Goal: Information Seeking & Learning: Learn about a topic

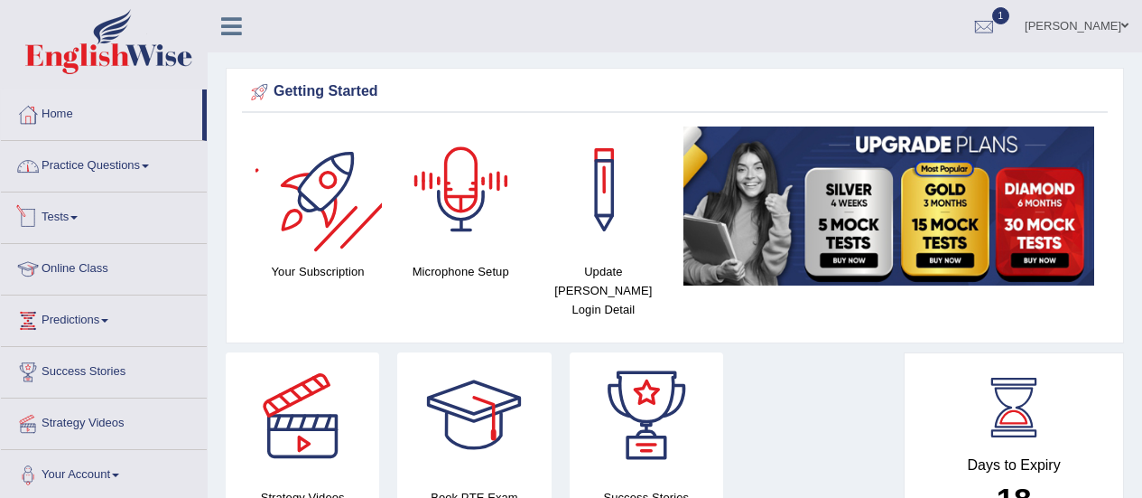
click at [101, 165] on link "Practice Questions" at bounding box center [104, 163] width 206 height 45
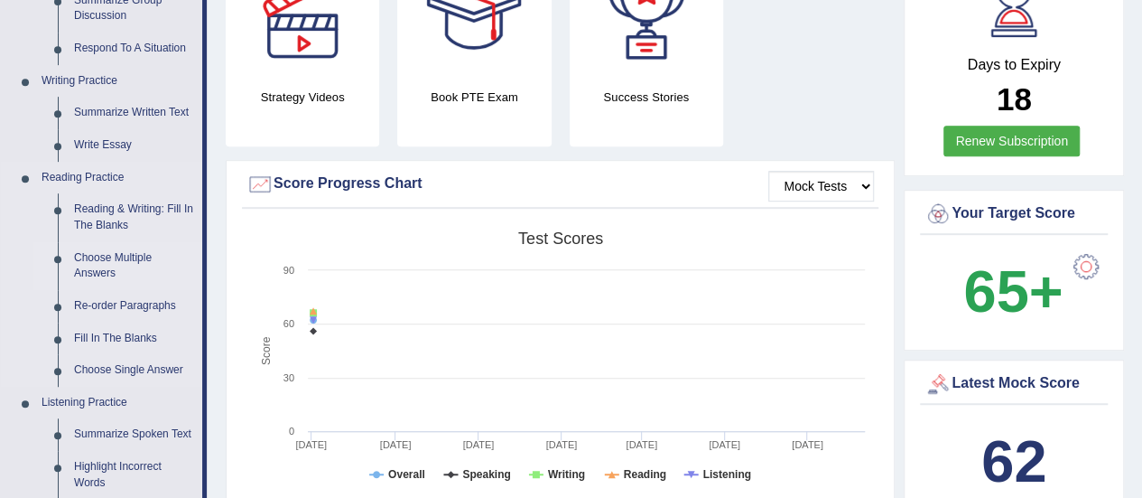
scroll to position [452, 0]
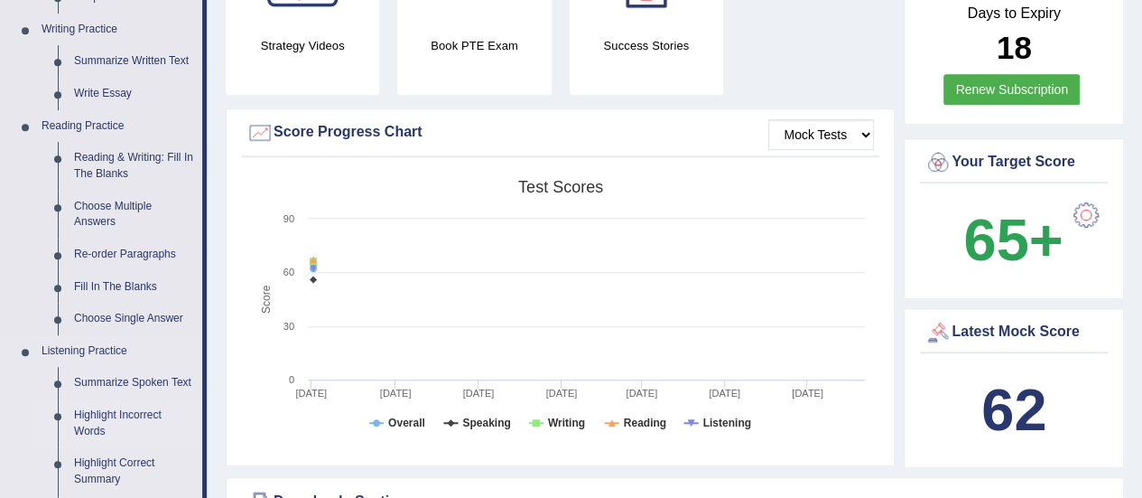
click at [139, 380] on link "Summarize Spoken Text" at bounding box center [134, 383] width 136 height 33
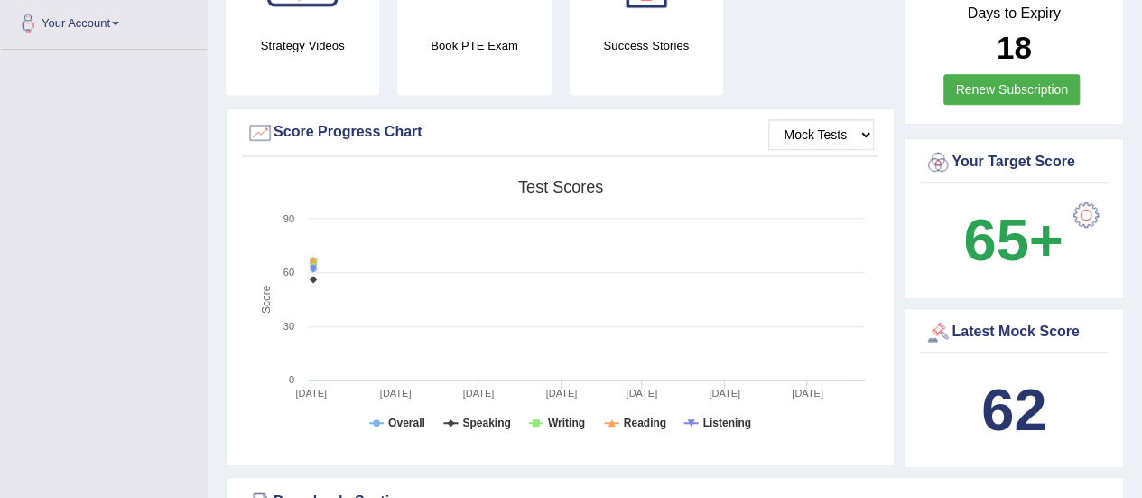
scroll to position [459, 0]
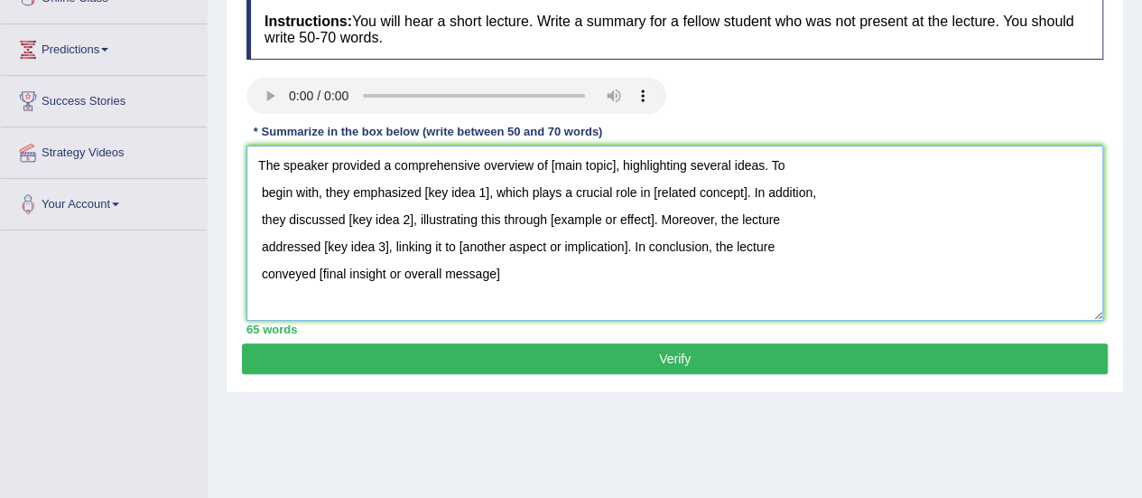
drag, startPoint x: 530, startPoint y: 272, endPoint x: 448, endPoint y: 278, distance: 82.4
click at [313, 275] on textarea "The speaker provided a comprehensive overview of [main topic], highlighting sev…" at bounding box center [675, 232] width 857 height 175
drag, startPoint x: 629, startPoint y: 251, endPoint x: 457, endPoint y: 251, distance: 171.6
click at [457, 251] on textarea "The speaker provided a comprehensive overview of [main topic], highlighting sev…" at bounding box center [675, 232] width 857 height 175
drag, startPoint x: 386, startPoint y: 245, endPoint x: 323, endPoint y: 247, distance: 62.4
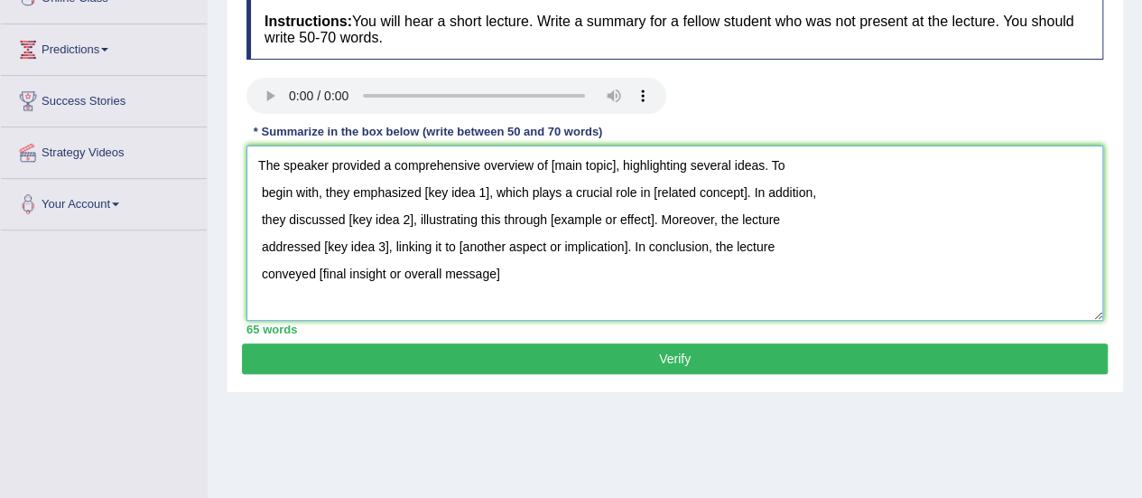
click at [323, 247] on textarea "The speaker provided a comprehensive overview of [main topic], highlighting sev…" at bounding box center [675, 232] width 857 height 175
drag, startPoint x: 410, startPoint y: 218, endPoint x: 336, endPoint y: 218, distance: 74.1
click at [336, 218] on textarea "The speaker provided a comprehensive overview of [main topic], highlighting sev…" at bounding box center [675, 232] width 857 height 175
drag, startPoint x: 484, startPoint y: 195, endPoint x: 415, endPoint y: 189, distance: 69.8
click at [415, 189] on textarea "The speaker provided a comprehensive overview of [main topic], highlighting sev…" at bounding box center [675, 232] width 857 height 175
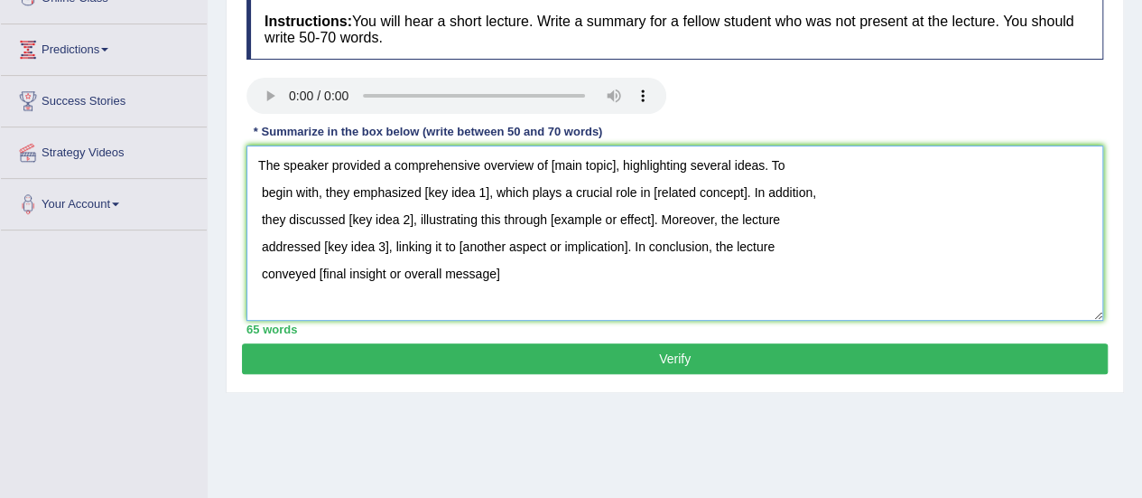
click at [569, 280] on textarea "The speaker provided a comprehensive overview of [main topic], highlighting sev…" at bounding box center [675, 232] width 857 height 175
drag, startPoint x: 502, startPoint y: 269, endPoint x: 318, endPoint y: 270, distance: 184.2
click at [318, 270] on textarea "The speaker provided a comprehensive overview of [main topic], highlighting sev…" at bounding box center [675, 232] width 857 height 175
drag, startPoint x: 387, startPoint y: 242, endPoint x: 322, endPoint y: 243, distance: 65.9
click at [322, 243] on textarea "The speaker provided a comprehensive overview of [main topic], highlighting sev…" at bounding box center [675, 232] width 857 height 175
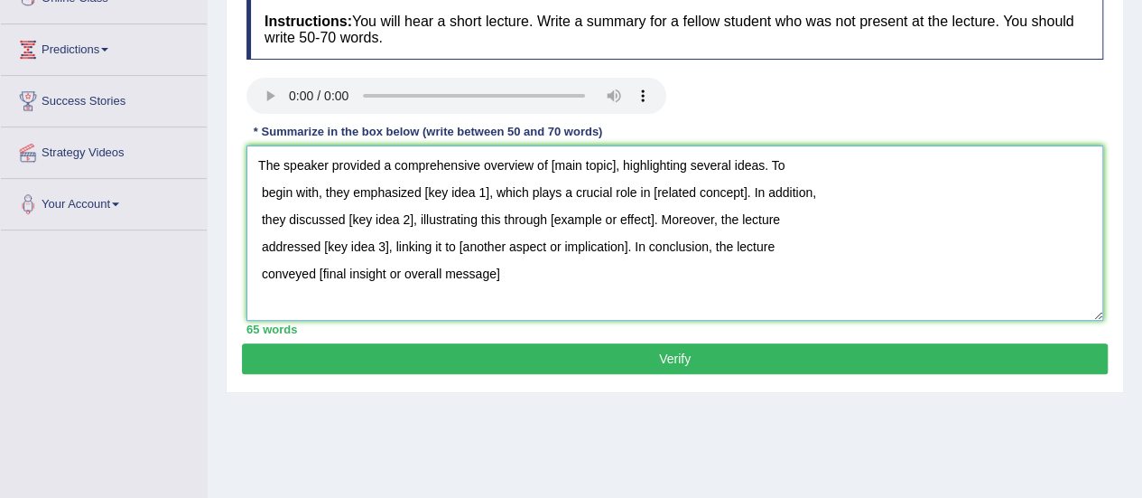
drag, startPoint x: 402, startPoint y: 220, endPoint x: 369, endPoint y: 217, distance: 32.7
click at [343, 220] on textarea "The speaker provided a comprehensive overview of [main topic], highlighting sev…" at bounding box center [675, 232] width 857 height 175
drag, startPoint x: 493, startPoint y: 192, endPoint x: 422, endPoint y: 192, distance: 71.3
click at [422, 192] on textarea "The speaker provided a comprehensive overview of [main topic], highlighting sev…" at bounding box center [675, 232] width 857 height 175
drag, startPoint x: 620, startPoint y: 162, endPoint x: 555, endPoint y: 163, distance: 65.1
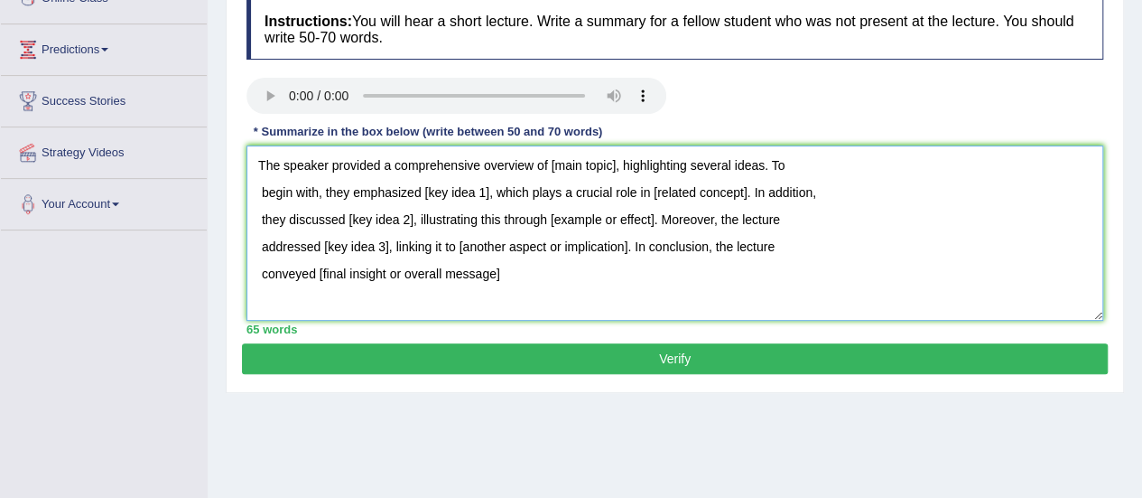
click at [555, 163] on textarea "The speaker provided a comprehensive overview of [main topic], highlighting sev…" at bounding box center [675, 232] width 857 height 175
drag, startPoint x: 754, startPoint y: 195, endPoint x: 657, endPoint y: 196, distance: 97.5
click at [657, 196] on textarea "The speaker provided a comprehensive overview of [main topic], highlighting sev…" at bounding box center [675, 232] width 857 height 175
drag, startPoint x: 655, startPoint y: 210, endPoint x: 547, endPoint y: 225, distance: 108.6
click at [549, 222] on textarea "The speaker provided a comprehensive overview of [main topic], highlighting sev…" at bounding box center [675, 232] width 857 height 175
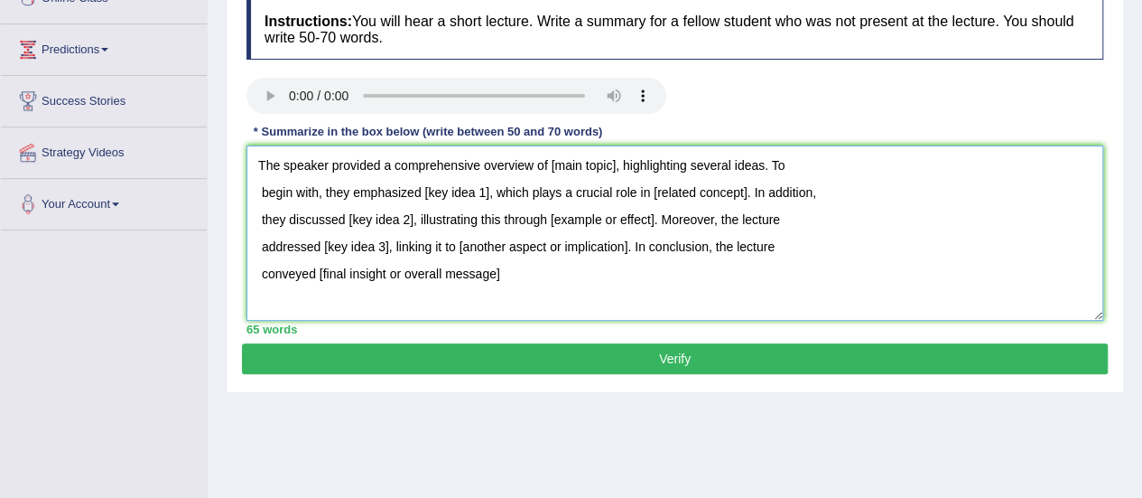
click at [615, 296] on textarea "The speaker provided a comprehensive overview of [main topic], highlighting sev…" at bounding box center [675, 232] width 857 height 175
drag, startPoint x: 555, startPoint y: 167, endPoint x: 618, endPoint y: 171, distance: 63.3
click at [618, 171] on textarea "The speaker provided a comprehensive overview of [main topic], highlighting sev…" at bounding box center [675, 232] width 857 height 175
drag, startPoint x: 258, startPoint y: 191, endPoint x: 468, endPoint y: 234, distance: 214.0
click at [258, 191] on textarea "The speaker provided a comprehensive overview of Greenhouse gases, highlighting…" at bounding box center [675, 232] width 857 height 175
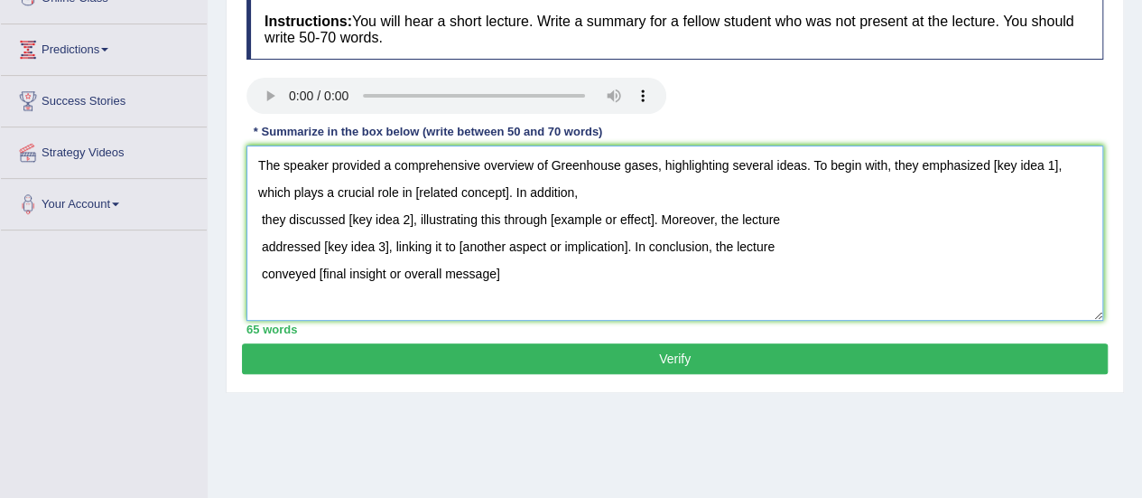
drag, startPoint x: 997, startPoint y: 165, endPoint x: 1073, endPoint y: 176, distance: 76.6
click at [1061, 165] on textarea "The speaker provided a comprehensive overview of Greenhouse gases, highlighting…" at bounding box center [675, 232] width 857 height 175
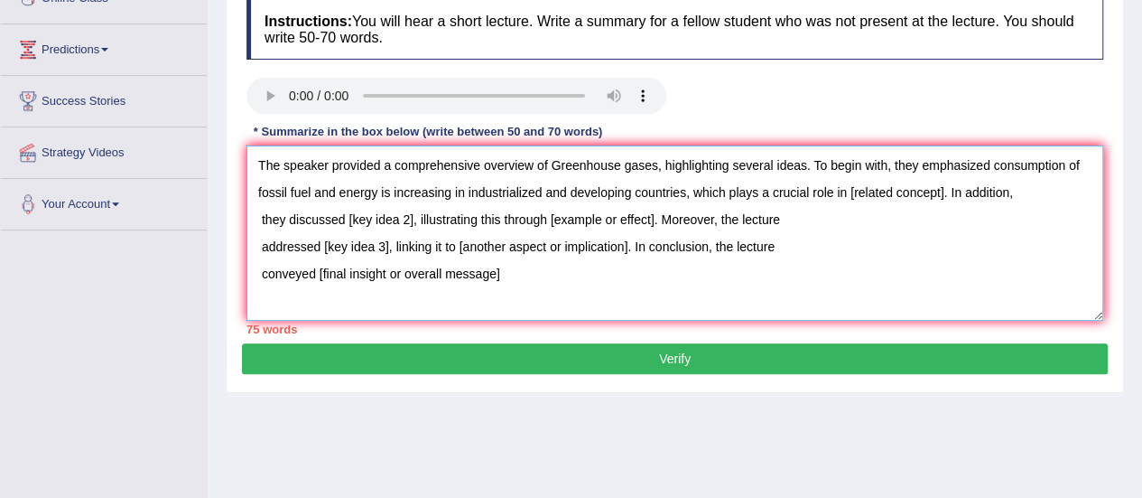
drag, startPoint x: 849, startPoint y: 191, endPoint x: 943, endPoint y: 196, distance: 94.1
click at [943, 196] on textarea "The speaker provided a comprehensive overview of Greenhouse gases, highlighting…" at bounding box center [675, 232] width 857 height 175
click at [262, 219] on textarea "The speaker provided a comprehensive overview of Greenhouse gases, highlighting…" at bounding box center [675, 232] width 857 height 175
drag, startPoint x: 322, startPoint y: 219, endPoint x: 247, endPoint y: 222, distance: 75.0
click at [247, 222] on textarea "The speaker provided a comprehensive overview of Greenhouse gases, highlighting…" at bounding box center [675, 232] width 857 height 175
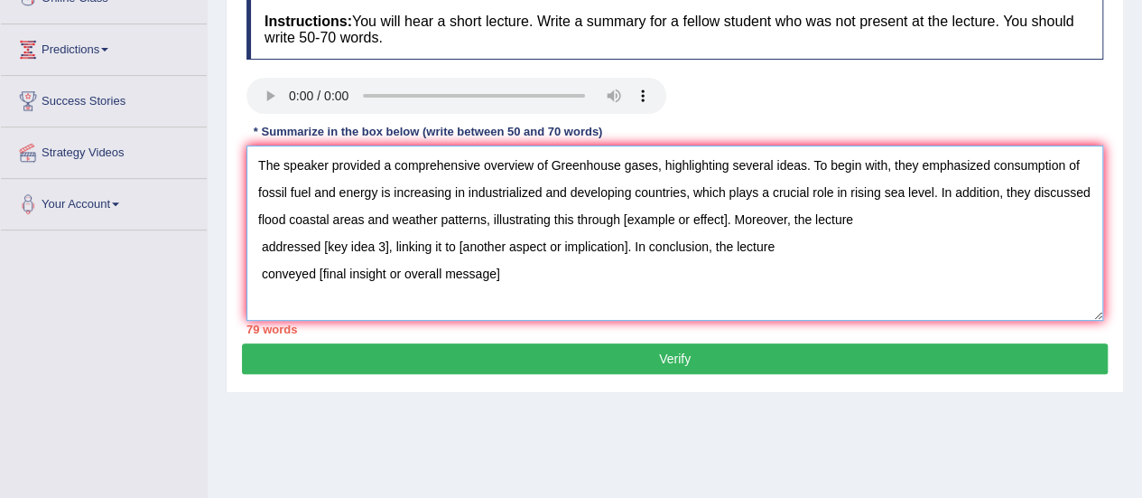
drag, startPoint x: 623, startPoint y: 218, endPoint x: 726, endPoint y: 219, distance: 103.0
click at [726, 219] on textarea "The speaker provided a comprehensive overview of Greenhouse gases, highlighting…" at bounding box center [675, 232] width 857 height 175
click at [259, 243] on textarea "The speaker provided a comprehensive overview of Greenhouse gases, highlighting…" at bounding box center [675, 232] width 857 height 175
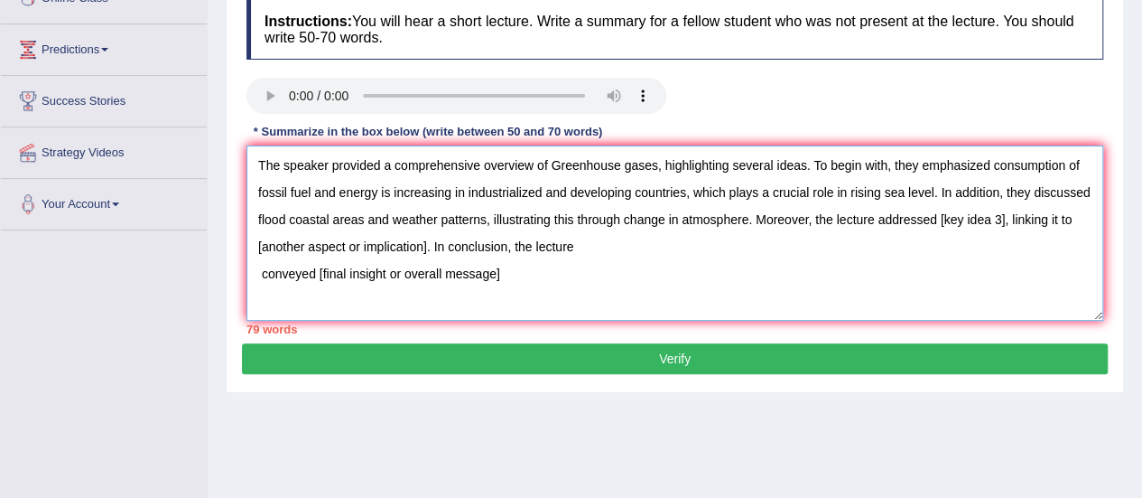
drag, startPoint x: 941, startPoint y: 220, endPoint x: 1003, endPoint y: 218, distance: 62.4
click at [1003, 218] on textarea "The speaker provided a comprehensive overview of Greenhouse gases, highlighting…" at bounding box center [675, 232] width 857 height 175
drag, startPoint x: 258, startPoint y: 247, endPoint x: 426, endPoint y: 248, distance: 168.0
click at [426, 248] on textarea "The speaker provided a comprehensive overview of Greenhouse gases, highlighting…" at bounding box center [675, 232] width 857 height 175
drag, startPoint x: 251, startPoint y: 271, endPoint x: 336, endPoint y: 275, distance: 85.0
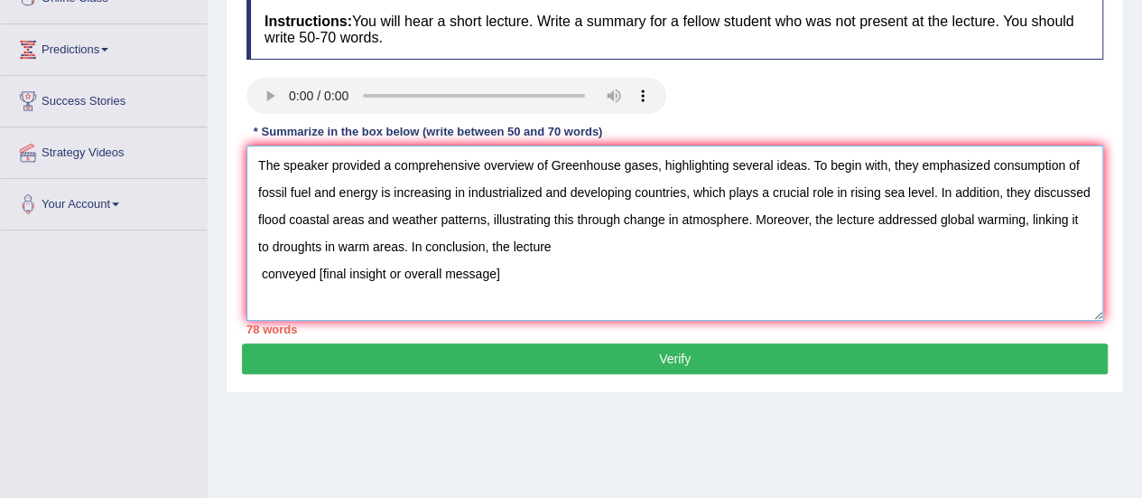
click at [251, 271] on textarea "The speaker provided a comprehensive overview of Greenhouse gases, highlighting…" at bounding box center [675, 232] width 857 height 175
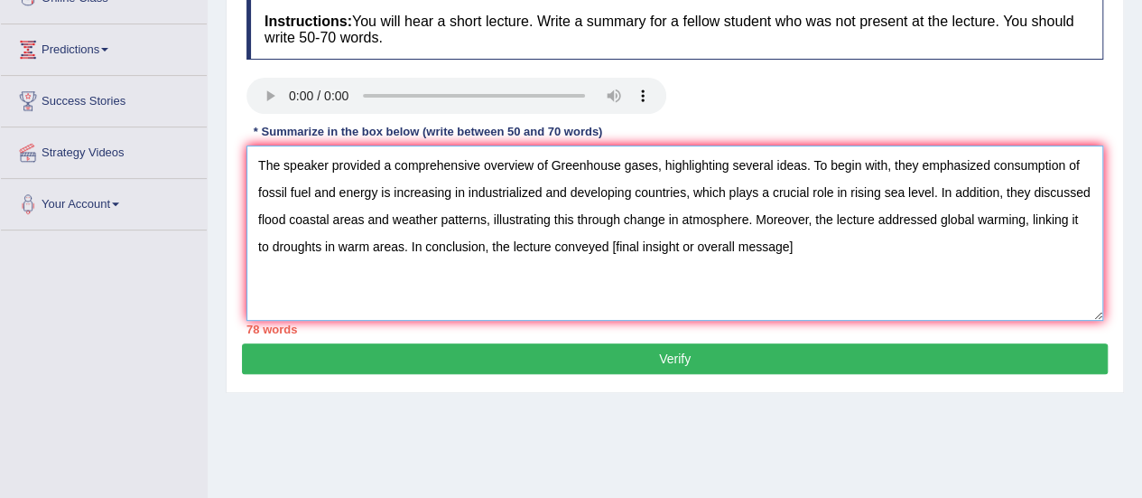
drag, startPoint x: 791, startPoint y: 250, endPoint x: 598, endPoint y: 257, distance: 193.4
click at [598, 257] on textarea "The speaker provided a comprehensive overview of Greenhouse gases, highlighting…" at bounding box center [675, 232] width 857 height 175
drag, startPoint x: 262, startPoint y: 162, endPoint x: 336, endPoint y: 166, distance: 74.2
click at [262, 162] on textarea "The speaker provided a comprehensive overview of Greenhouse gases, highlighting…" at bounding box center [675, 232] width 857 height 175
drag, startPoint x: 316, startPoint y: 193, endPoint x: 379, endPoint y: 191, distance: 63.2
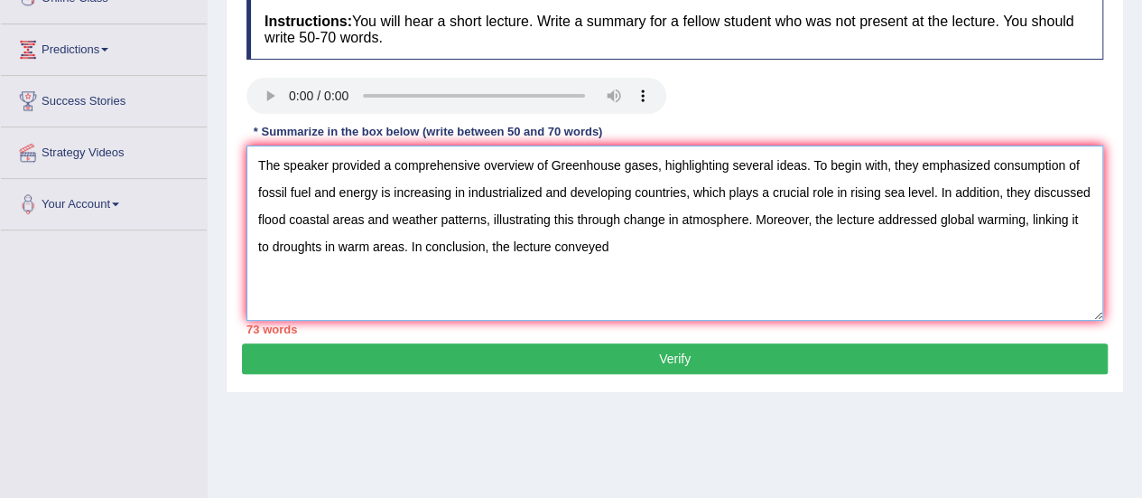
click at [379, 191] on textarea "The speaker provided a comprehensive overview of Greenhouse gases, highlighting…" at bounding box center [675, 232] width 857 height 175
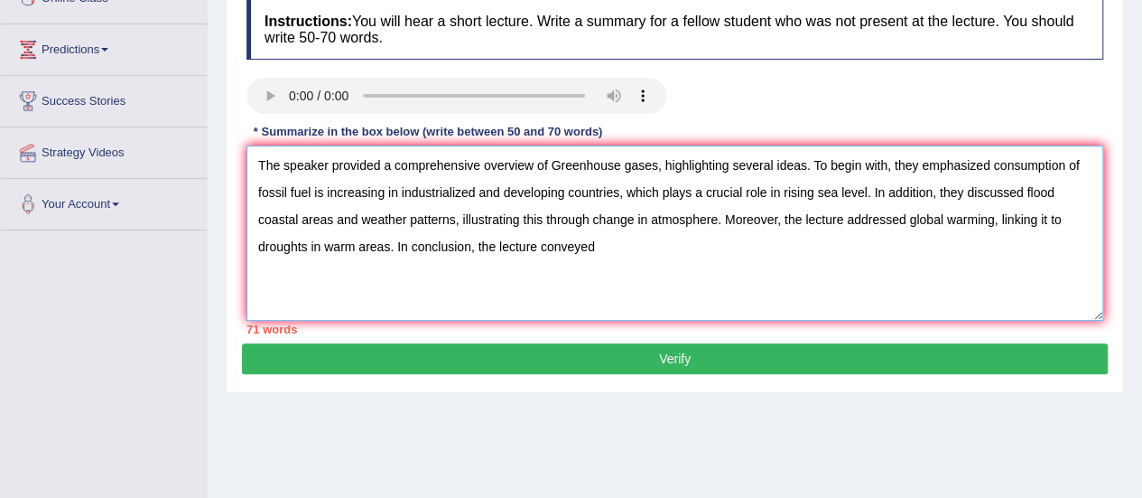
drag, startPoint x: 406, startPoint y: 194, endPoint x: 500, endPoint y: 198, distance: 94.0
click at [500, 198] on textarea "The speaker provided a comprehensive overview of Greenhouse gases, highlighting…" at bounding box center [675, 232] width 857 height 175
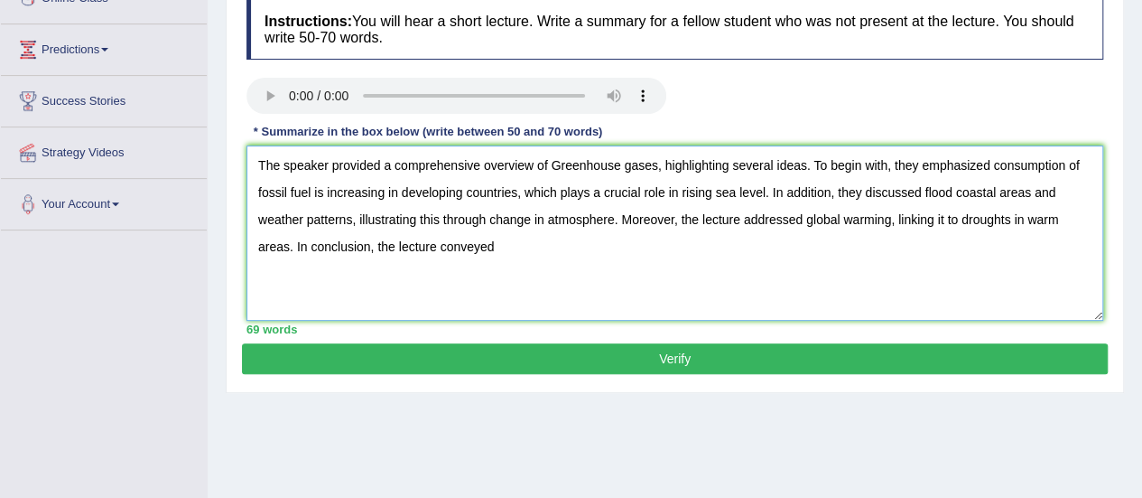
click at [506, 243] on textarea "The speaker provided a comprehensive overview of Greenhouse gases, highlighting…" at bounding box center [675, 232] width 857 height 175
type textarea "The speaker provided a comprehensive overview of Greenhouse gases, highlighting…"
click at [651, 355] on button "Verify" at bounding box center [675, 358] width 866 height 31
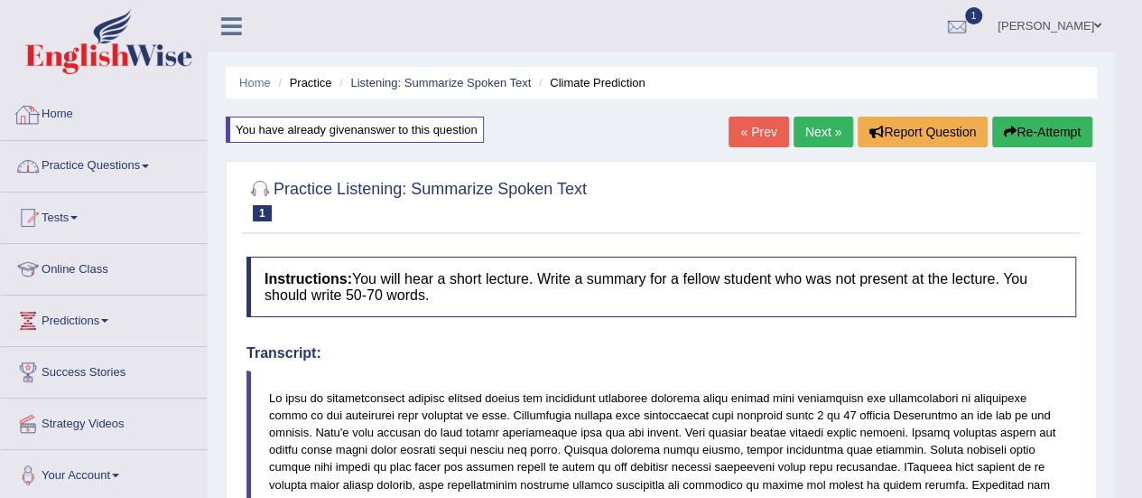
drag, startPoint x: 91, startPoint y: 168, endPoint x: 103, endPoint y: 173, distance: 12.9
click at [91, 168] on link "Practice Questions" at bounding box center [104, 163] width 206 height 45
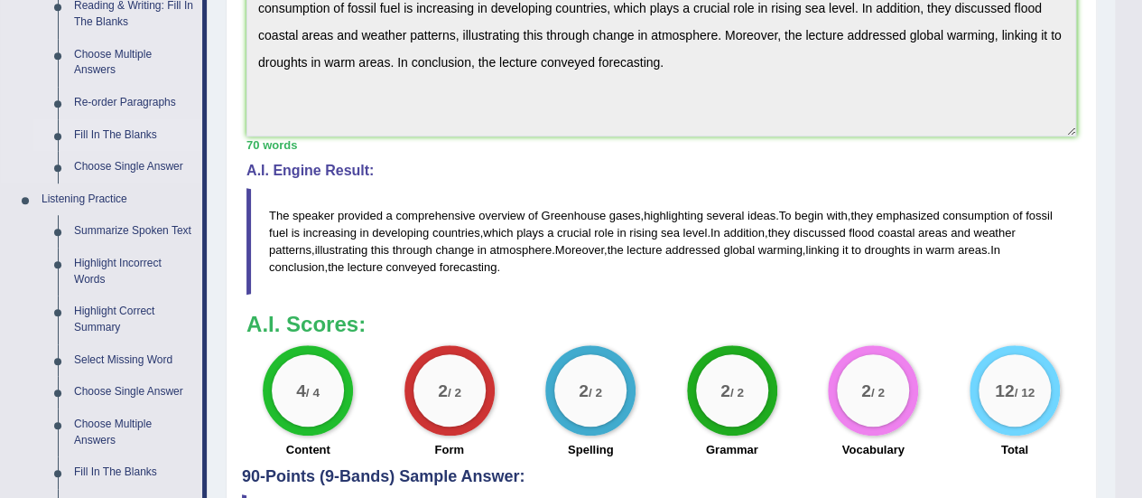
scroll to position [632, 0]
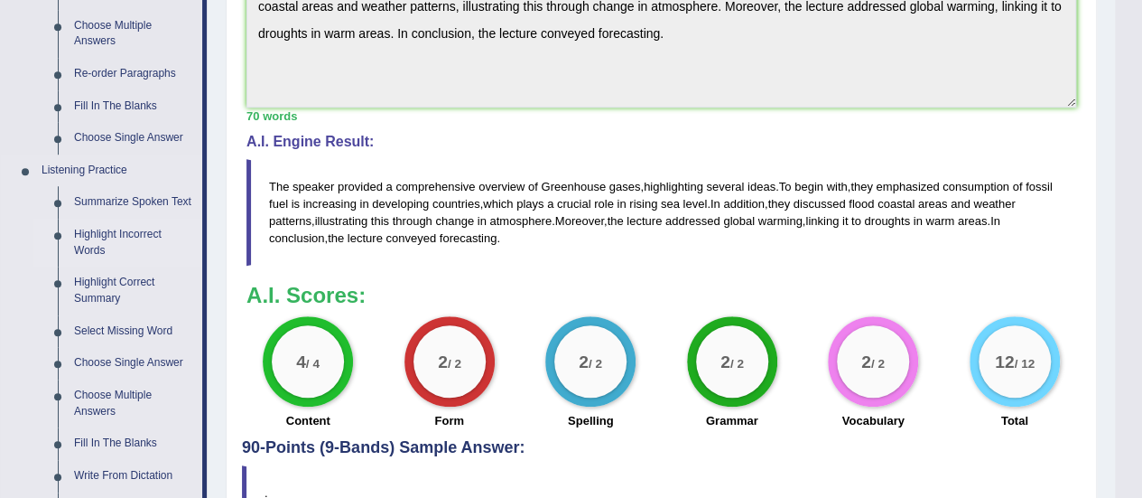
click at [107, 236] on link "Highlight Incorrect Words" at bounding box center [134, 243] width 136 height 48
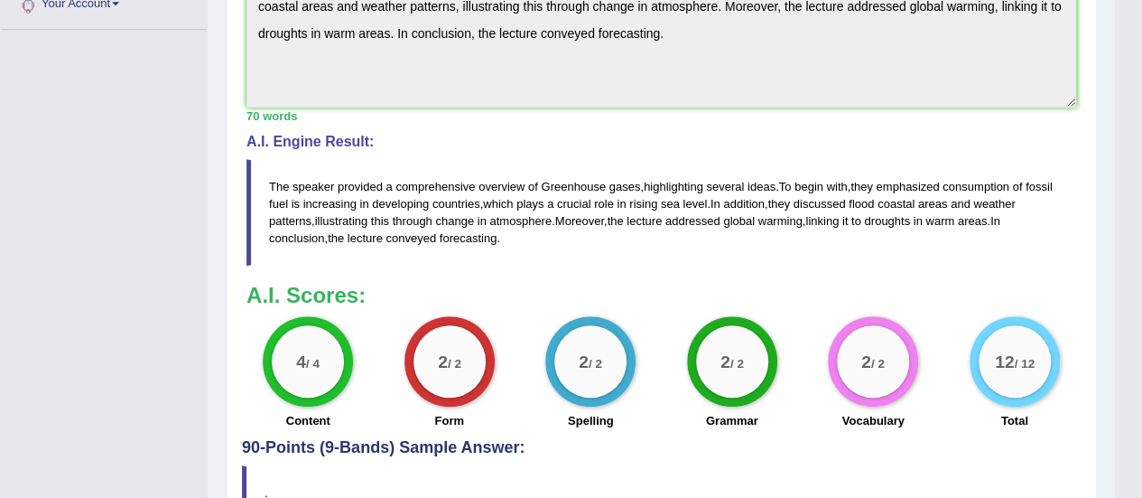
scroll to position [279, 0]
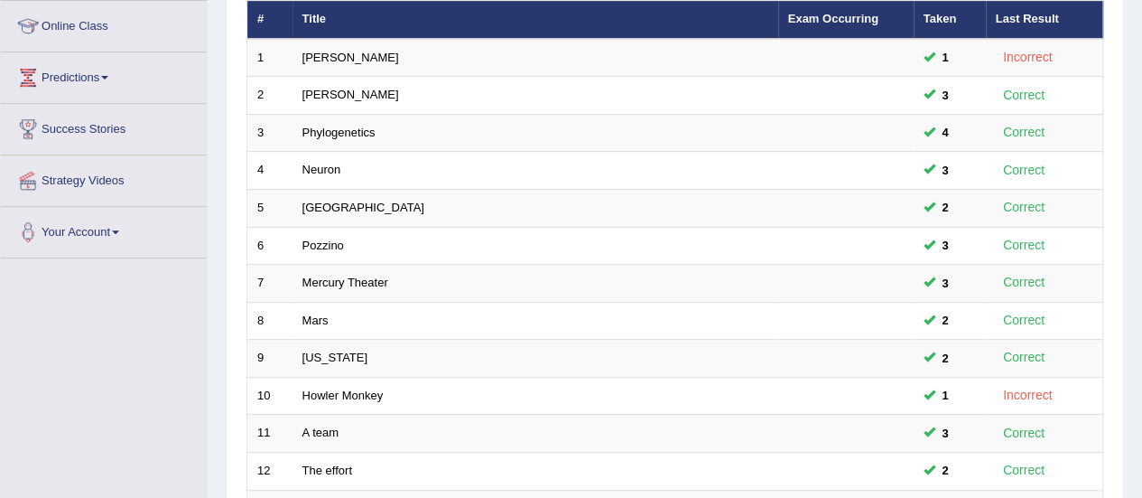
scroll to position [271, 0]
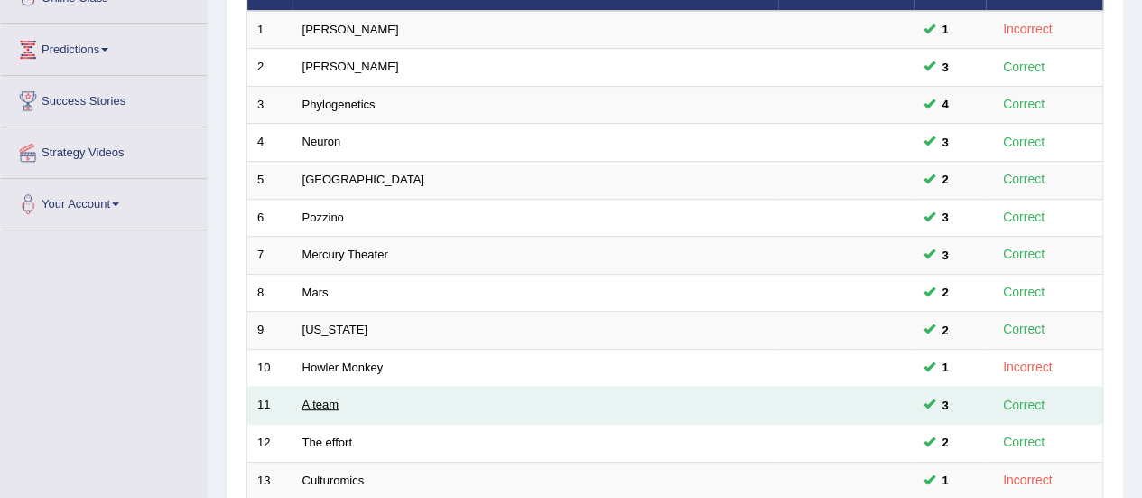
click at [322, 397] on link "A team" at bounding box center [321, 404] width 36 height 14
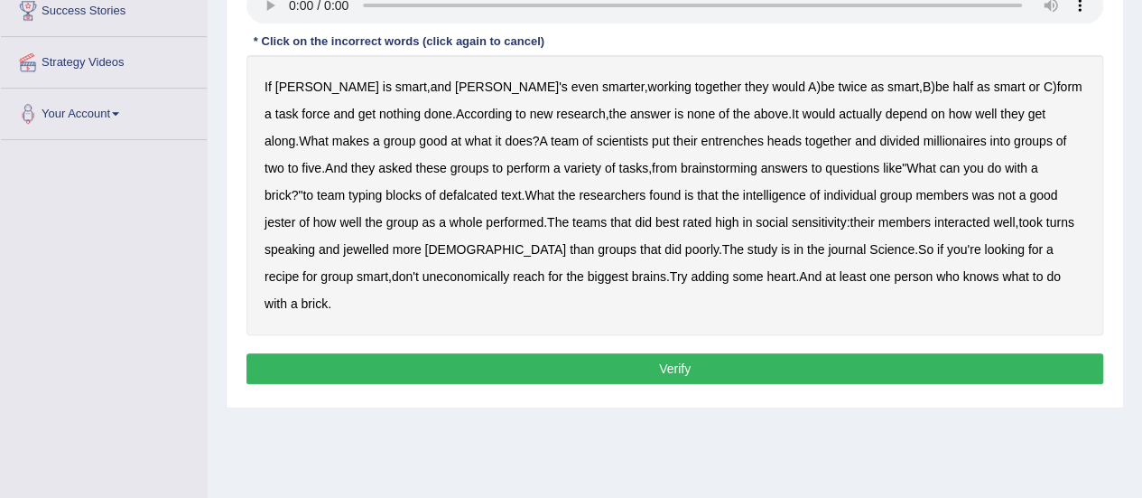
scroll to position [271, 0]
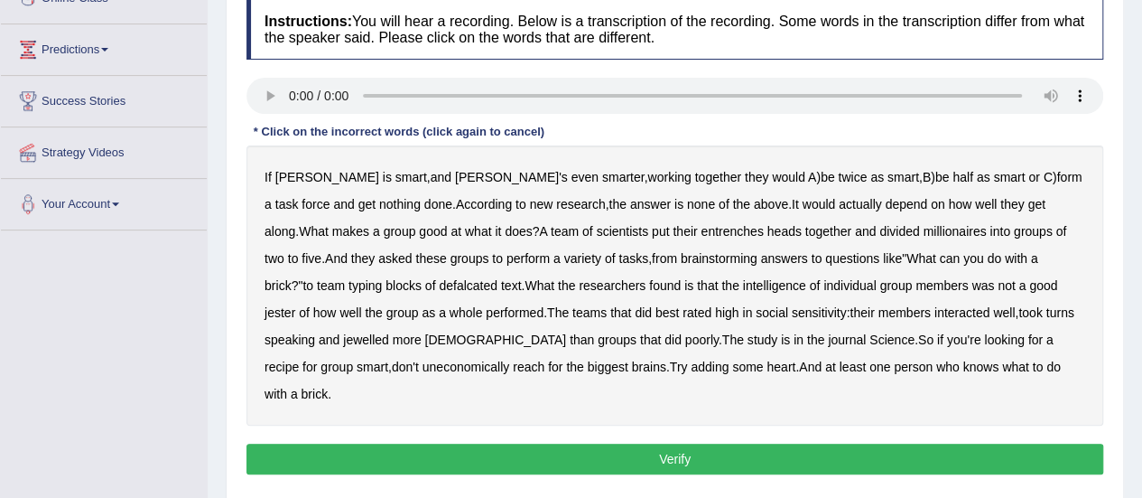
drag, startPoint x: 330, startPoint y: 173, endPoint x: 343, endPoint y: 177, distance: 14.3
click at [396, 173] on b "smart" at bounding box center [412, 177] width 32 height 14
click at [602, 174] on b "smarter" at bounding box center [623, 177] width 42 height 14
click at [602, 177] on b "smarter" at bounding box center [623, 177] width 42 height 14
click at [396, 176] on b "smart" at bounding box center [412, 177] width 32 height 14
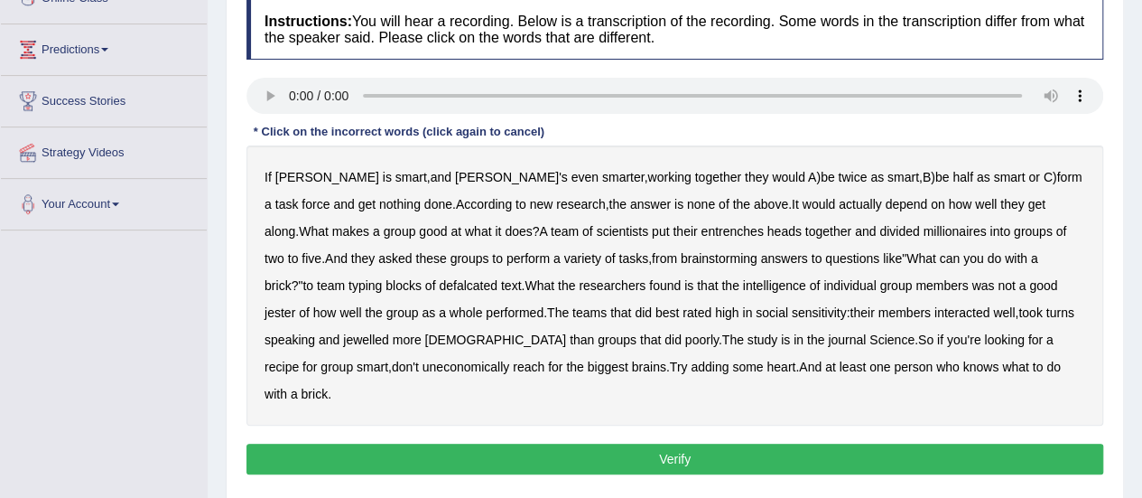
click at [701, 228] on b "entrenches" at bounding box center [732, 231] width 62 height 14
click at [923, 230] on b "millionaires" at bounding box center [954, 231] width 63 height 14
click at [439, 278] on b "defalcated" at bounding box center [468, 285] width 59 height 14
click at [295, 305] on b "jester" at bounding box center [280, 312] width 31 height 14
drag, startPoint x: 298, startPoint y: 340, endPoint x: 307, endPoint y: 341, distance: 9.2
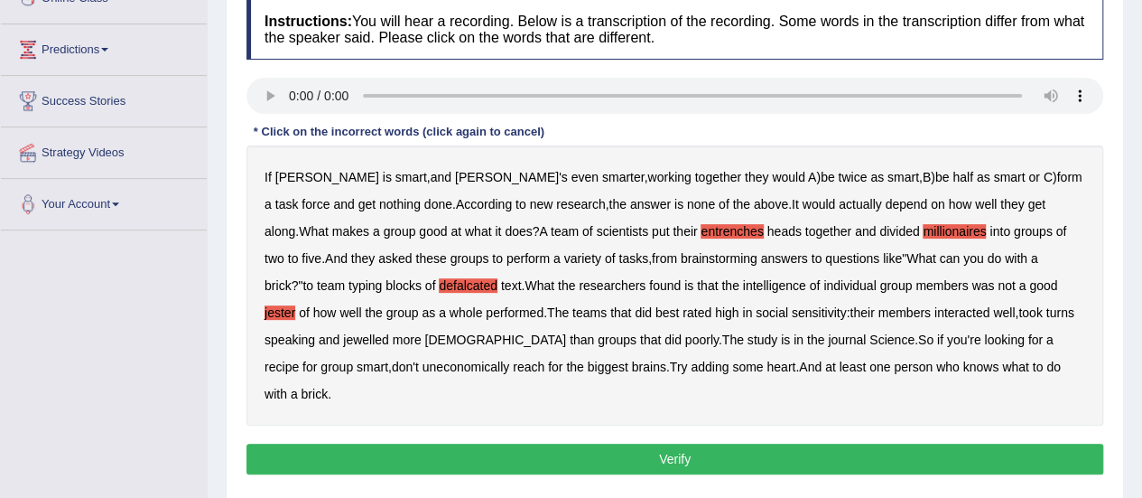
click at [343, 340] on b "jewelled" at bounding box center [366, 339] width 46 height 14
click at [423, 362] on b "uneconomically" at bounding box center [467, 366] width 88 height 14
click at [636, 443] on button "Verify" at bounding box center [675, 458] width 857 height 31
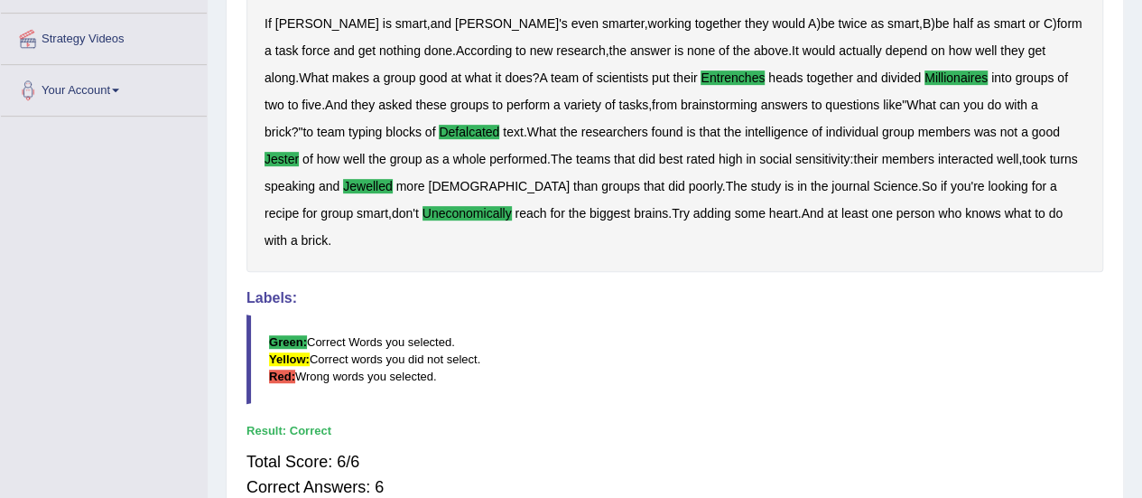
scroll to position [361, 0]
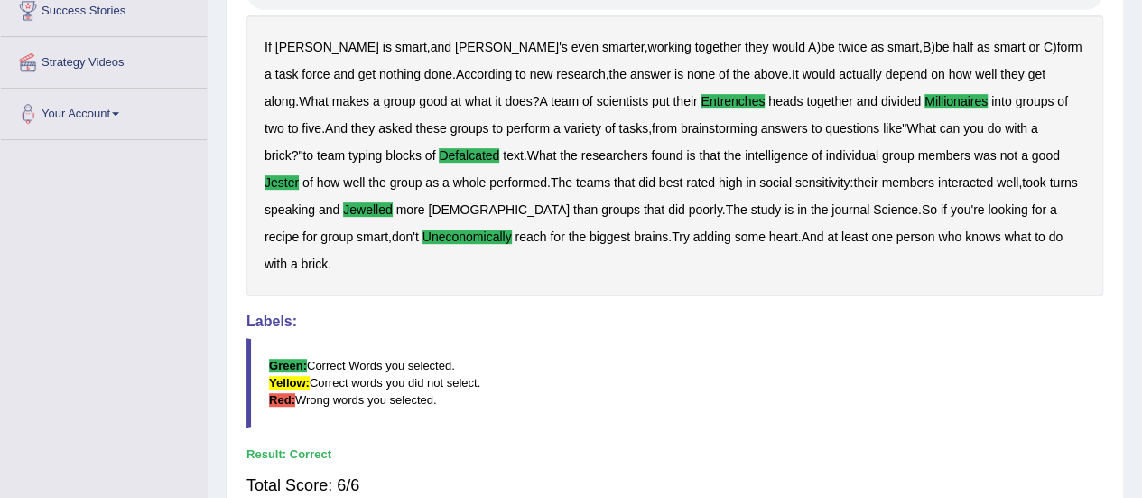
drag, startPoint x: 296, startPoint y: 236, endPoint x: 306, endPoint y: 248, distance: 16.1
click at [423, 236] on b "uneconomically" at bounding box center [467, 236] width 89 height 14
drag, startPoint x: 293, startPoint y: 230, endPoint x: 299, endPoint y: 247, distance: 17.4
click at [423, 230] on b "uneconomically" at bounding box center [467, 236] width 89 height 14
click at [694, 235] on b "adding" at bounding box center [713, 236] width 38 height 14
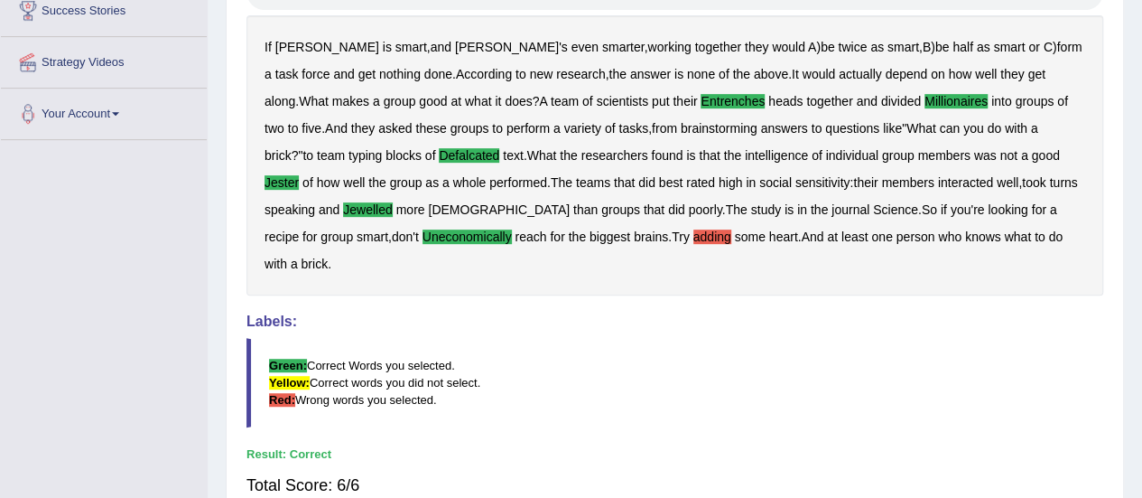
click at [694, 230] on b "adding" at bounding box center [713, 236] width 38 height 14
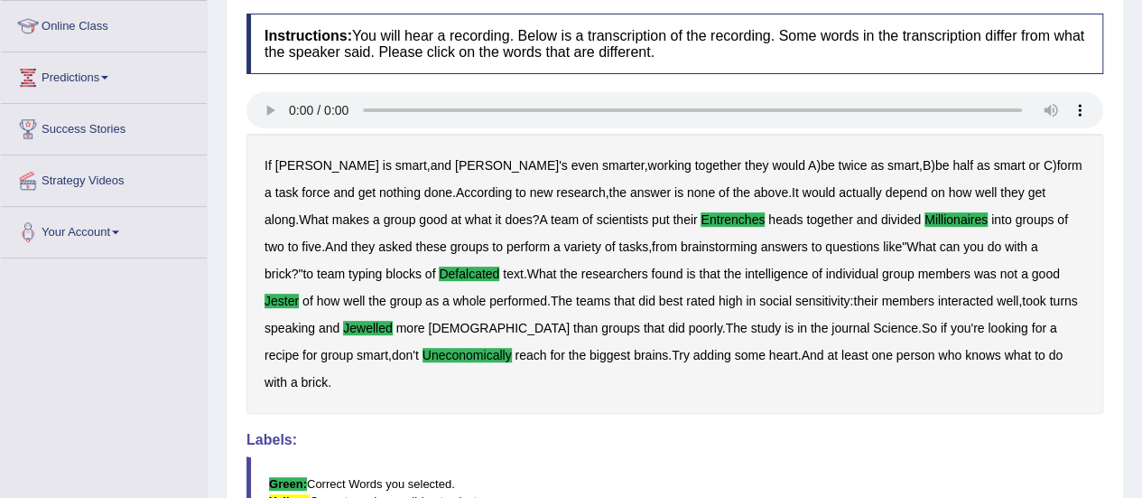
scroll to position [271, 0]
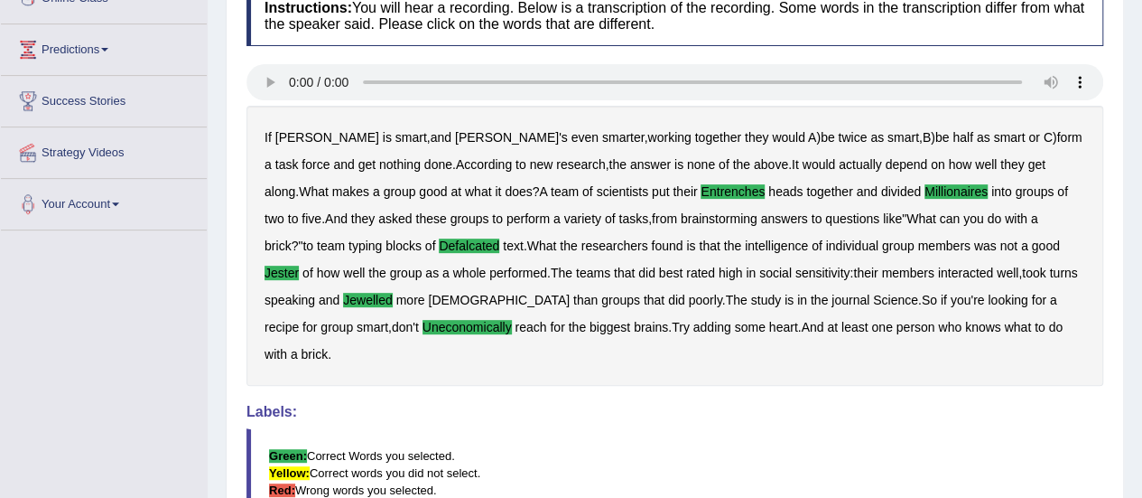
click at [396, 137] on b "smart" at bounding box center [412, 137] width 32 height 14
click at [339, 144] on div "If Alice is smart , and Bob's even smarter , working together they would A ) be…" at bounding box center [675, 246] width 857 height 280
click at [396, 136] on b "smart" at bounding box center [412, 137] width 32 height 14
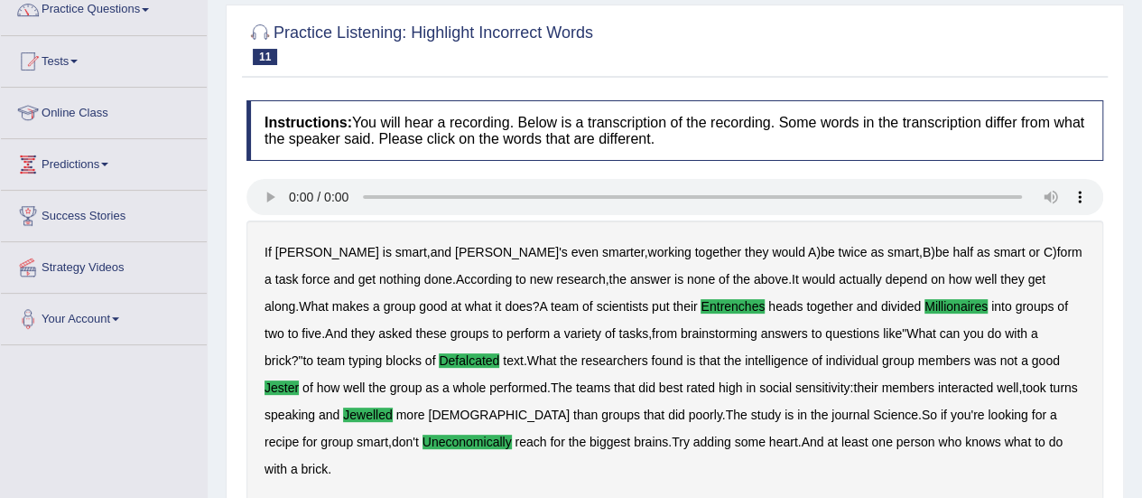
scroll to position [0, 0]
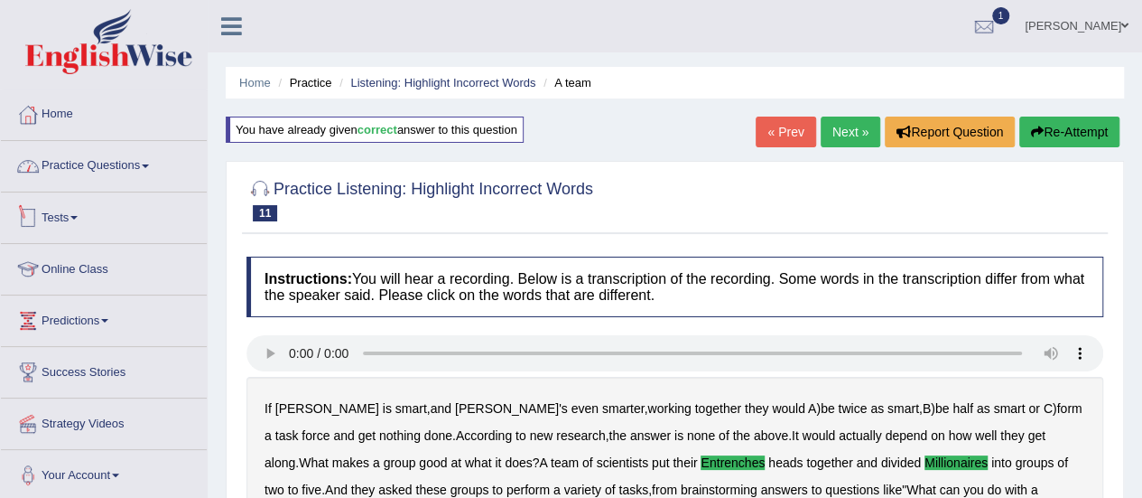
click at [147, 160] on link "Practice Questions" at bounding box center [104, 163] width 206 height 45
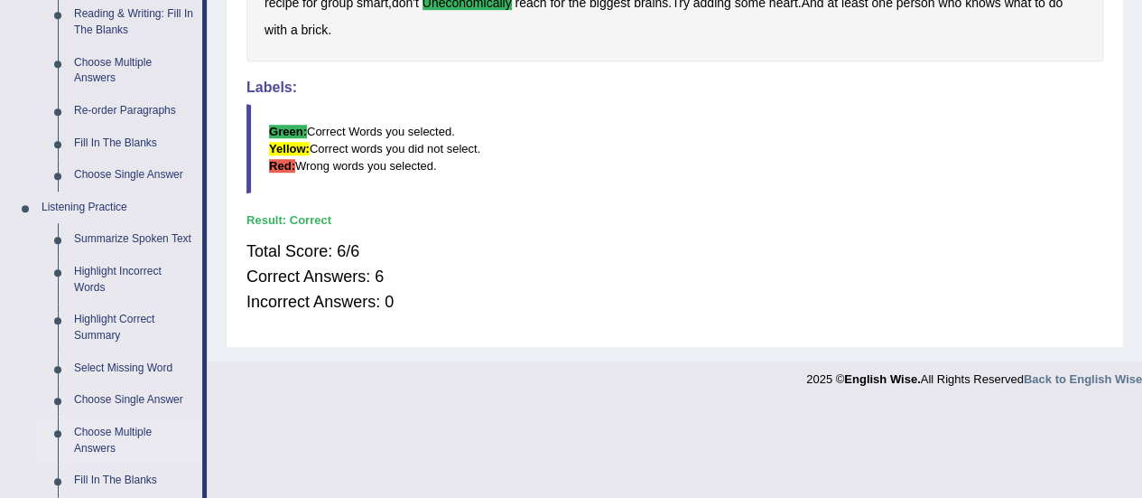
scroll to position [813, 0]
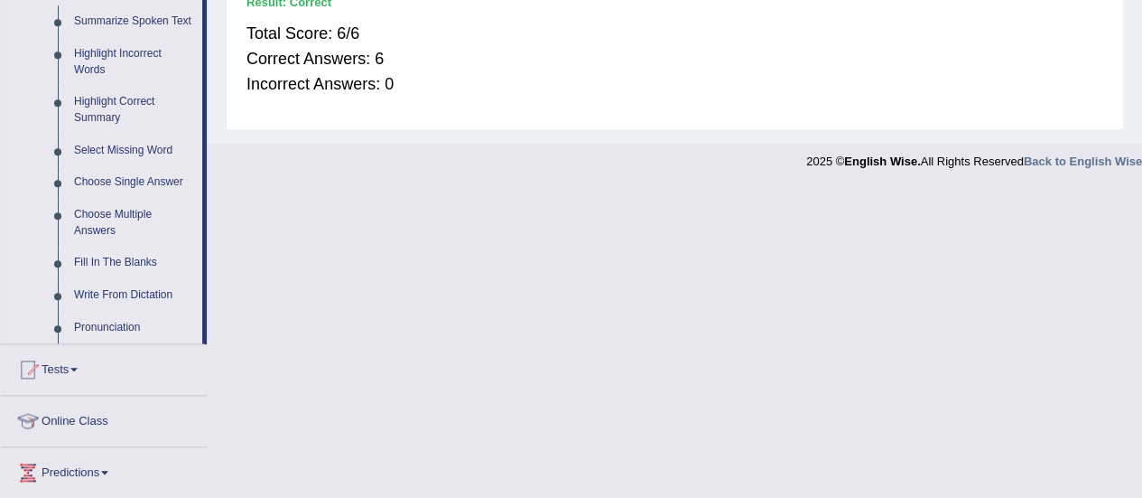
click at [110, 262] on link "Fill In The Blanks" at bounding box center [134, 263] width 136 height 33
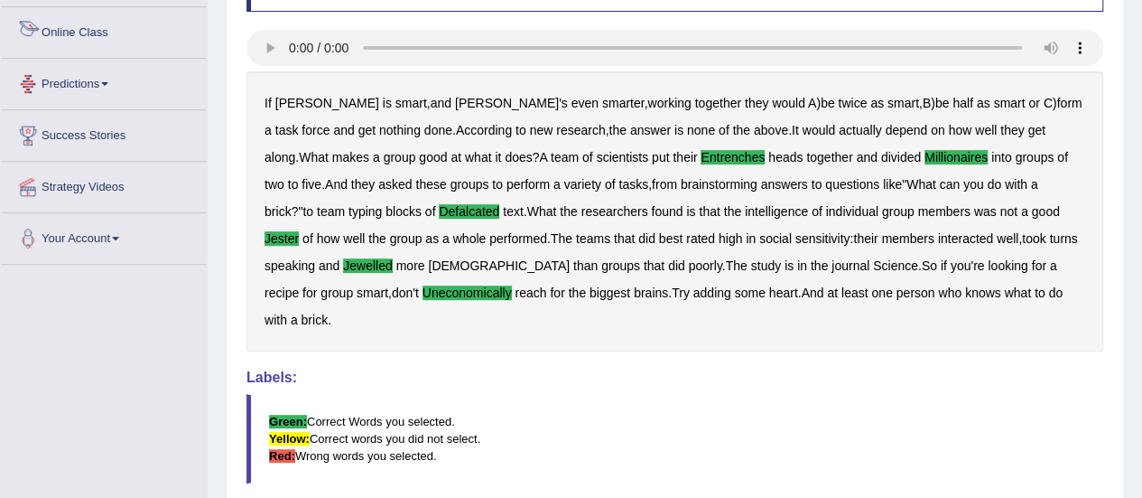
scroll to position [406, 0]
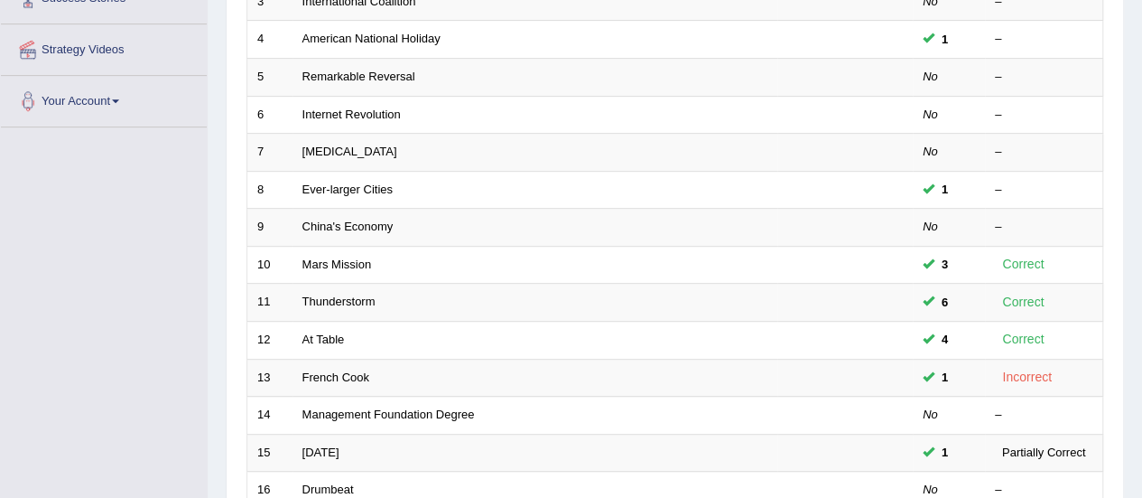
scroll to position [689, 0]
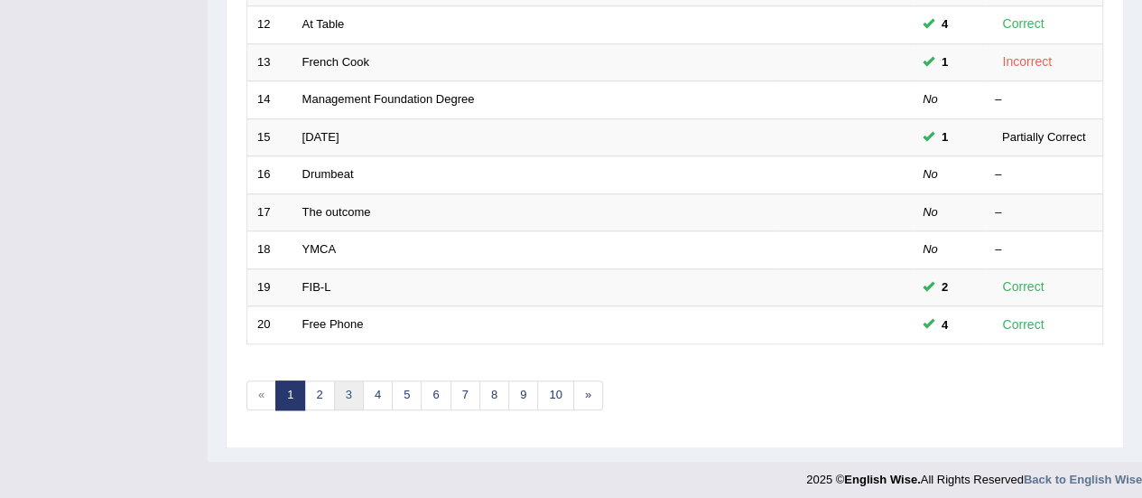
click at [338, 384] on link "3" at bounding box center [349, 395] width 30 height 30
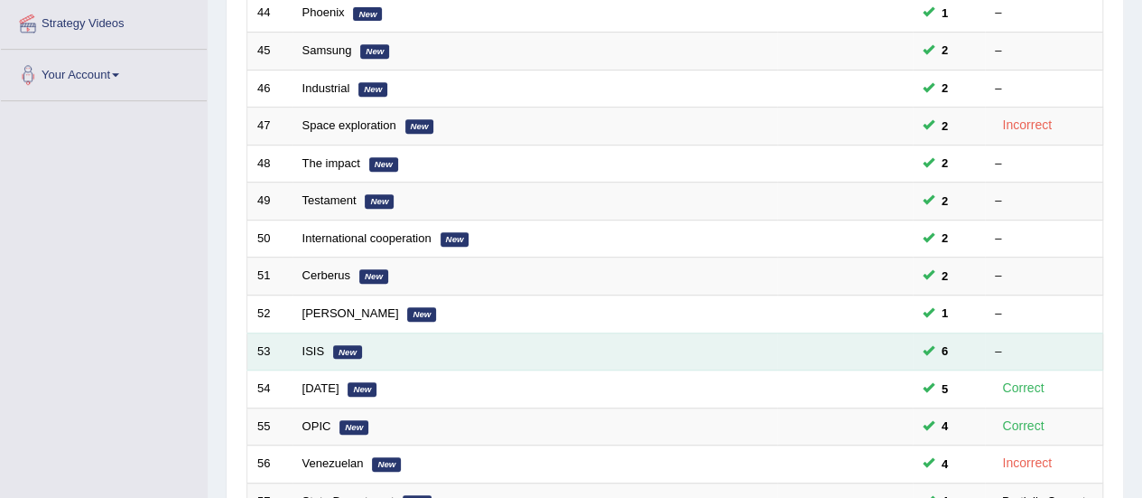
scroll to position [452, 0]
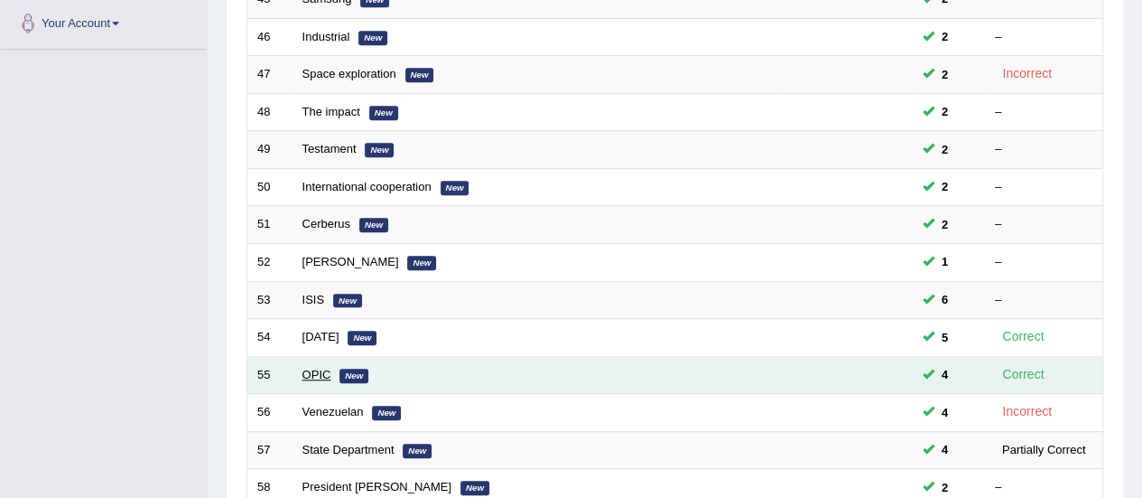
click at [315, 368] on link "OPIC" at bounding box center [317, 375] width 29 height 14
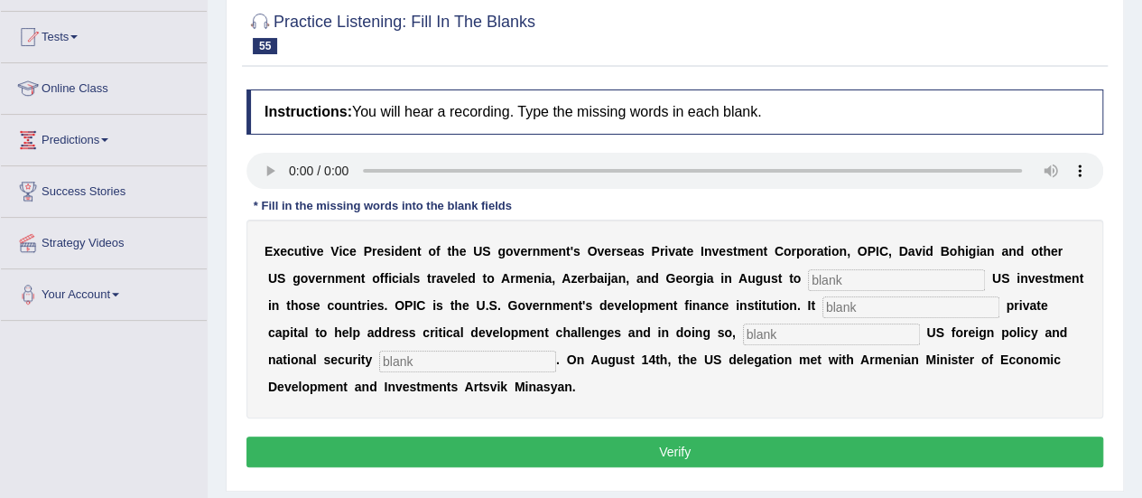
scroll to position [271, 0]
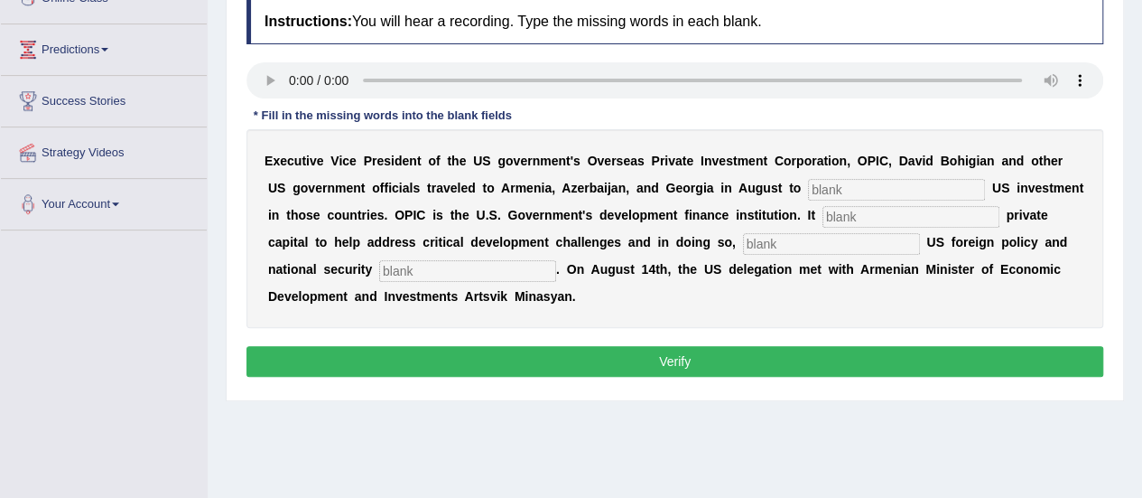
click at [881, 187] on input "text" at bounding box center [896, 190] width 177 height 22
click at [865, 191] on input "text" at bounding box center [896, 190] width 177 height 22
type input "promote"
click at [838, 212] on input "text" at bounding box center [911, 217] width 177 height 22
type input "mobilizes"
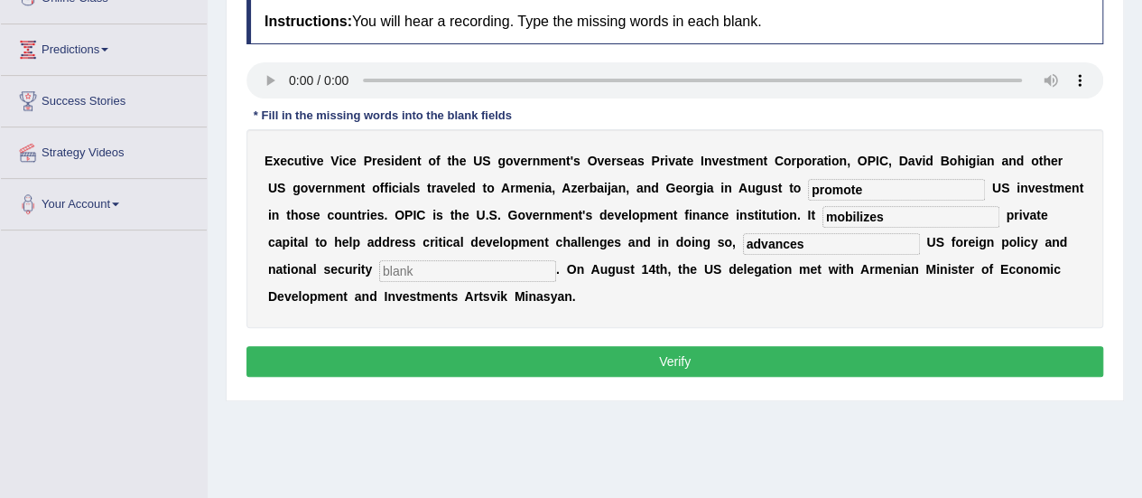
type input "advances"
type input "prioritites"
click at [706, 352] on button "Verify" at bounding box center [675, 361] width 857 height 31
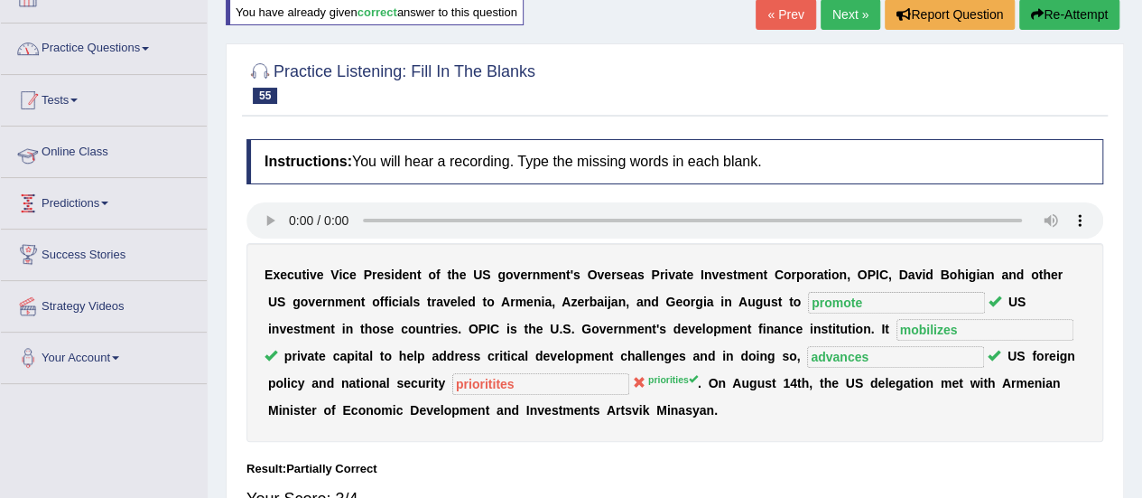
scroll to position [0, 0]
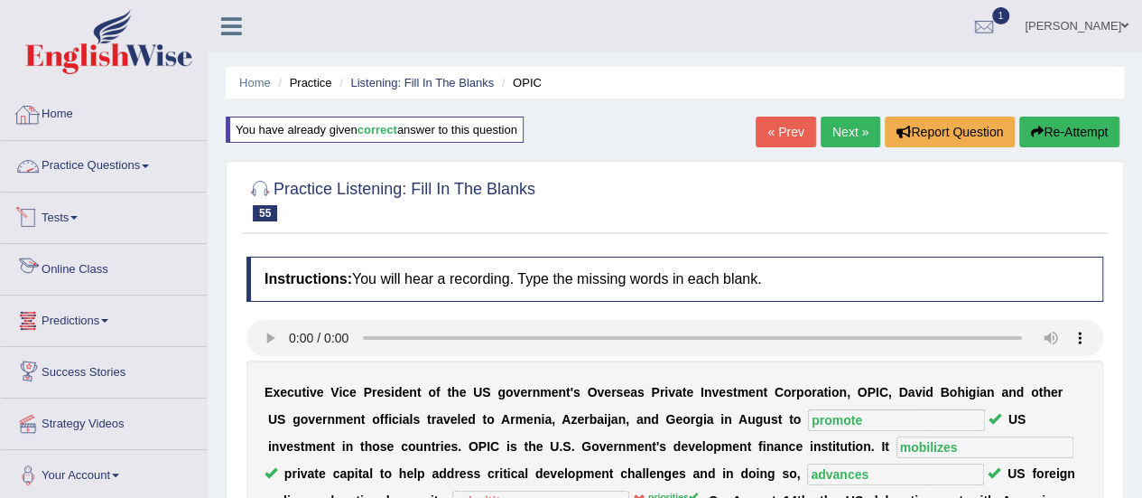
click at [104, 172] on link "Practice Questions" at bounding box center [104, 163] width 206 height 45
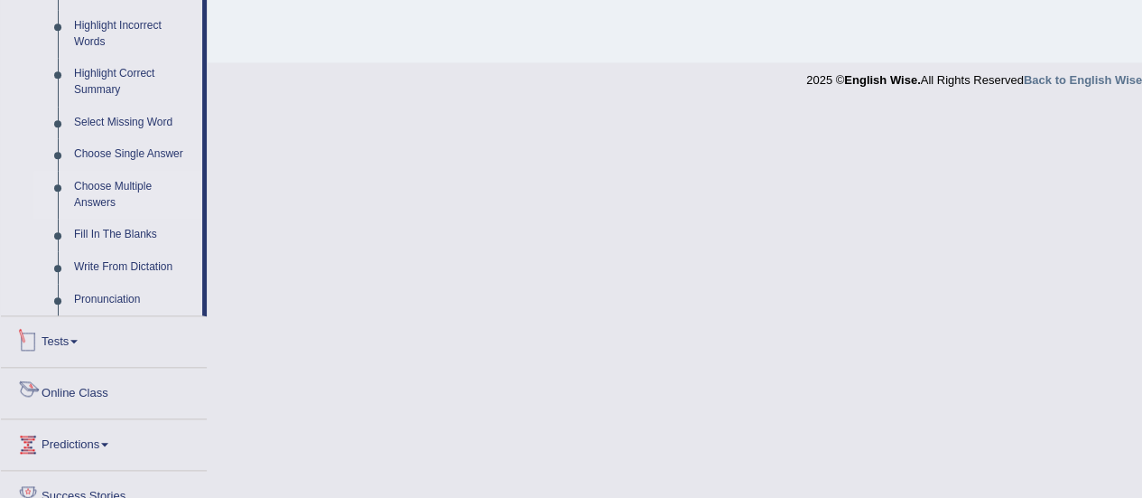
scroll to position [813, 0]
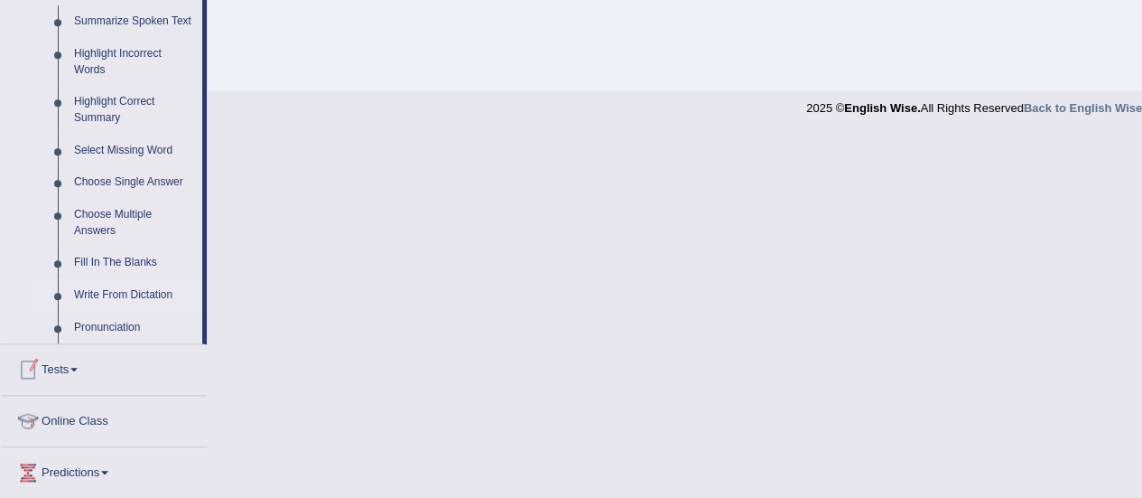
click at [121, 296] on link "Write From Dictation" at bounding box center [134, 295] width 136 height 33
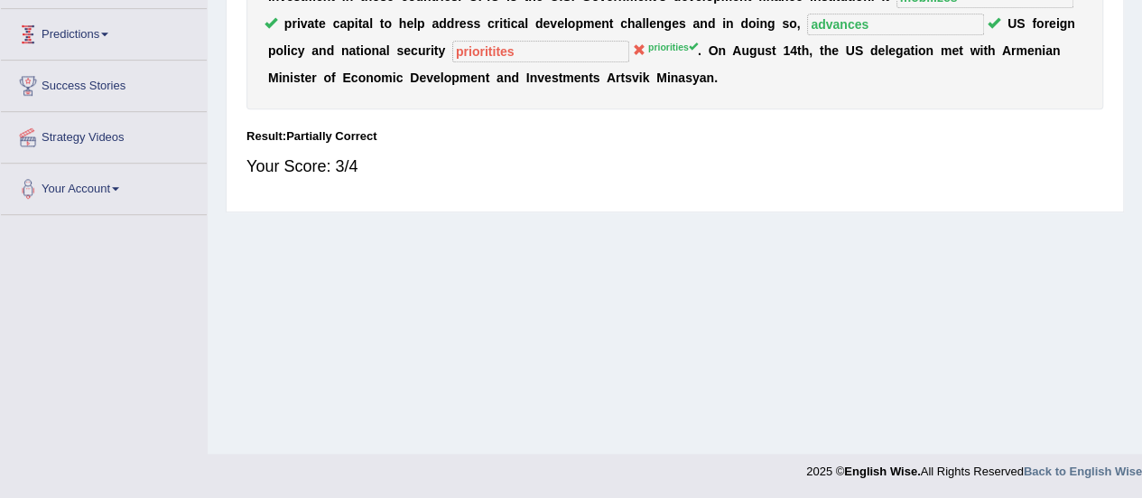
scroll to position [208, 0]
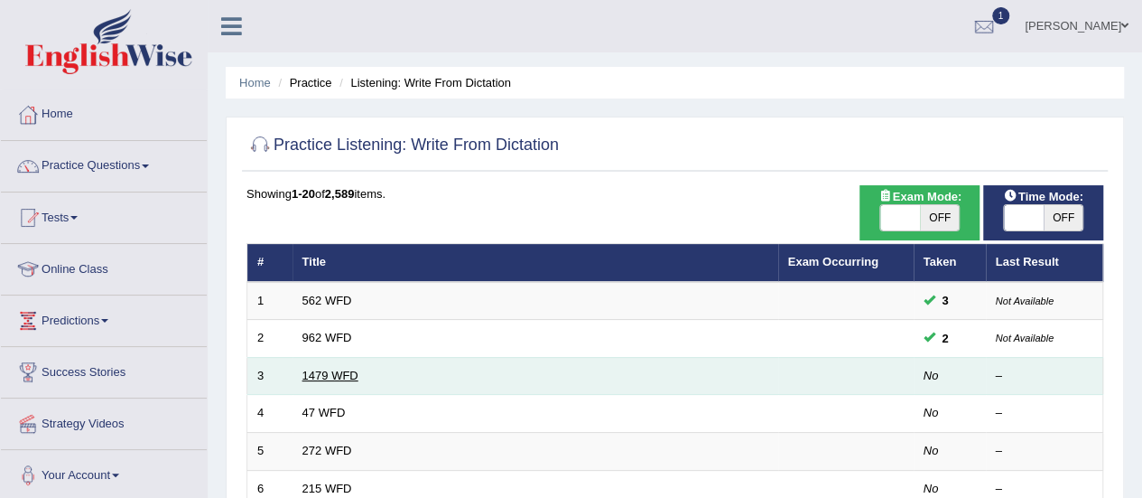
click at [322, 377] on link "1479 WFD" at bounding box center [331, 375] width 56 height 14
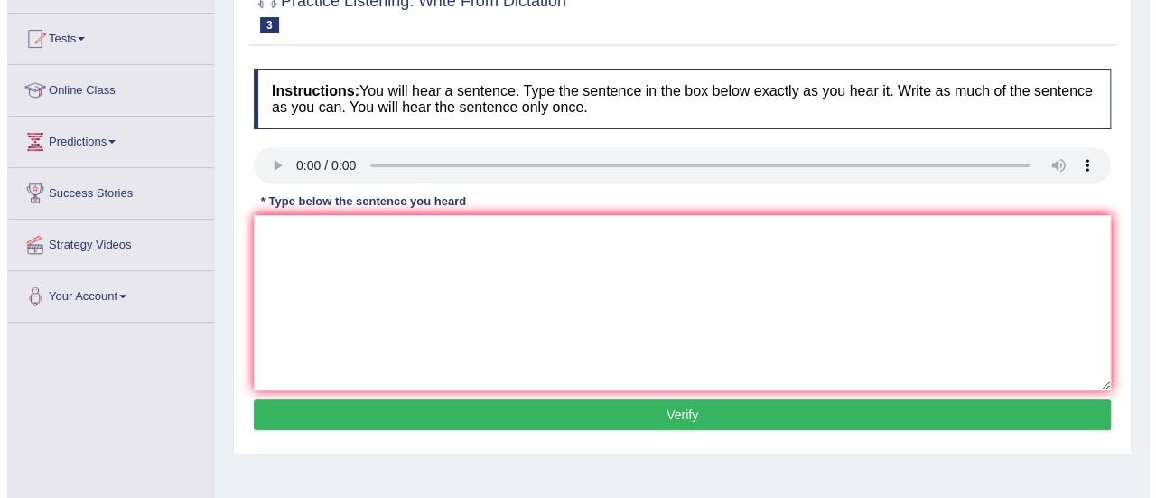
scroll to position [181, 0]
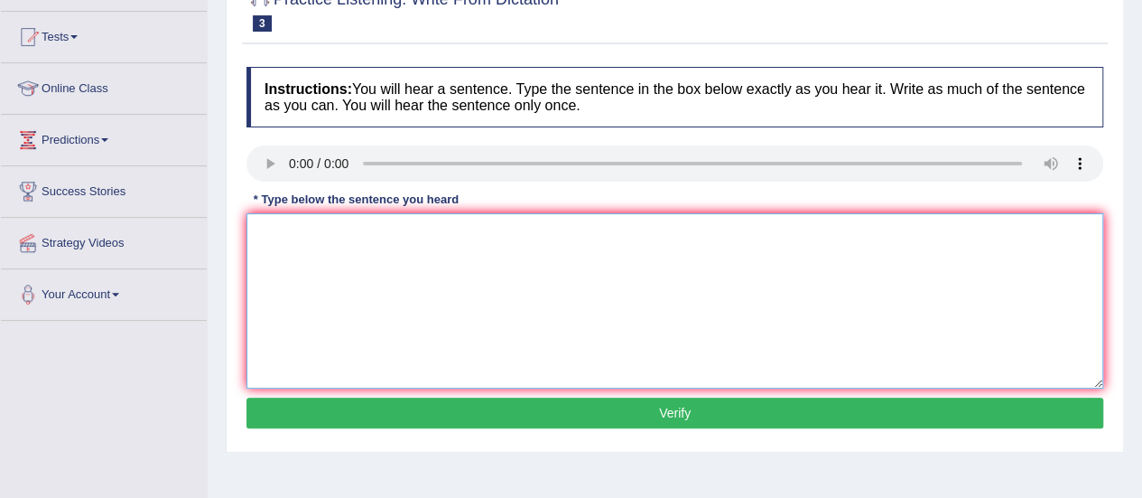
click at [297, 228] on textarea at bounding box center [675, 300] width 857 height 175
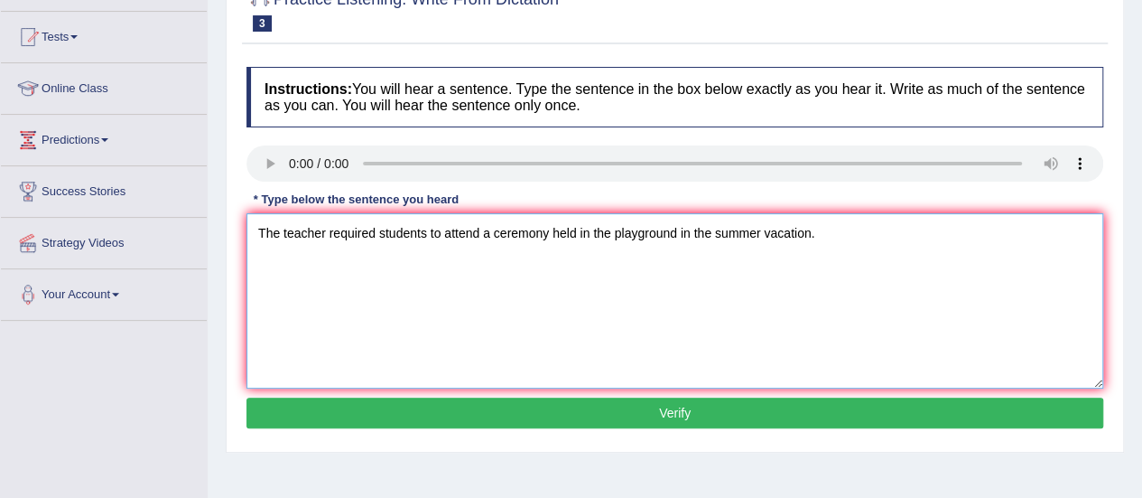
type textarea "The teacher required students to attend a ceremony held in the playground in th…"
drag, startPoint x: 555, startPoint y: 236, endPoint x: 797, endPoint y: 236, distance: 242.0
click at [797, 236] on textarea "The teacher required students to attend a ceremony held in the playground in th…" at bounding box center [675, 300] width 857 height 175
click at [640, 306] on textarea "The teacher required students to attend a ceremony held in the playground in th…" at bounding box center [675, 300] width 857 height 175
drag, startPoint x: 550, startPoint y: 233, endPoint x: 822, endPoint y: 234, distance: 271.9
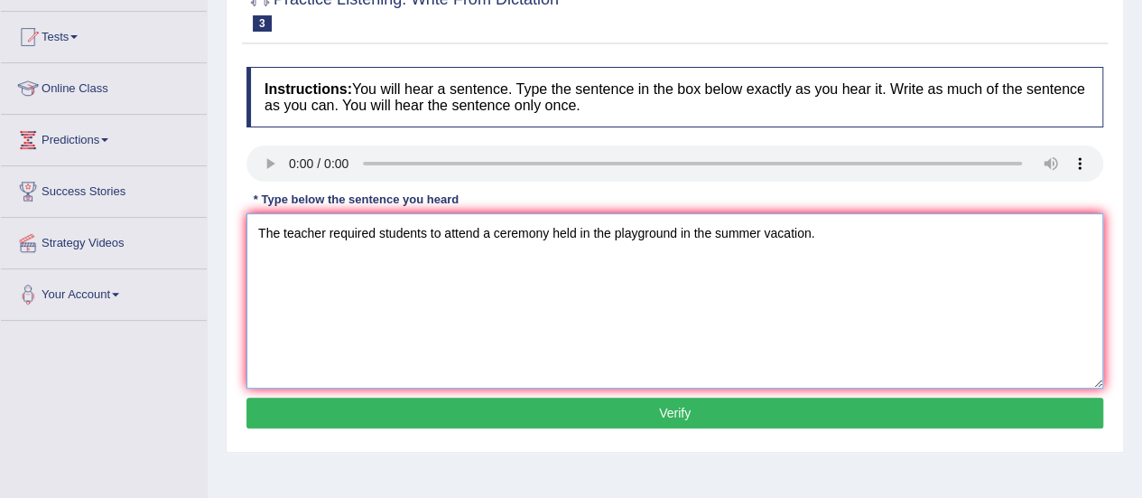
click at [822, 234] on textarea "The teacher required students to attend a ceremony held in the playground in th…" at bounding box center [675, 300] width 857 height 175
click at [701, 411] on button "Verify" at bounding box center [675, 412] width 857 height 31
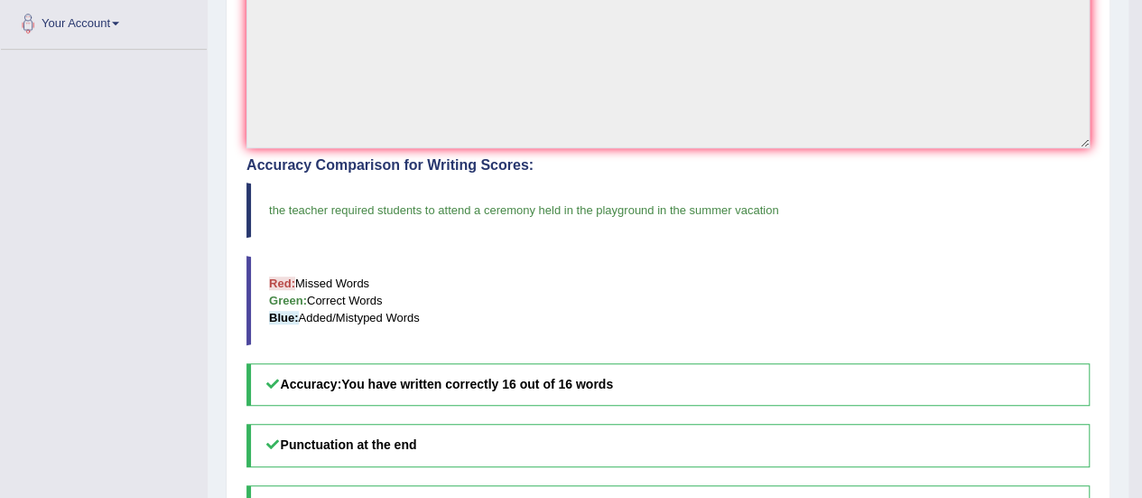
scroll to position [0, 0]
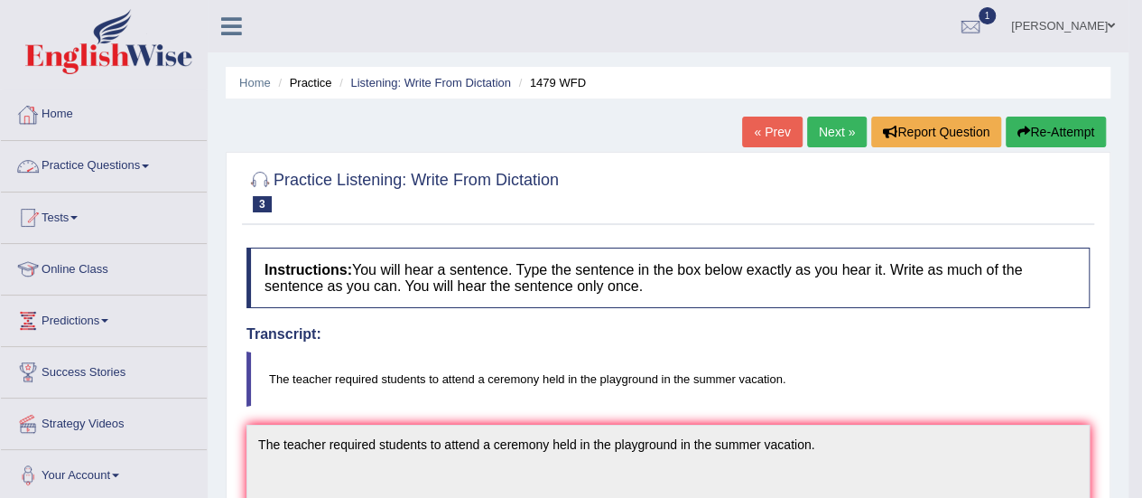
click at [89, 171] on link "Practice Questions" at bounding box center [104, 163] width 206 height 45
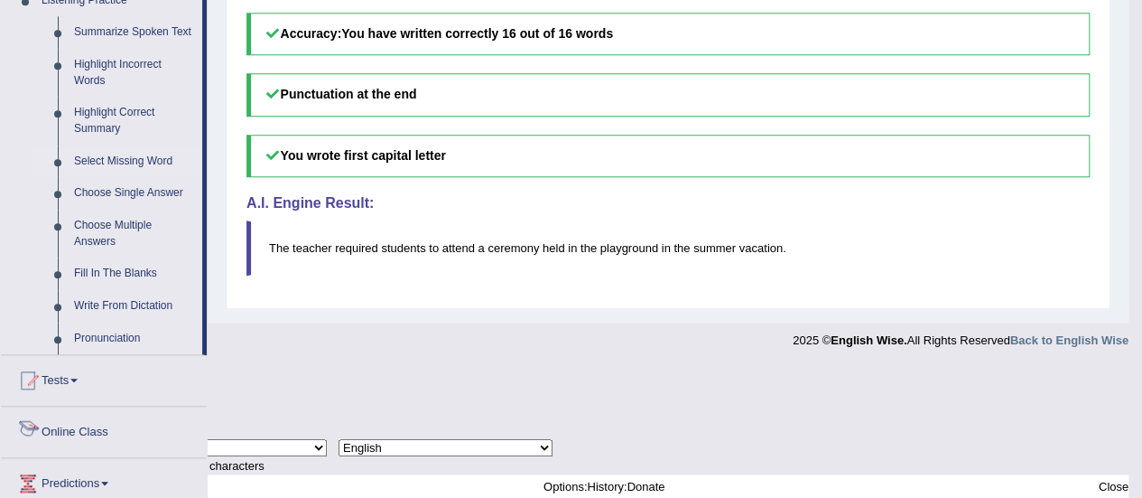
scroll to position [785, 0]
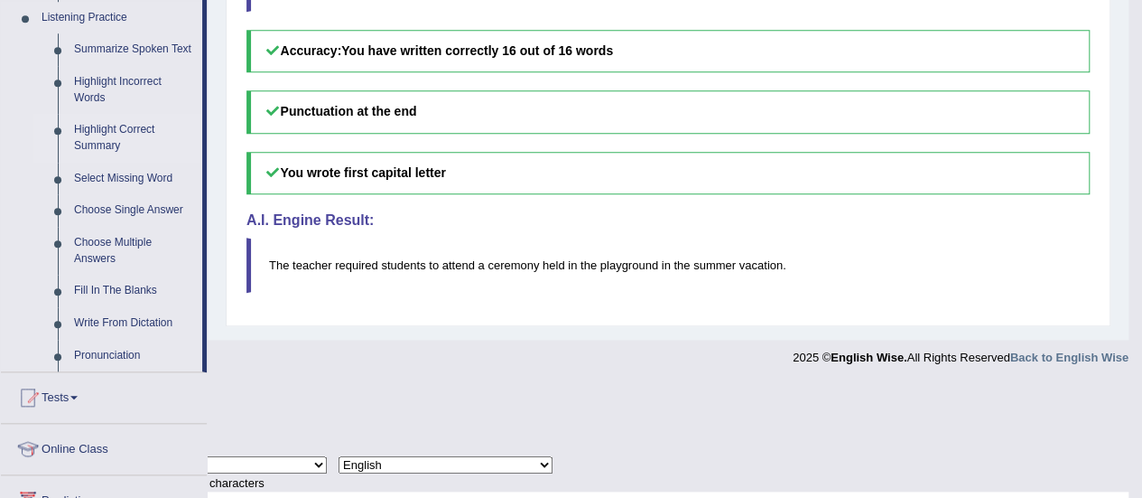
click at [124, 132] on link "Highlight Correct Summary" at bounding box center [134, 138] width 136 height 48
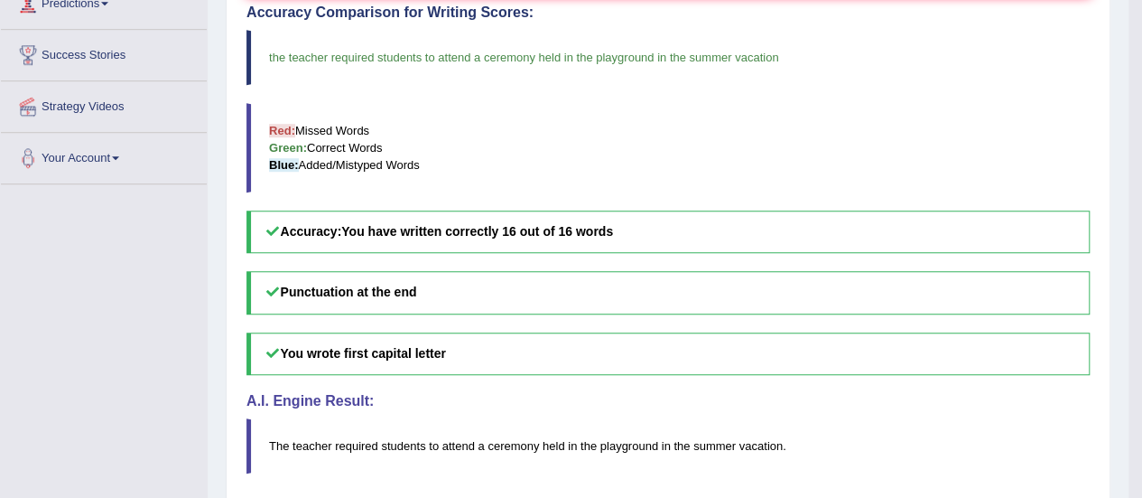
scroll to position [333, 0]
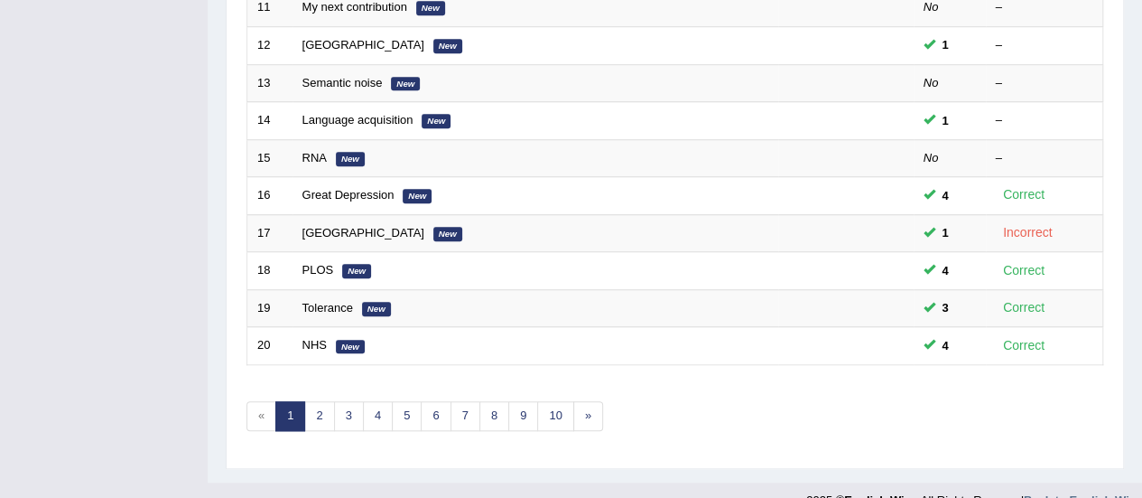
scroll to position [689, 0]
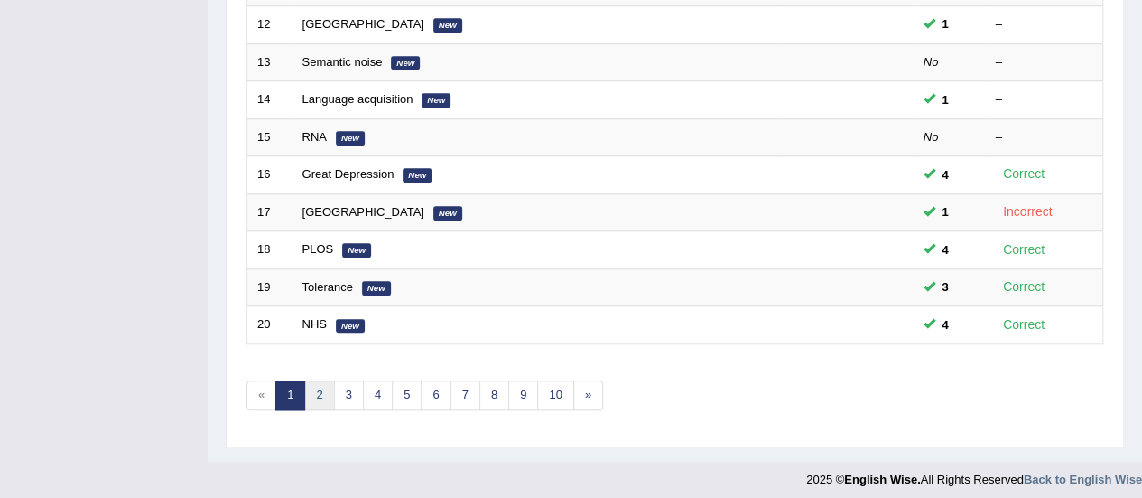
click at [329, 386] on link "2" at bounding box center [319, 395] width 30 height 30
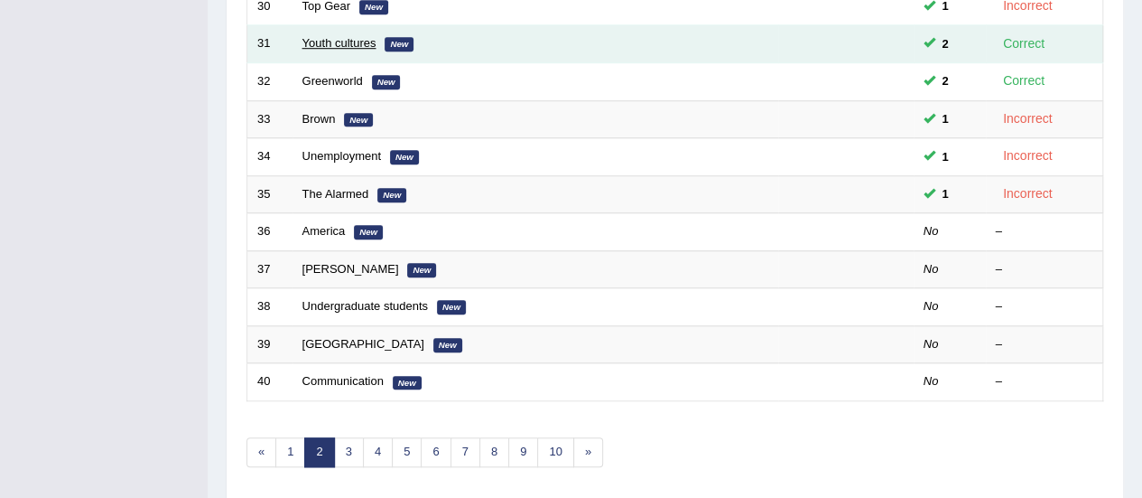
click at [328, 42] on link "Youth cultures" at bounding box center [340, 43] width 74 height 14
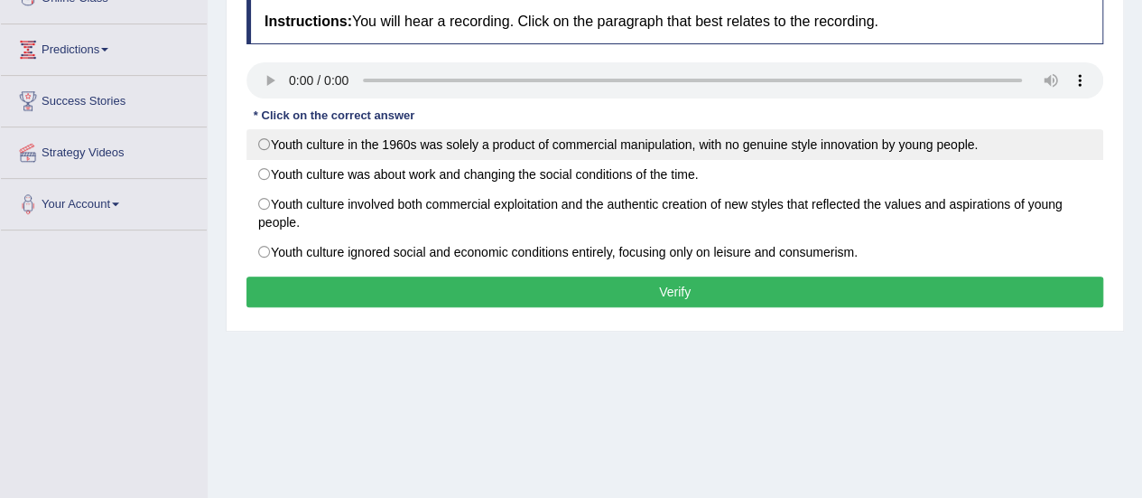
scroll to position [181, 0]
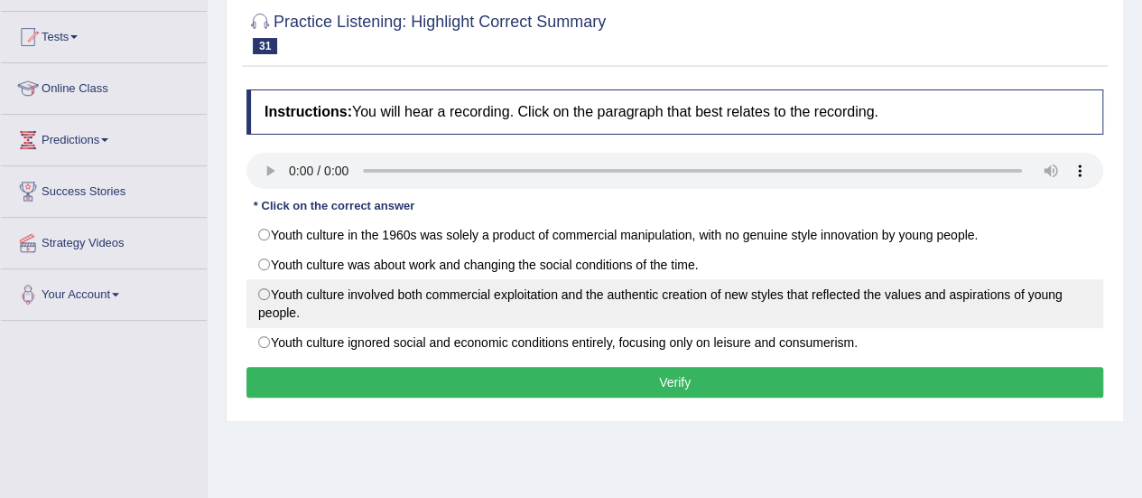
click at [264, 285] on label "Youth culture involved both commercial exploitation and the authentic creation …" at bounding box center [675, 303] width 857 height 49
radio input "true"
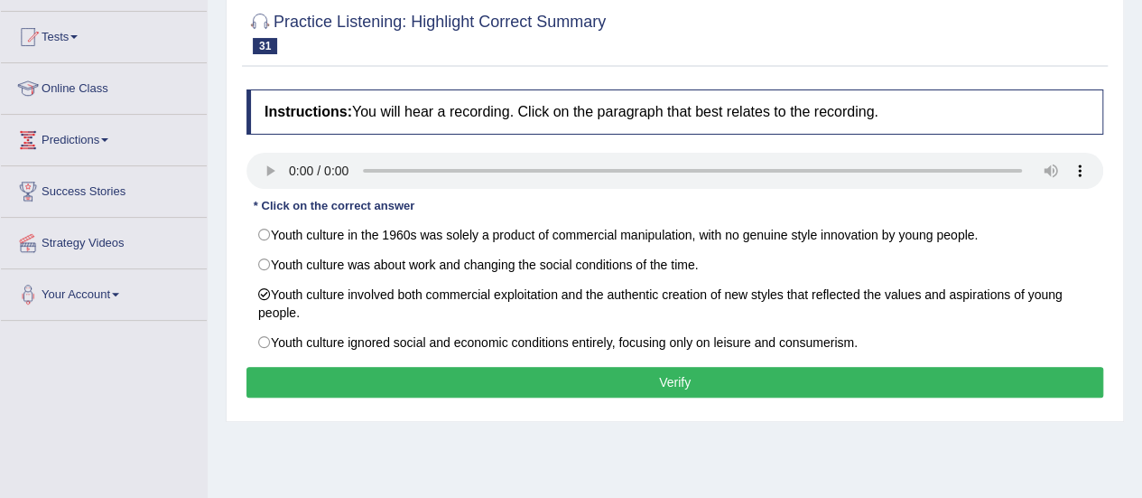
click at [702, 392] on button "Verify" at bounding box center [675, 382] width 857 height 31
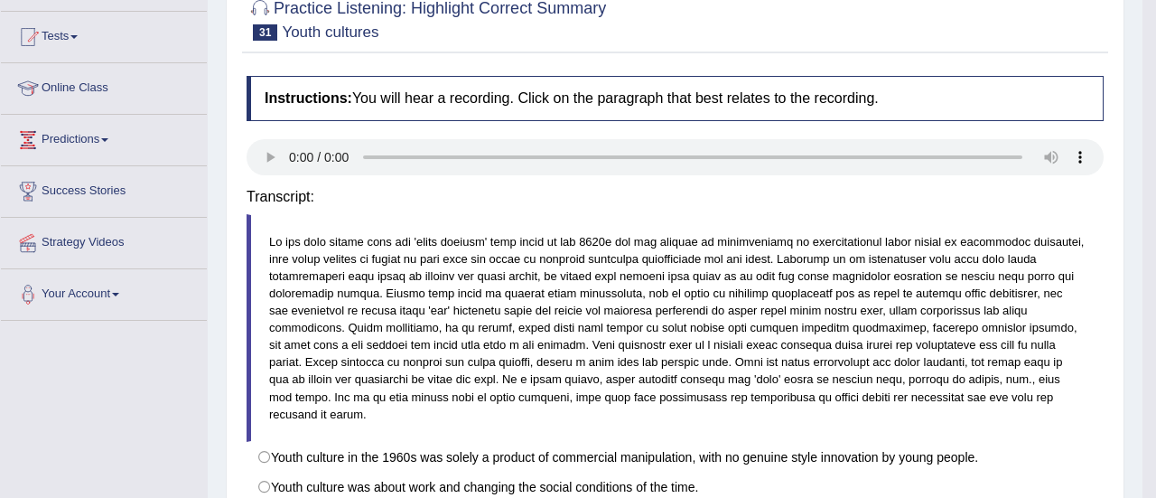
click at [0, 0] on div "Saving your answer..." at bounding box center [0, 0] width 0 height 0
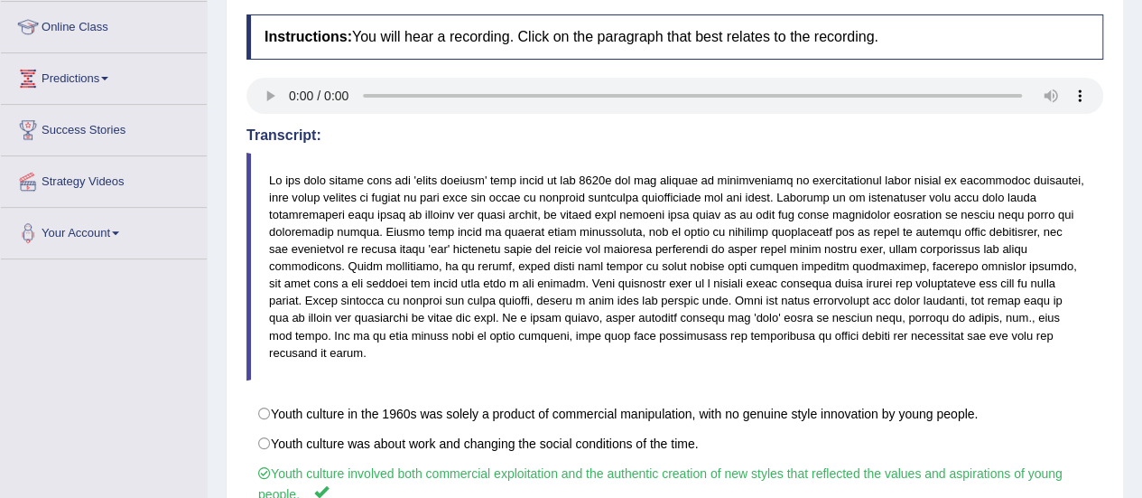
scroll to position [0, 0]
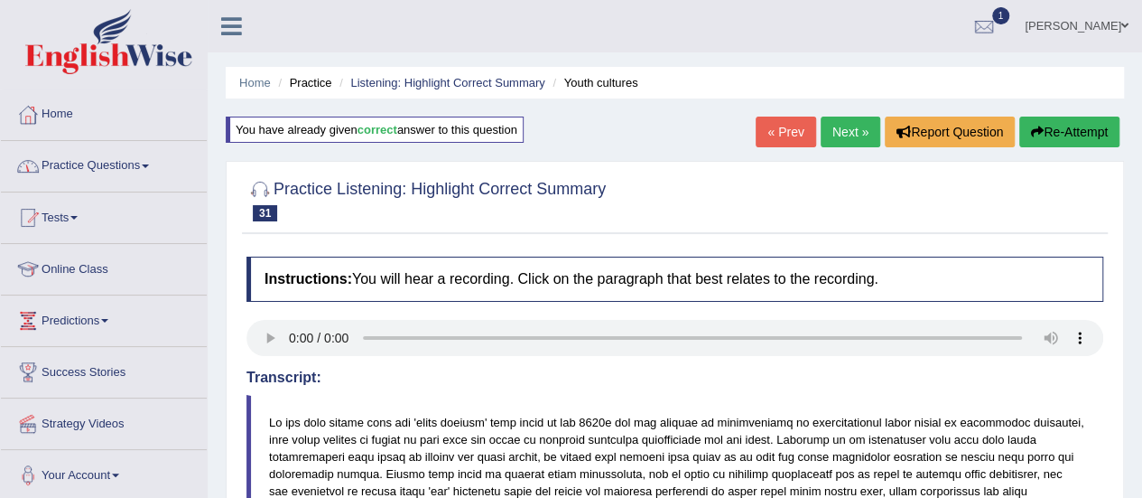
click at [94, 152] on link "Practice Questions" at bounding box center [104, 163] width 206 height 45
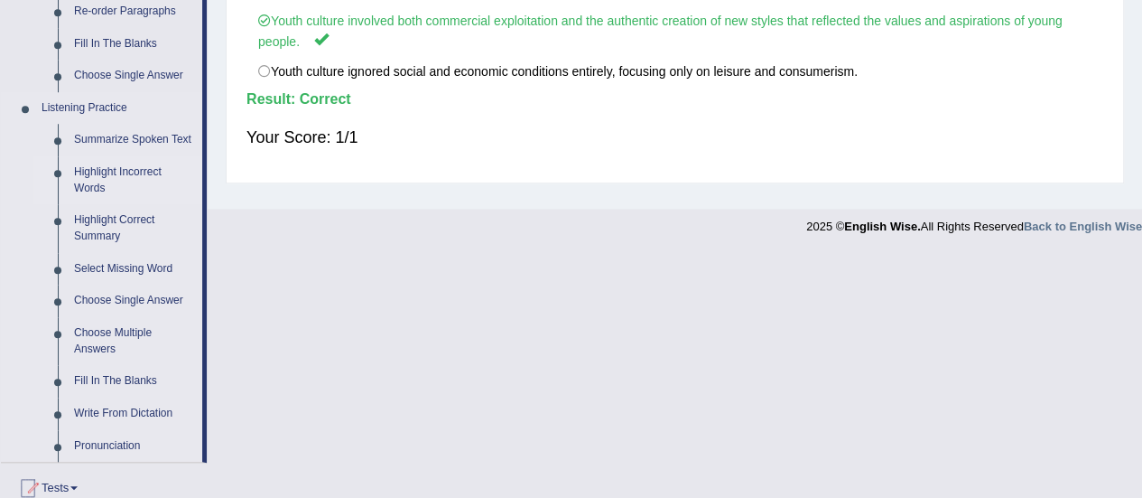
scroll to position [721, 0]
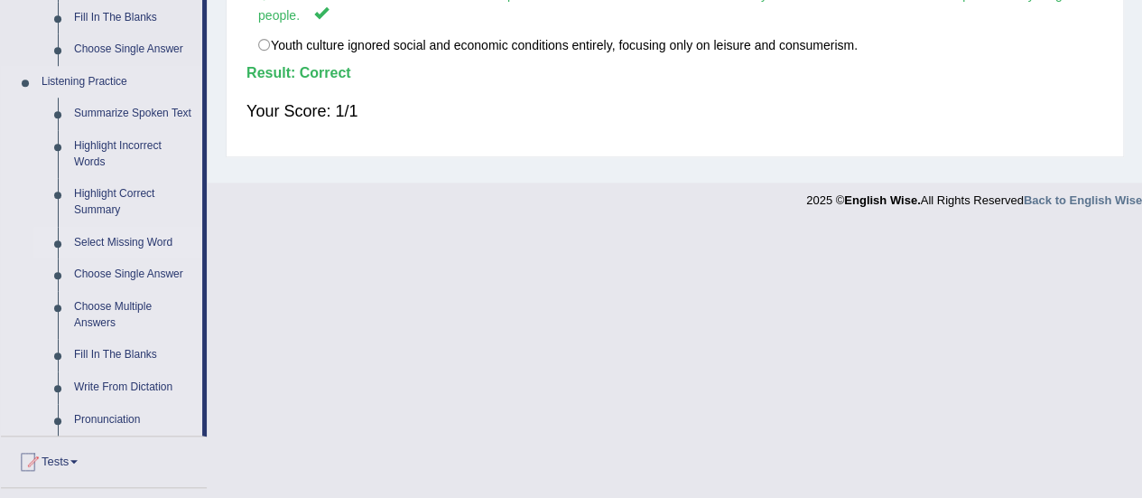
click at [118, 247] on link "Select Missing Word" at bounding box center [134, 243] width 136 height 33
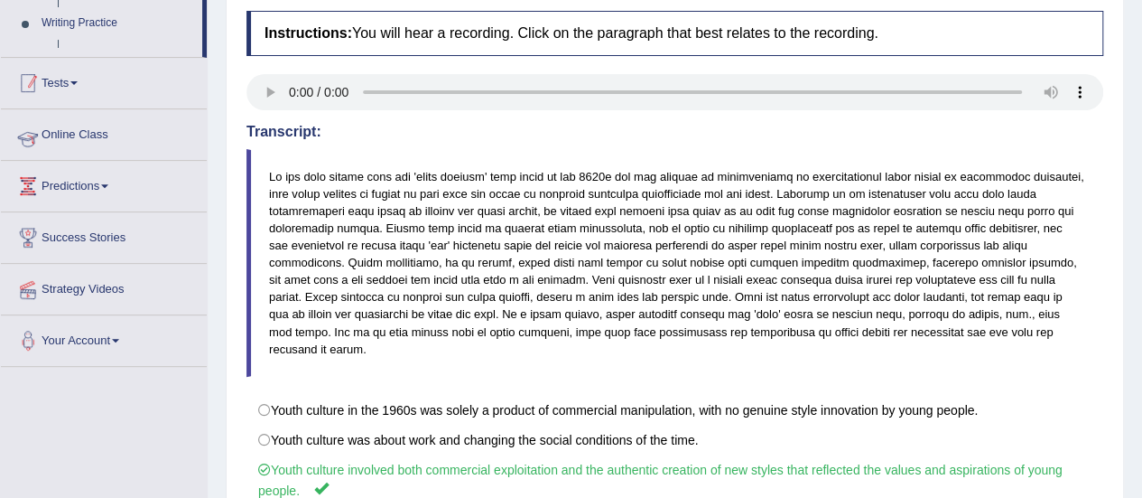
scroll to position [255, 0]
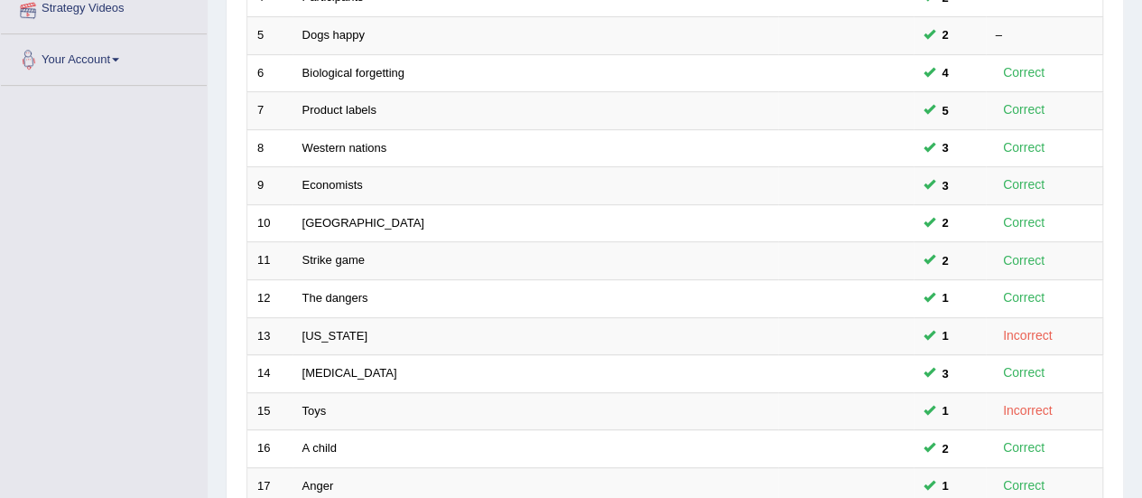
scroll to position [452, 0]
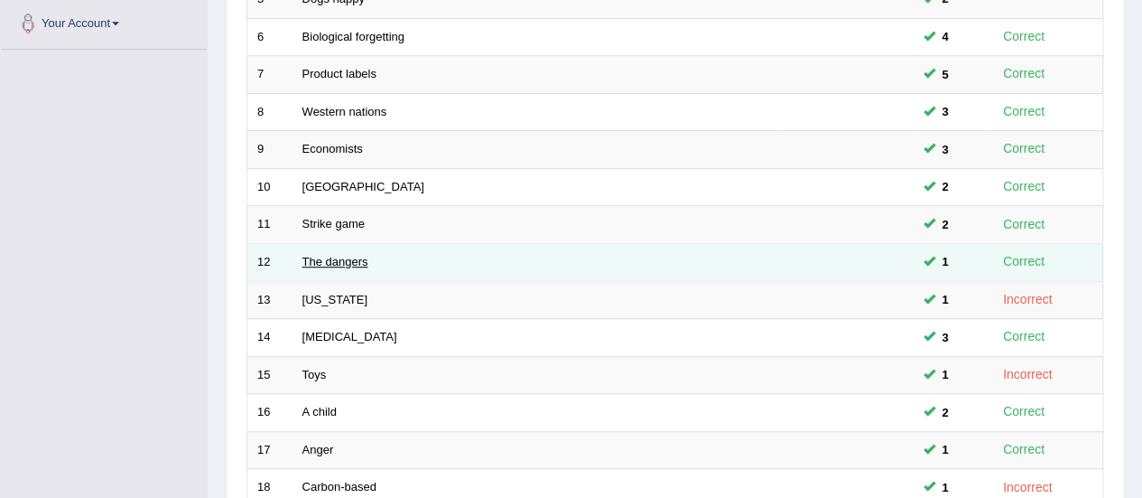
click at [331, 258] on link "The dangers" at bounding box center [336, 262] width 66 height 14
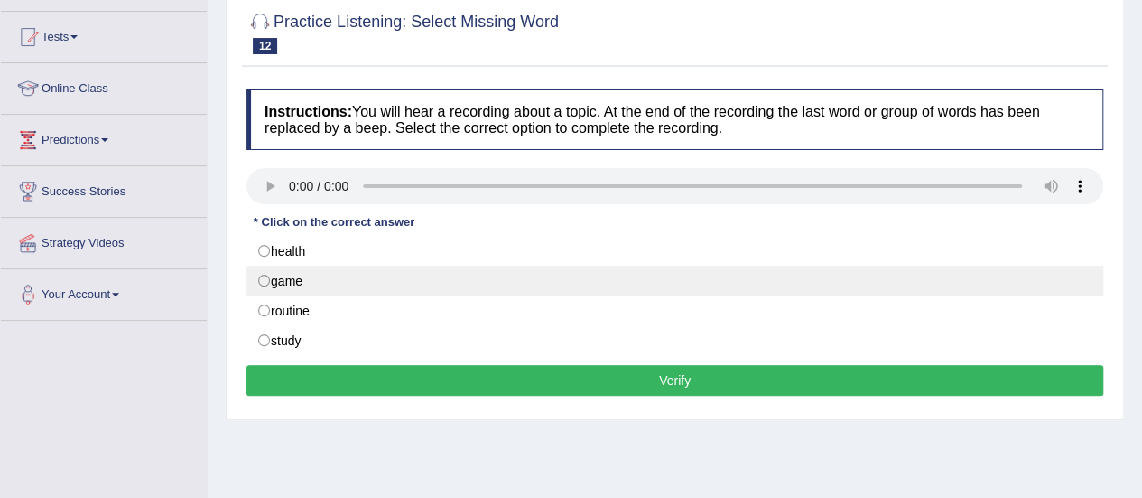
click at [262, 279] on label "game" at bounding box center [675, 281] width 857 height 31
radio input "true"
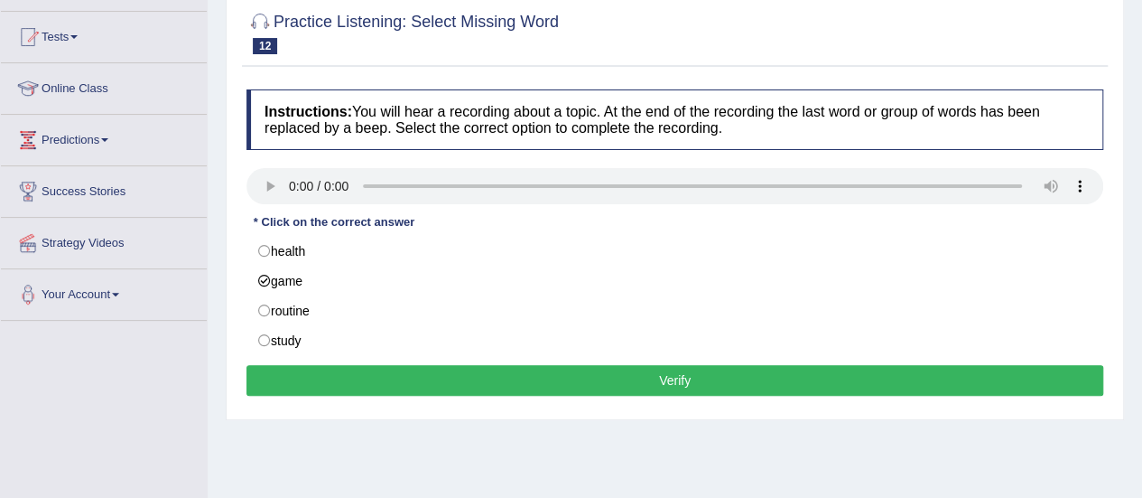
click at [656, 377] on button "Verify" at bounding box center [675, 380] width 857 height 31
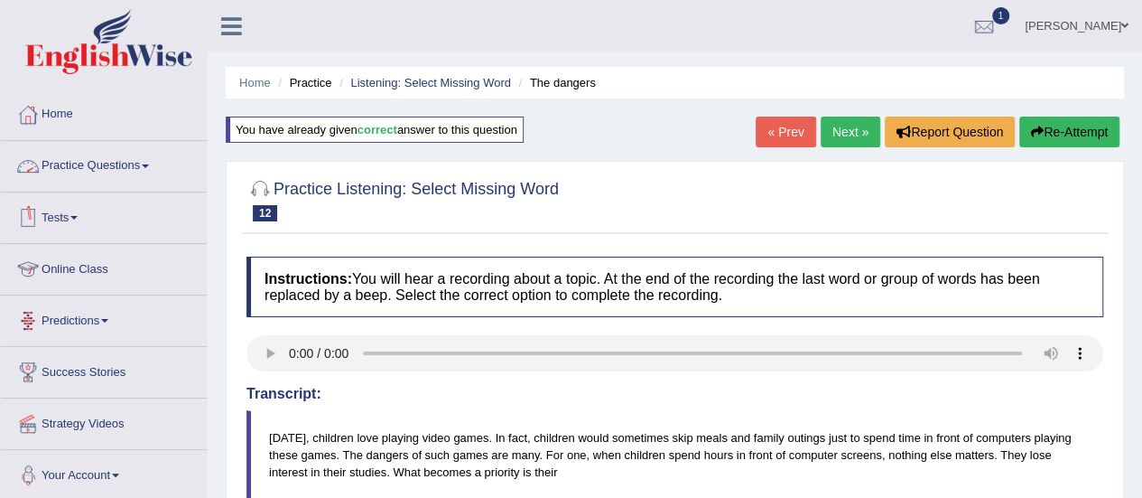
click at [89, 182] on link "Practice Questions" at bounding box center [104, 163] width 206 height 45
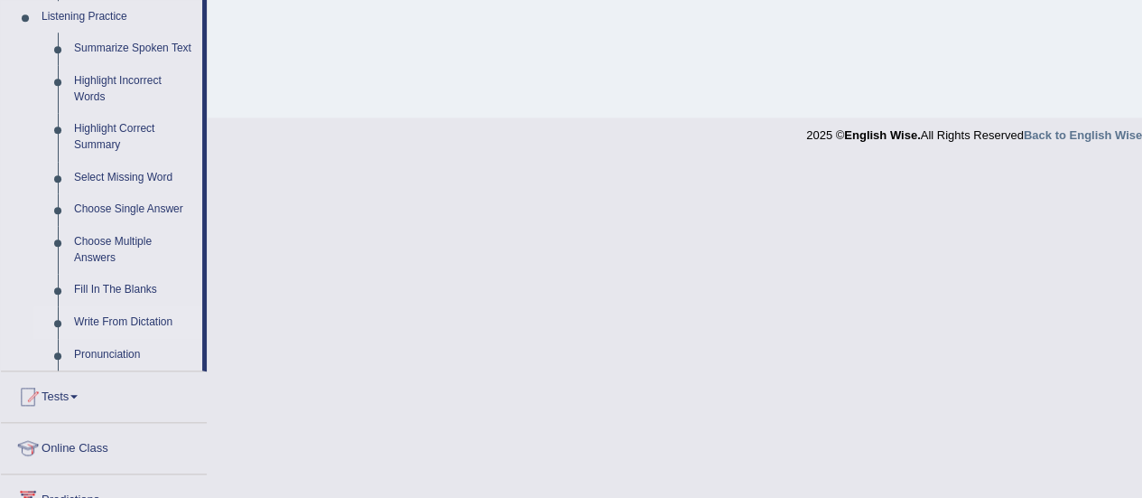
scroll to position [813, 0]
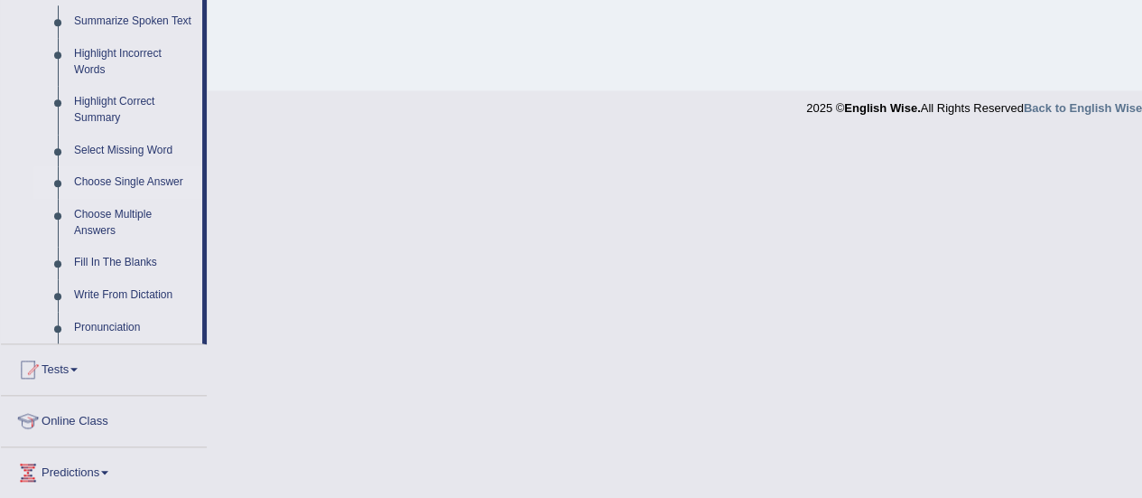
click at [127, 183] on link "Choose Single Answer" at bounding box center [134, 182] width 136 height 33
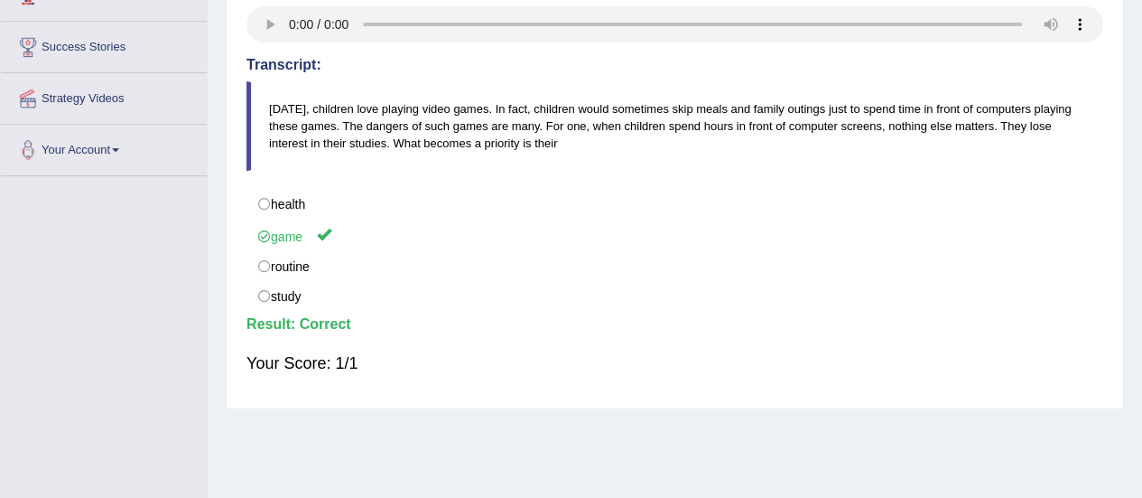
scroll to position [323, 0]
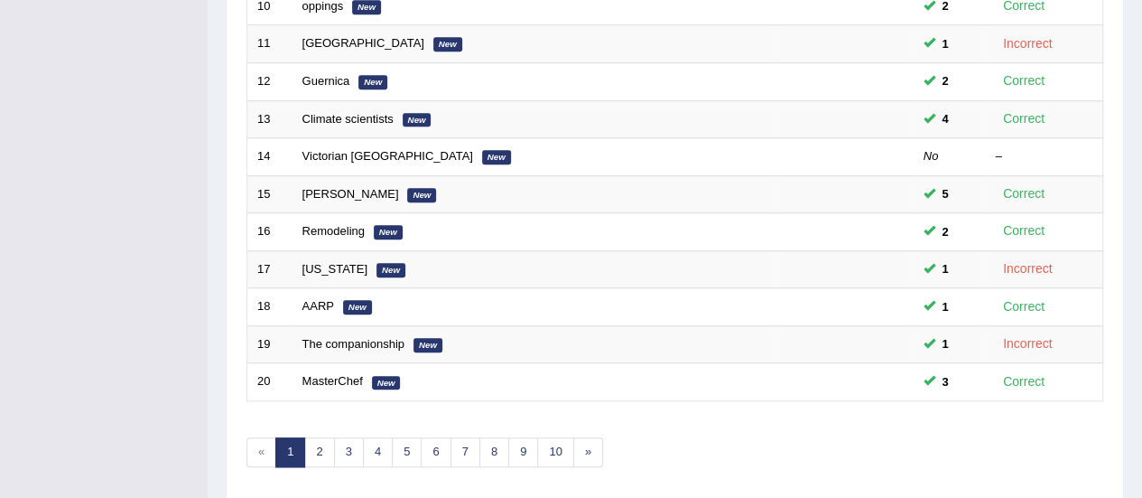
scroll to position [689, 0]
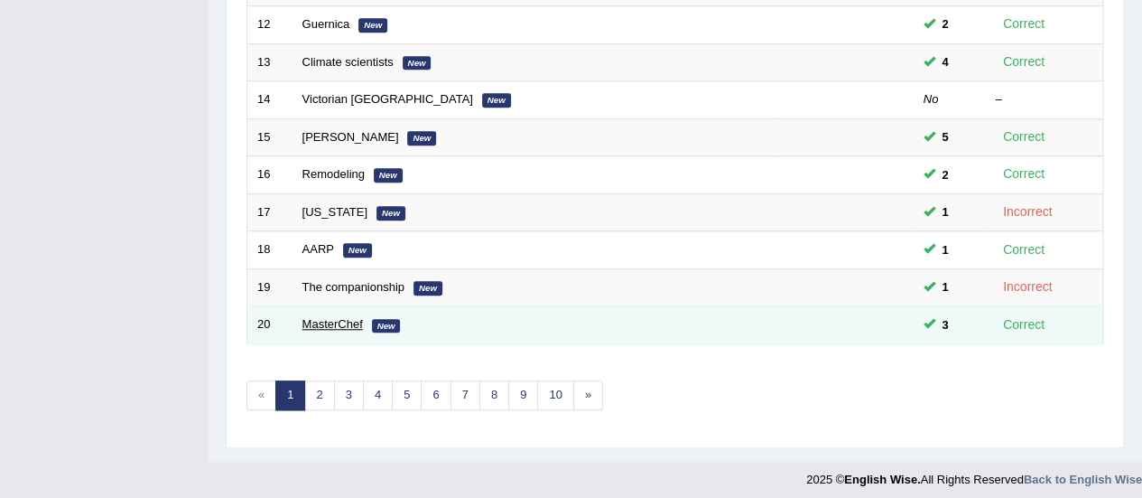
click at [337, 317] on link "MasterChef" at bounding box center [333, 324] width 61 height 14
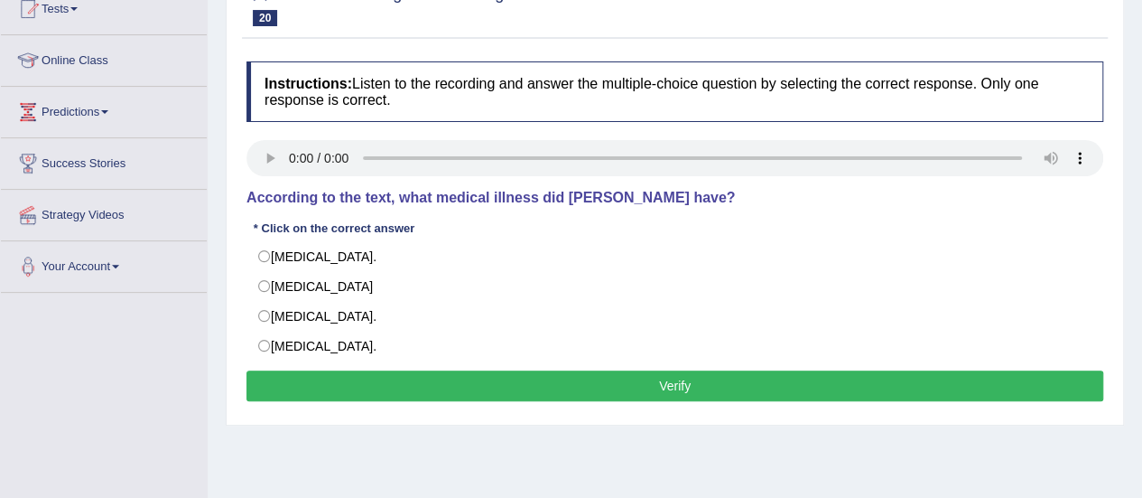
scroll to position [181, 0]
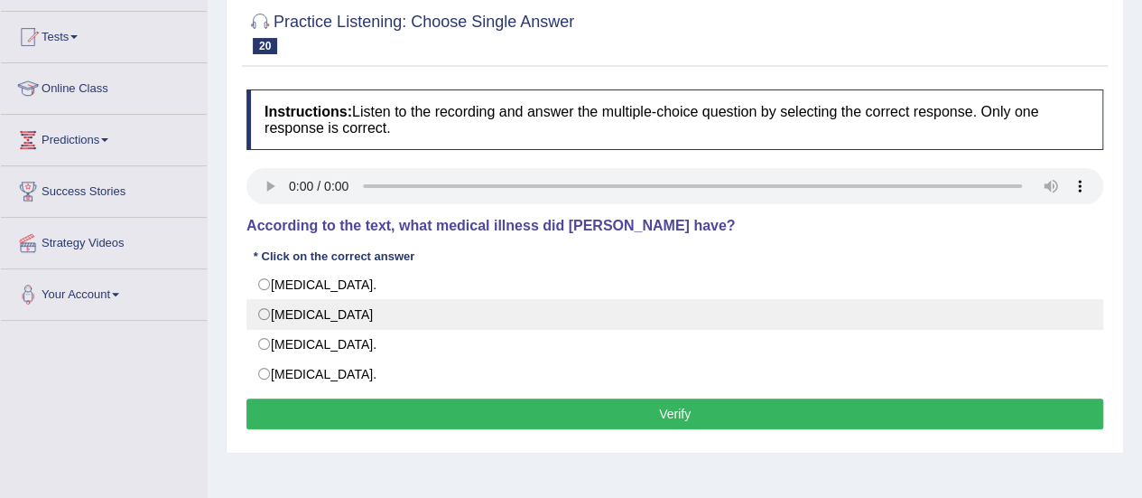
click at [263, 308] on label "[MEDICAL_DATA]" at bounding box center [675, 314] width 857 height 31
radio input "true"
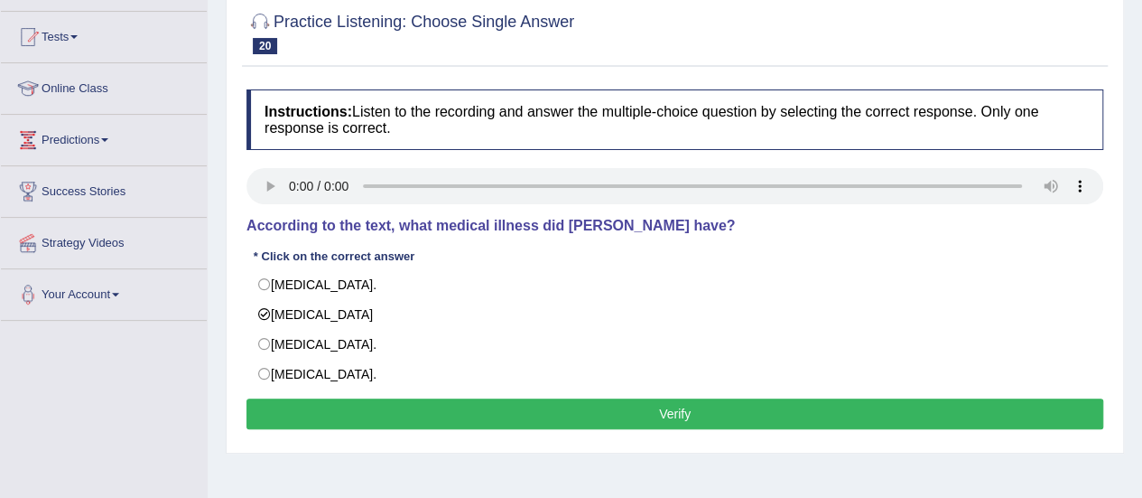
click at [704, 406] on button "Verify" at bounding box center [675, 413] width 857 height 31
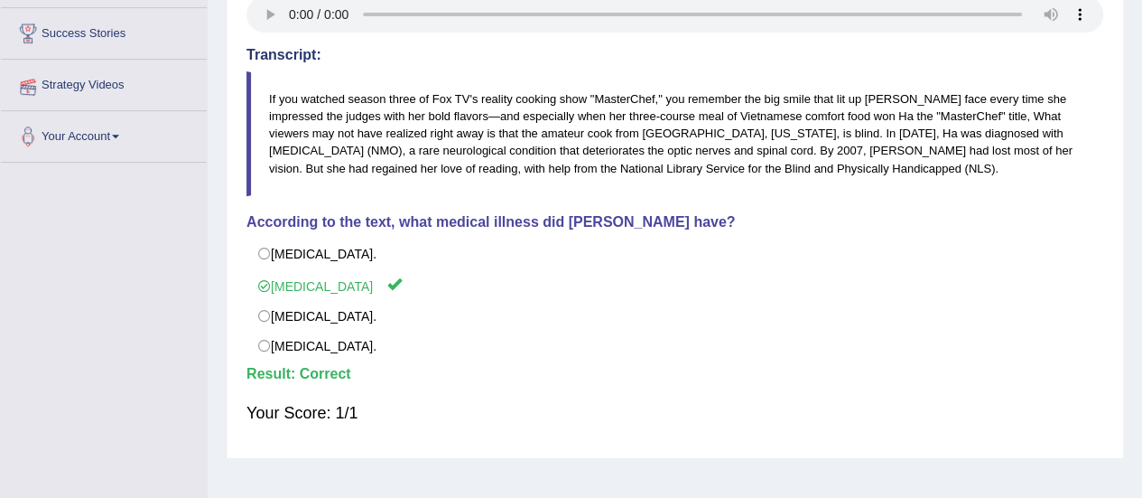
scroll to position [0, 0]
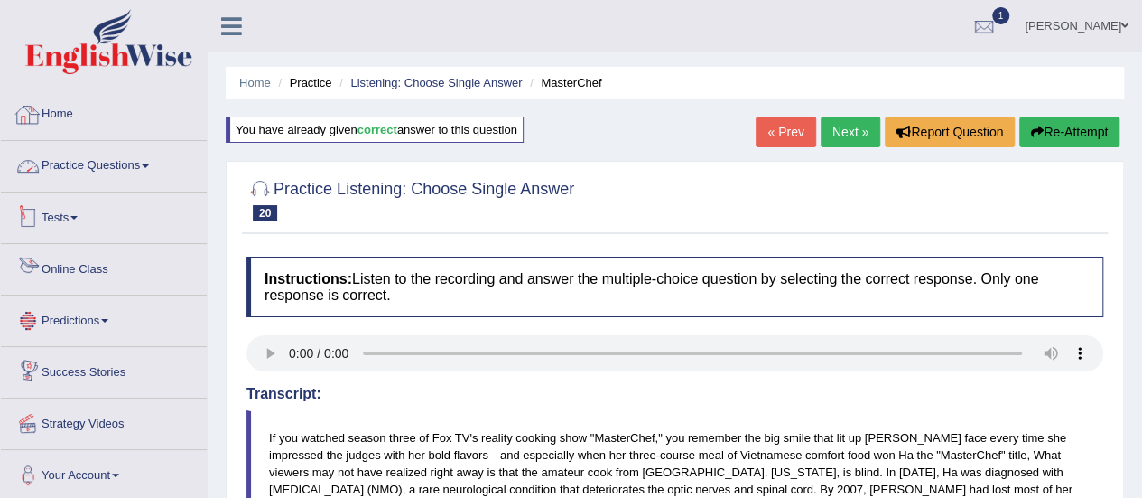
click at [99, 163] on link "Practice Questions" at bounding box center [104, 163] width 206 height 45
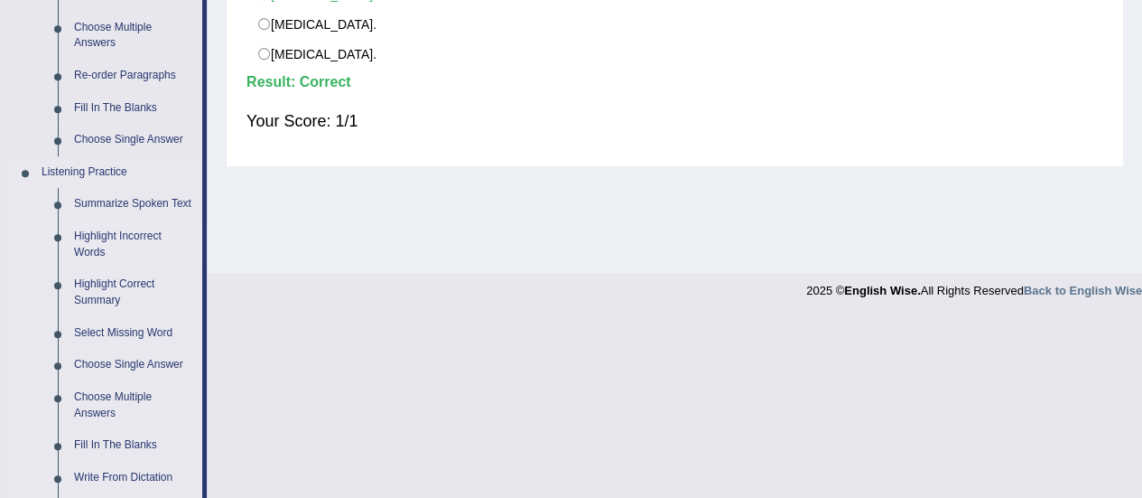
scroll to position [811, 0]
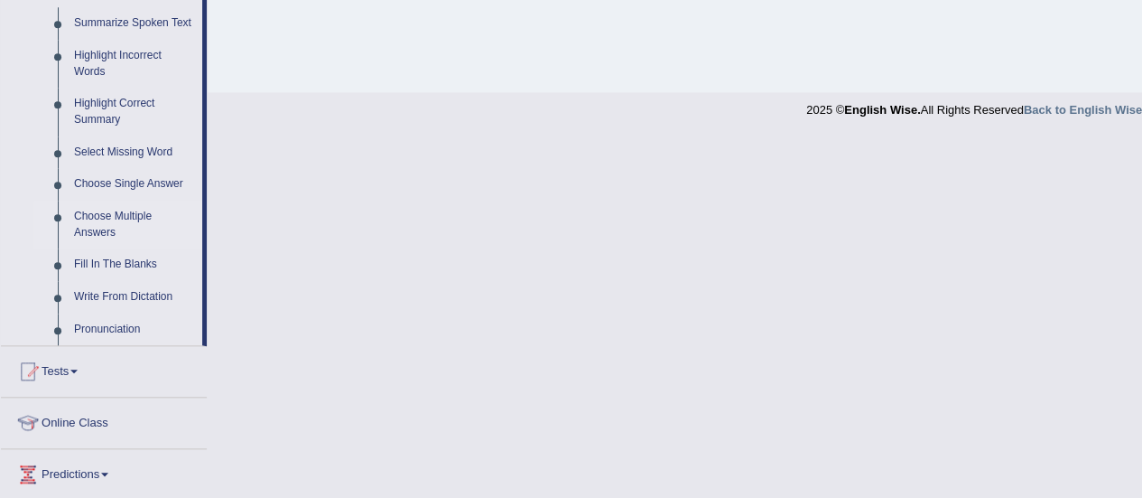
click at [133, 212] on link "Choose Multiple Answers" at bounding box center [134, 224] width 136 height 48
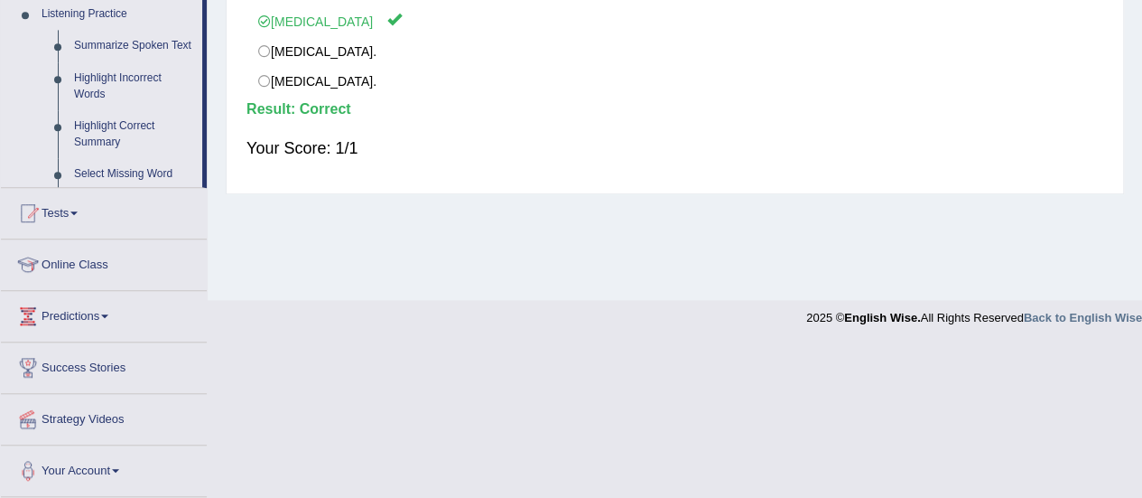
scroll to position [283, 0]
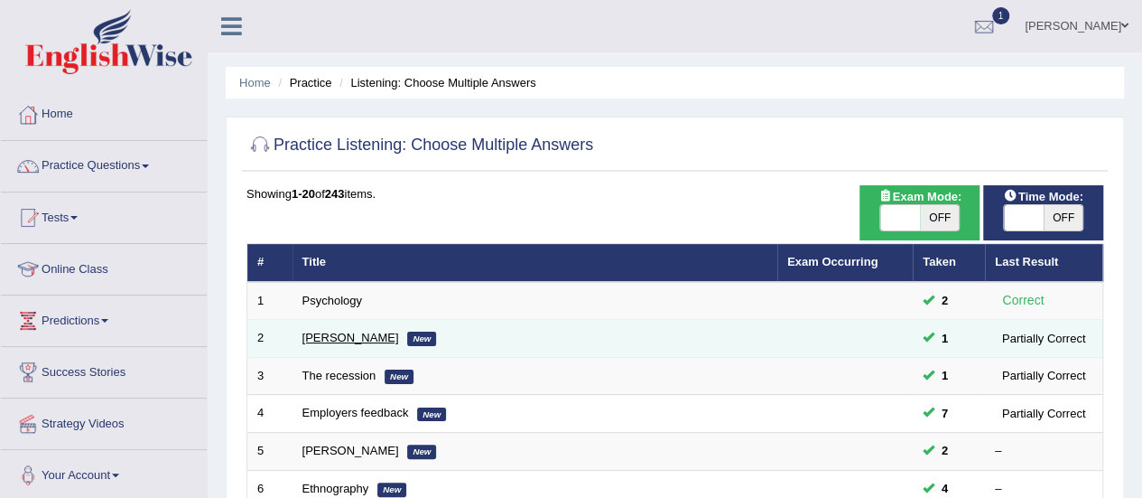
click at [309, 338] on link "Jodie" at bounding box center [351, 338] width 97 height 14
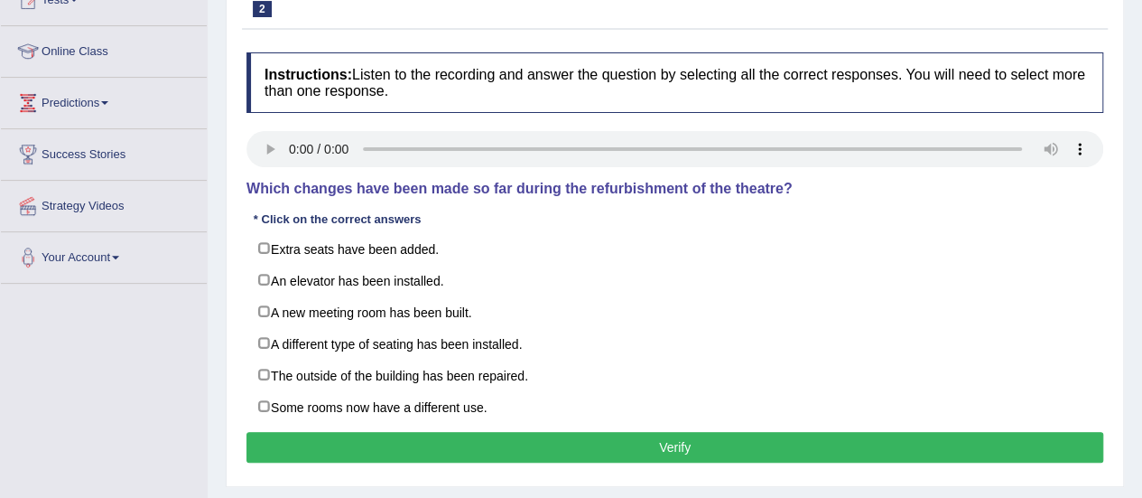
scroll to position [181, 0]
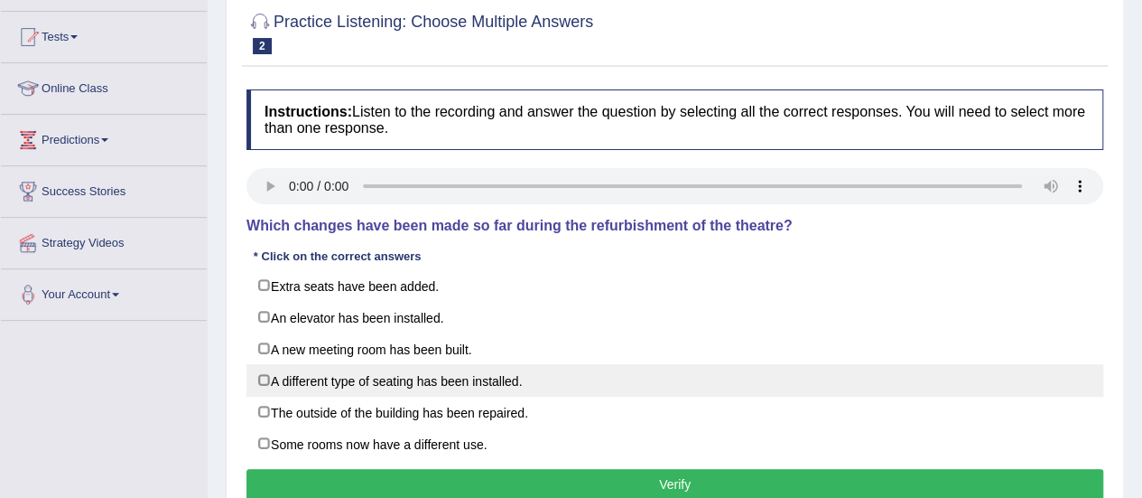
drag, startPoint x: 286, startPoint y: 376, endPoint x: 313, endPoint y: 389, distance: 30.3
click at [286, 376] on label "A different type of seating has been installed." at bounding box center [675, 380] width 857 height 33
checkbox input "true"
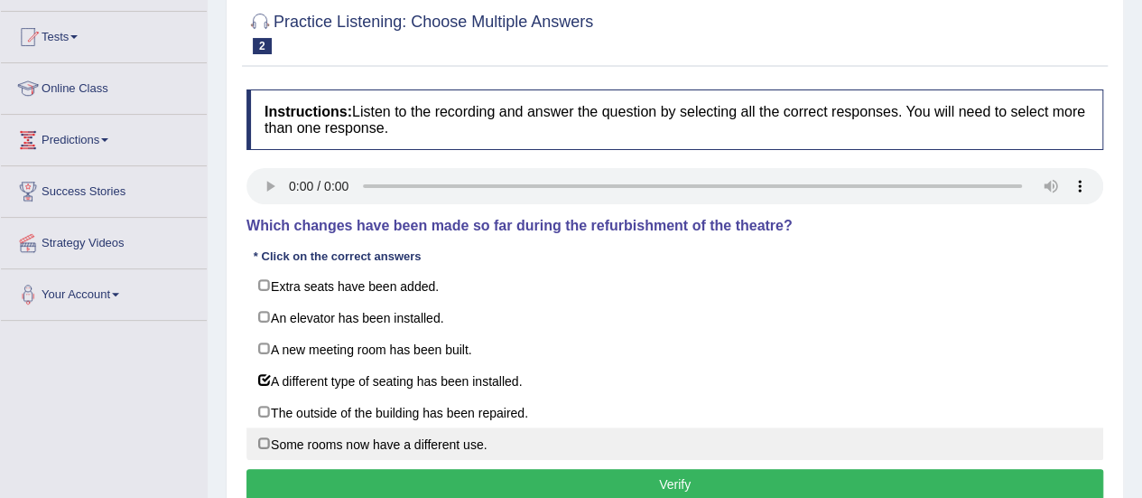
click at [262, 434] on label "Some rooms now have a different use." at bounding box center [675, 443] width 857 height 33
checkbox input "true"
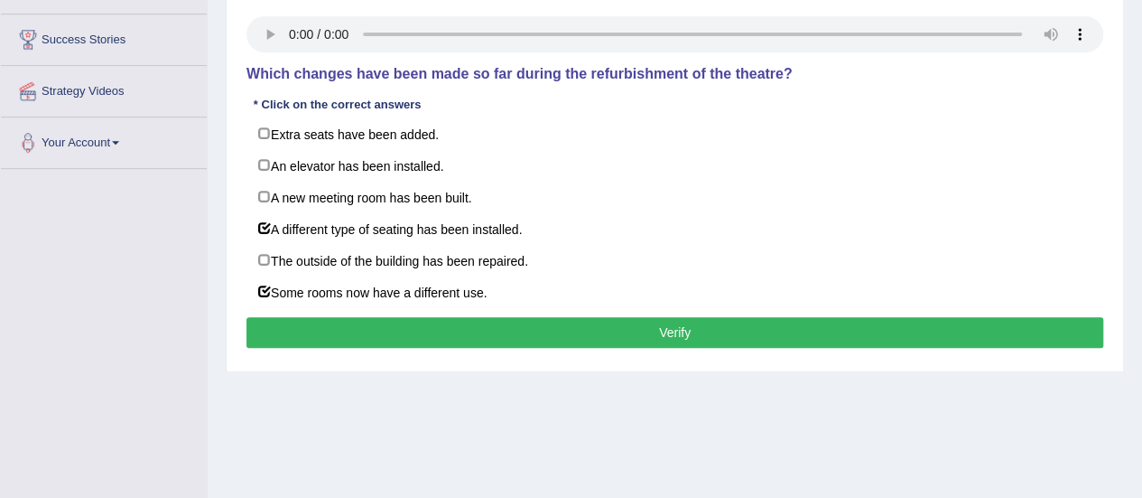
scroll to position [361, 0]
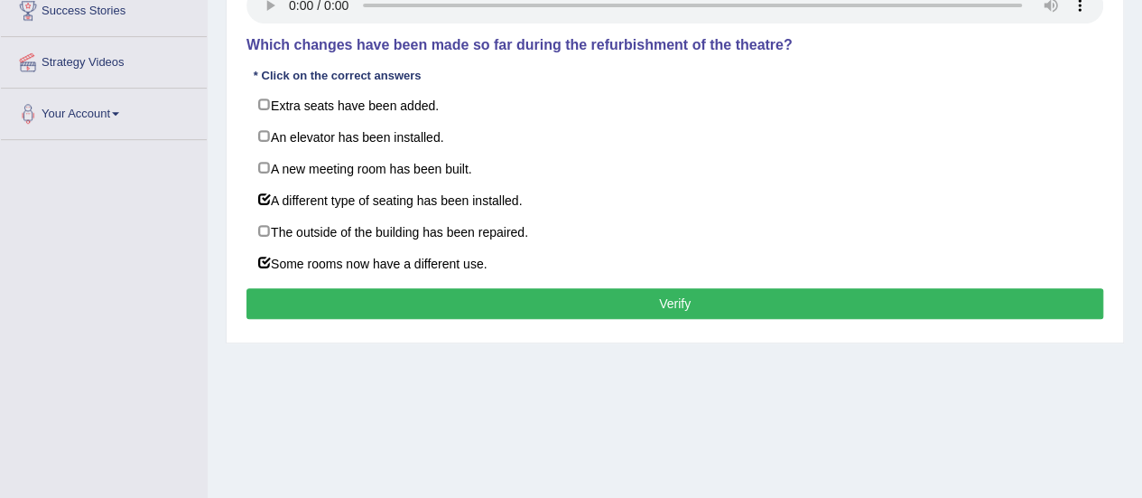
click at [648, 275] on div "Instructions: Listen to the recording and answer the question by selecting all …" at bounding box center [675, 117] width 866 height 434
click at [653, 310] on button "Verify" at bounding box center [675, 303] width 857 height 31
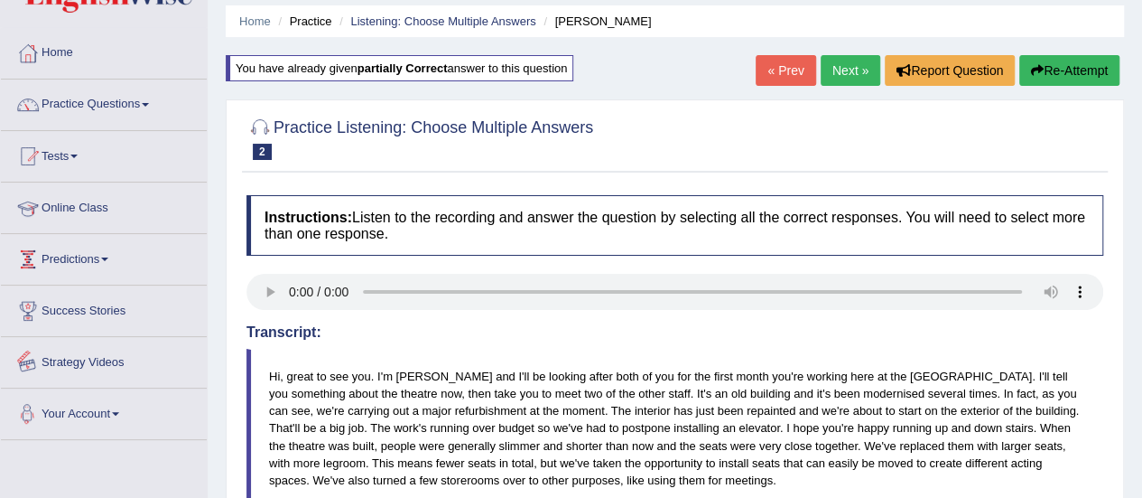
scroll to position [0, 0]
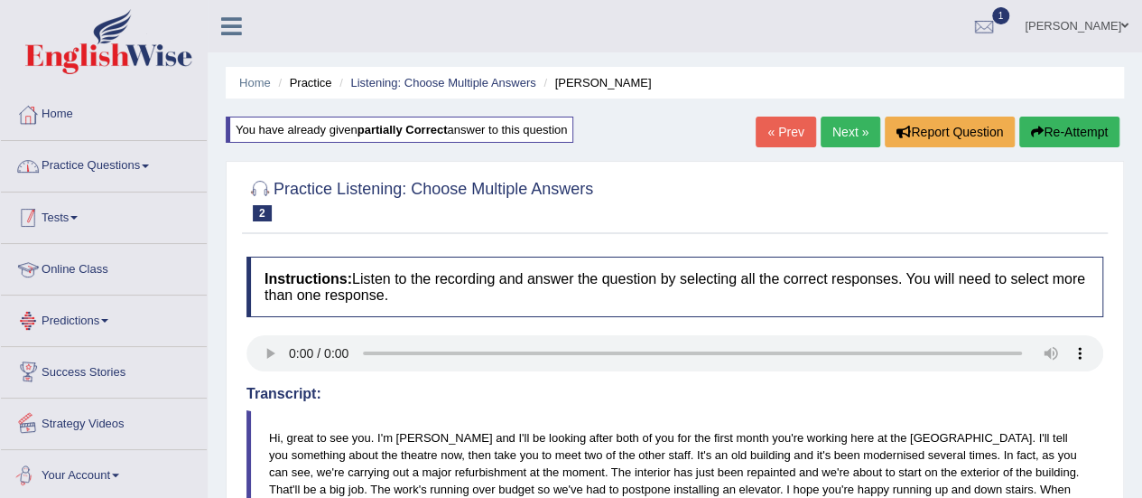
click at [81, 160] on link "Practice Questions" at bounding box center [104, 163] width 206 height 45
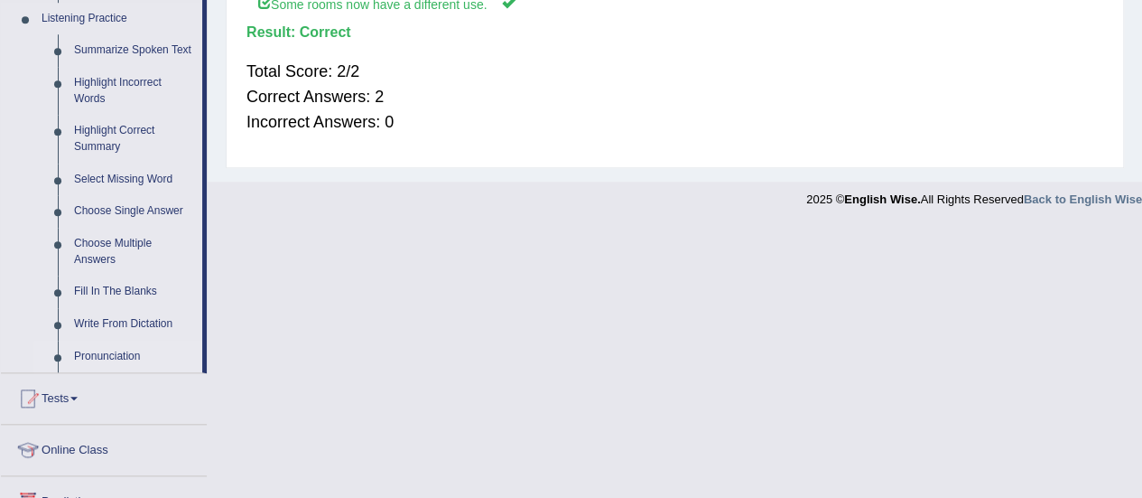
scroll to position [813, 0]
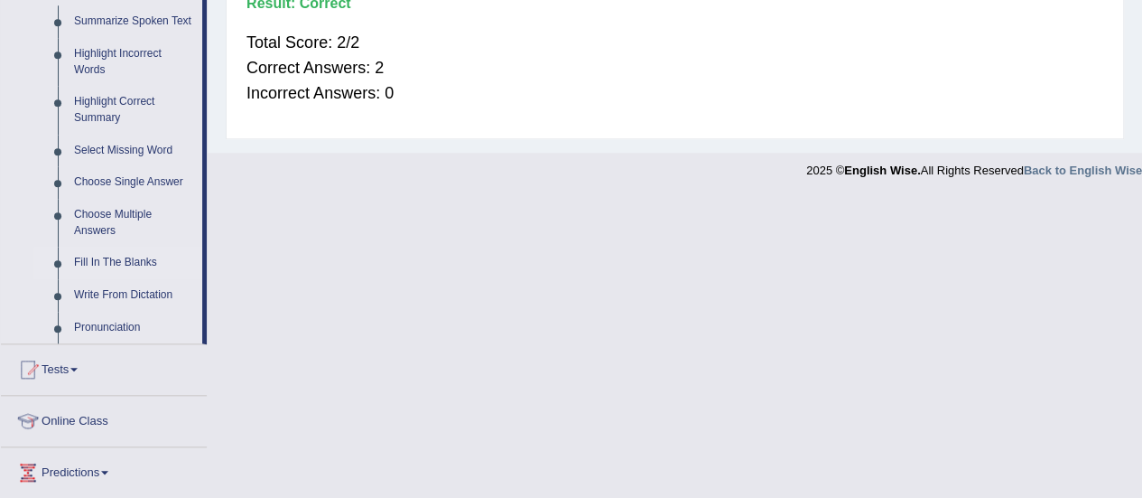
click at [112, 268] on link "Fill In The Blanks" at bounding box center [134, 263] width 136 height 33
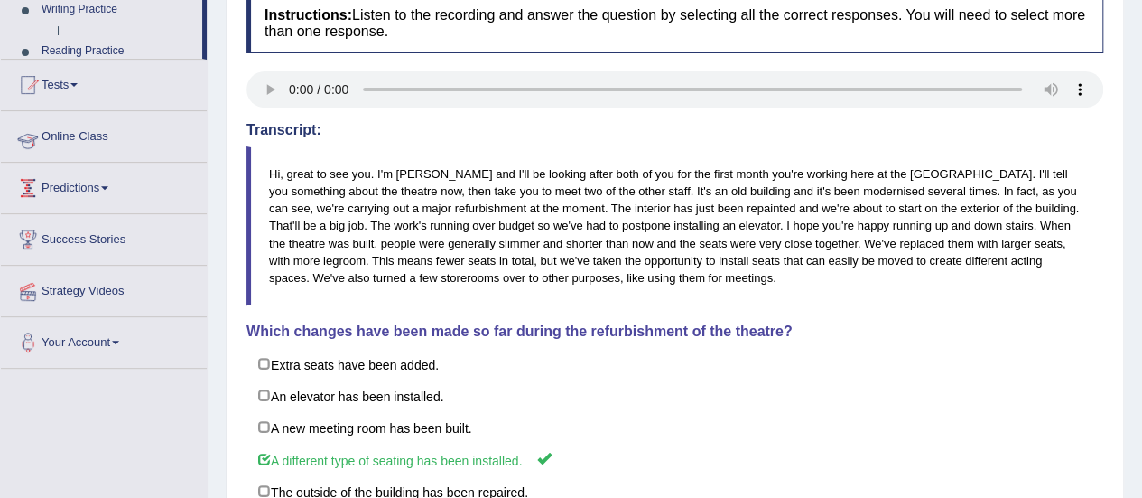
scroll to position [246, 0]
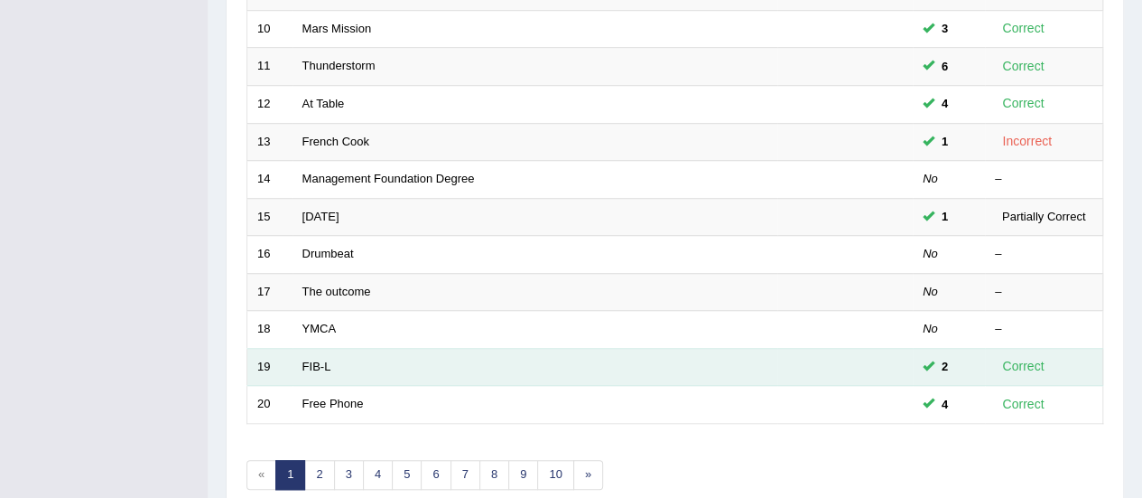
scroll to position [689, 0]
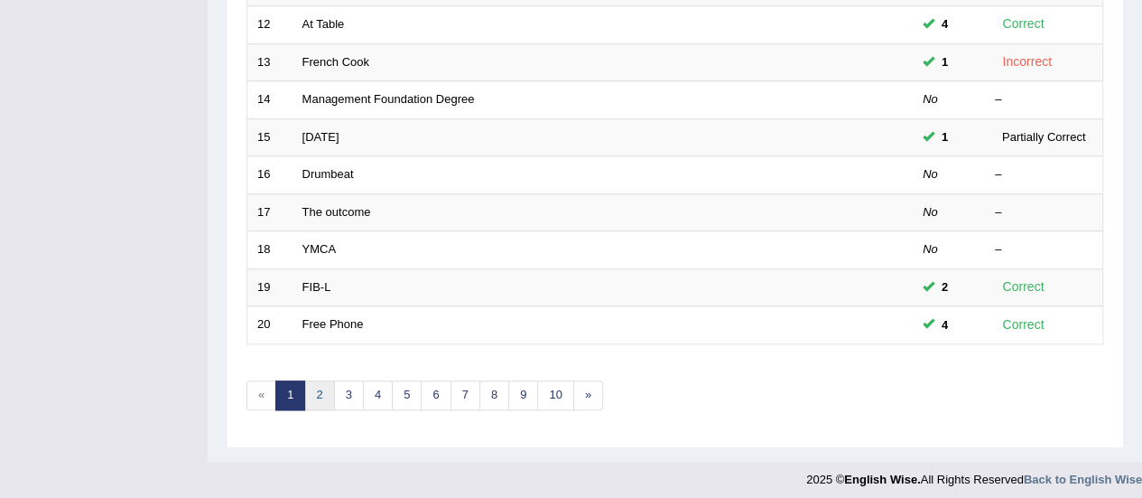
click at [324, 392] on link "2" at bounding box center [319, 395] width 30 height 30
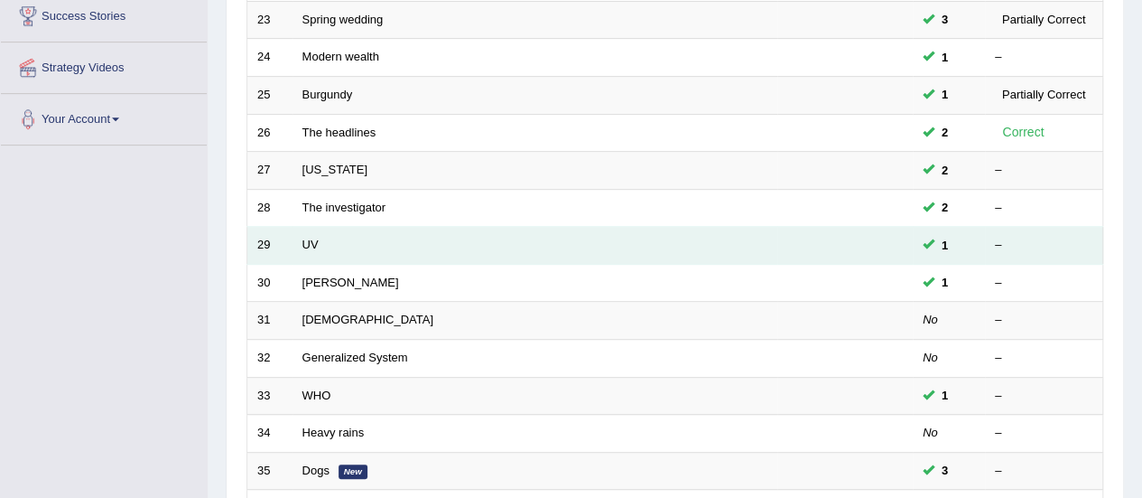
scroll to position [328, 0]
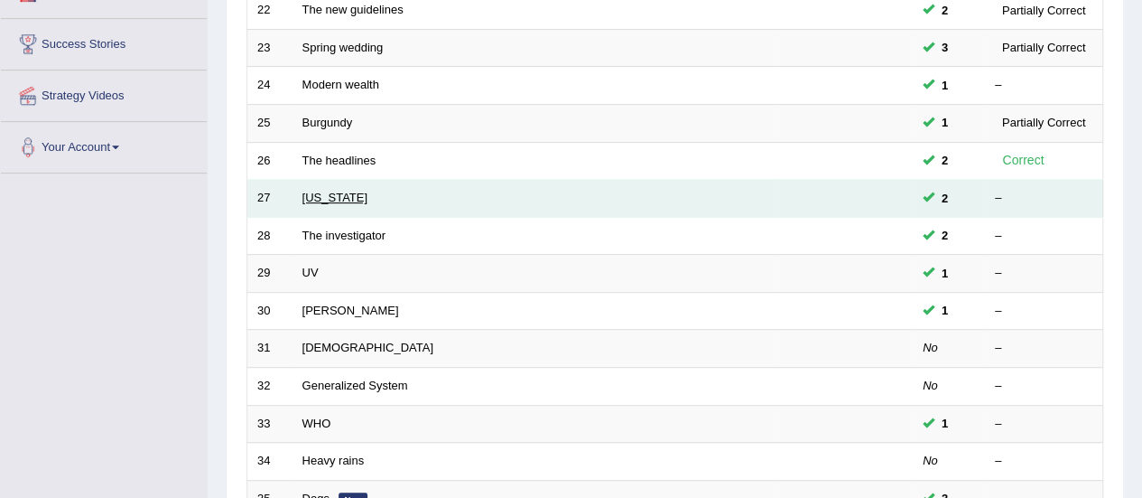
click at [341, 200] on link "[US_STATE]" at bounding box center [335, 198] width 65 height 14
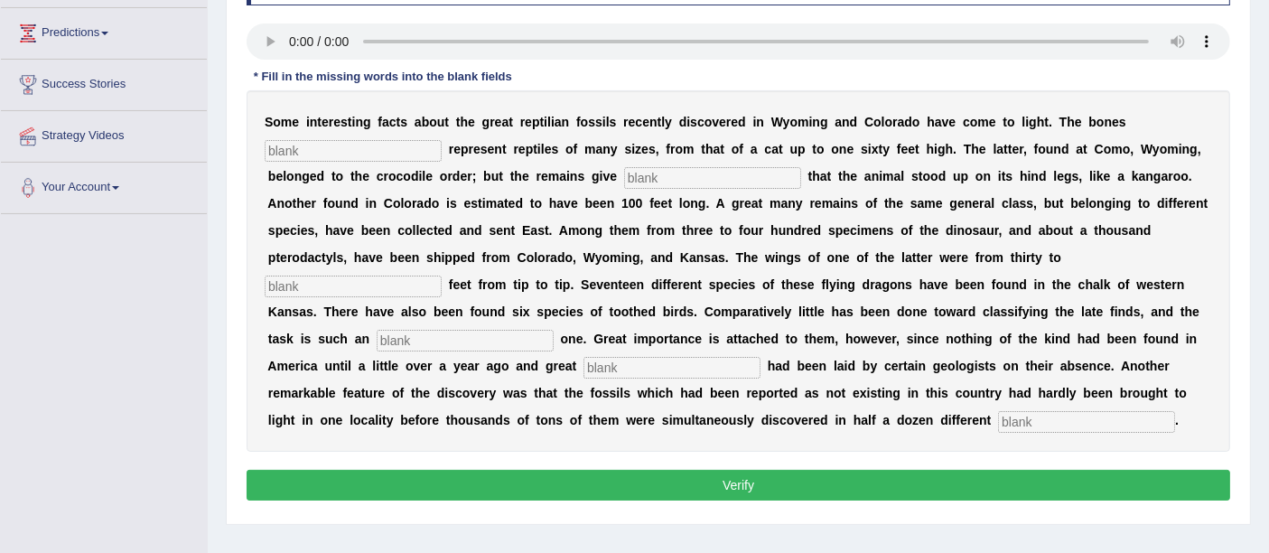
scroll to position [260, 0]
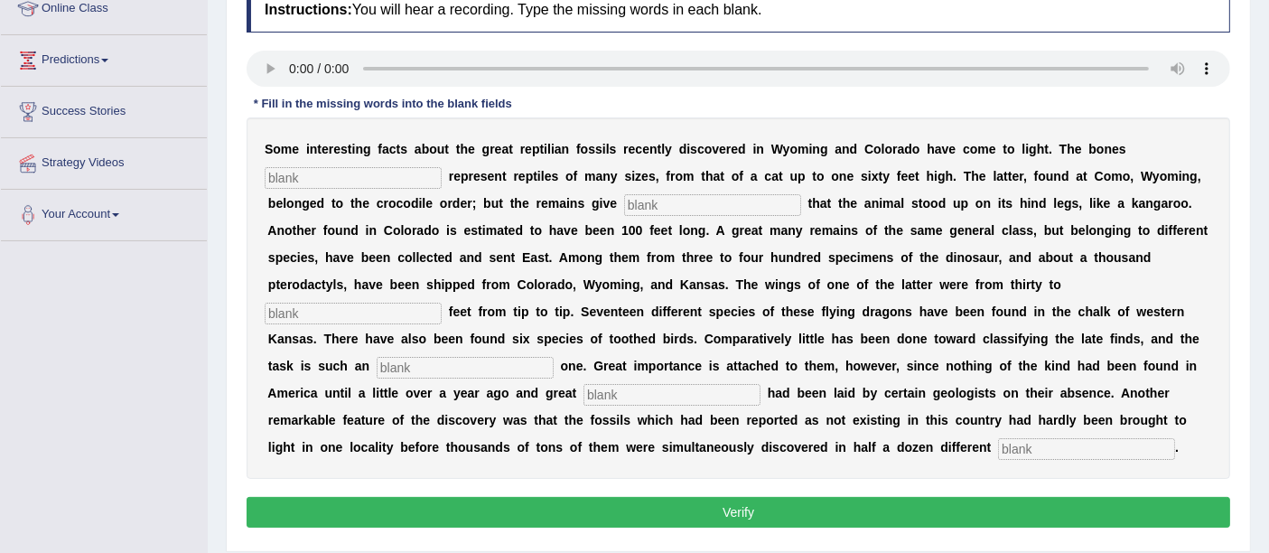
click at [395, 182] on input "text" at bounding box center [353, 178] width 177 height 22
type input "founds"
type input "evidents"
type input "tips"
click at [498, 367] on input "text" at bounding box center [465, 368] width 177 height 22
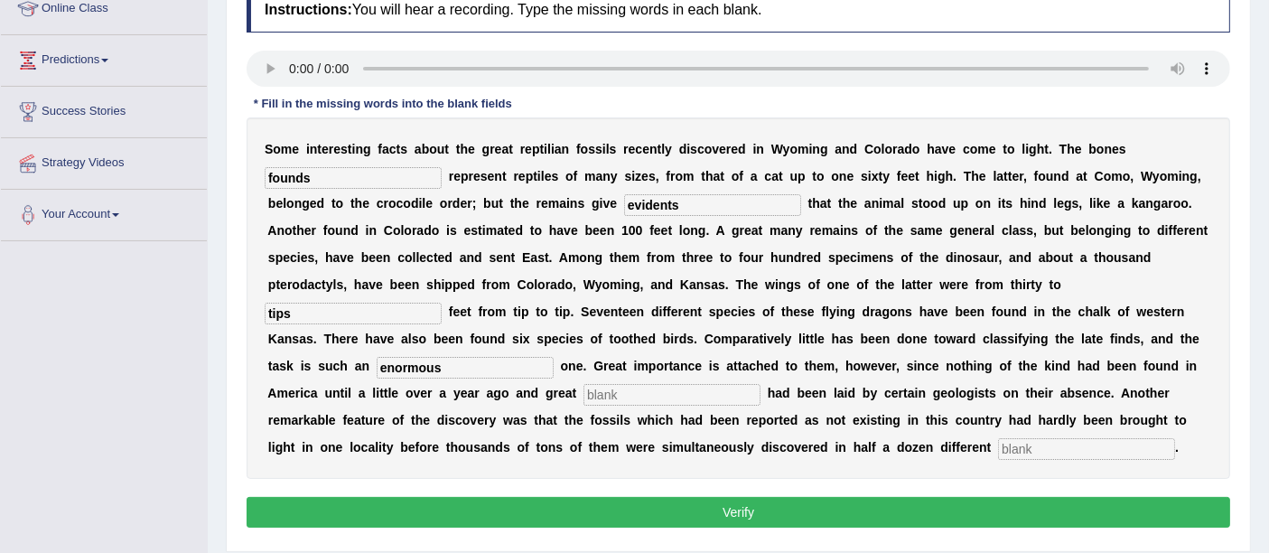
type input "enormous"
type input "stress"
click at [1003, 438] on input "text" at bounding box center [1086, 449] width 177 height 22
type input "plaices"
click at [735, 497] on button "Verify" at bounding box center [739, 512] width 984 height 31
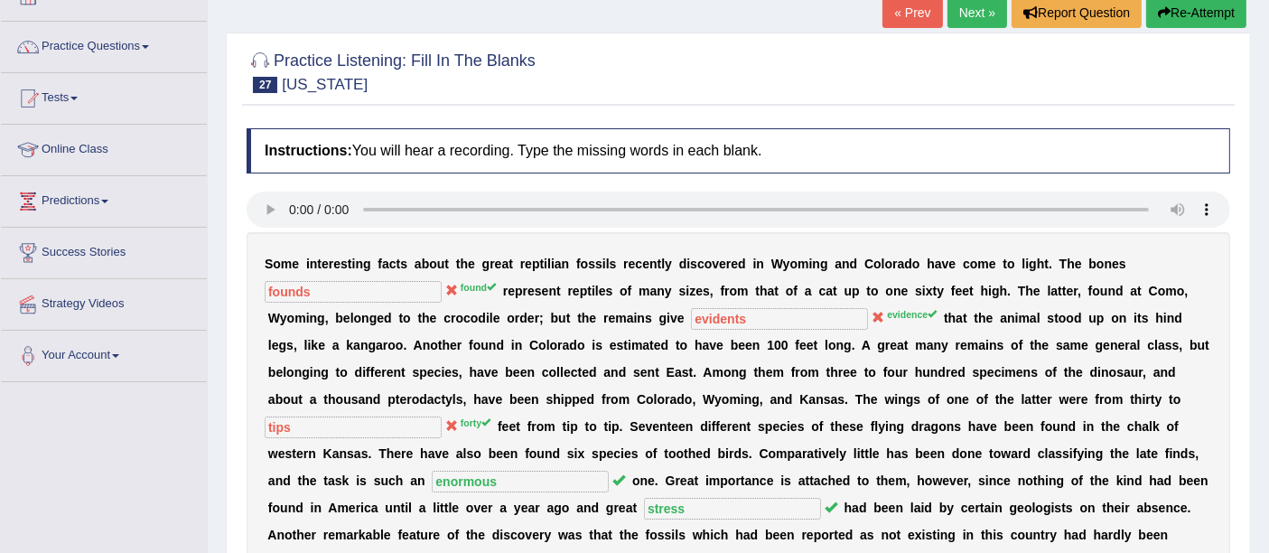
scroll to position [0, 0]
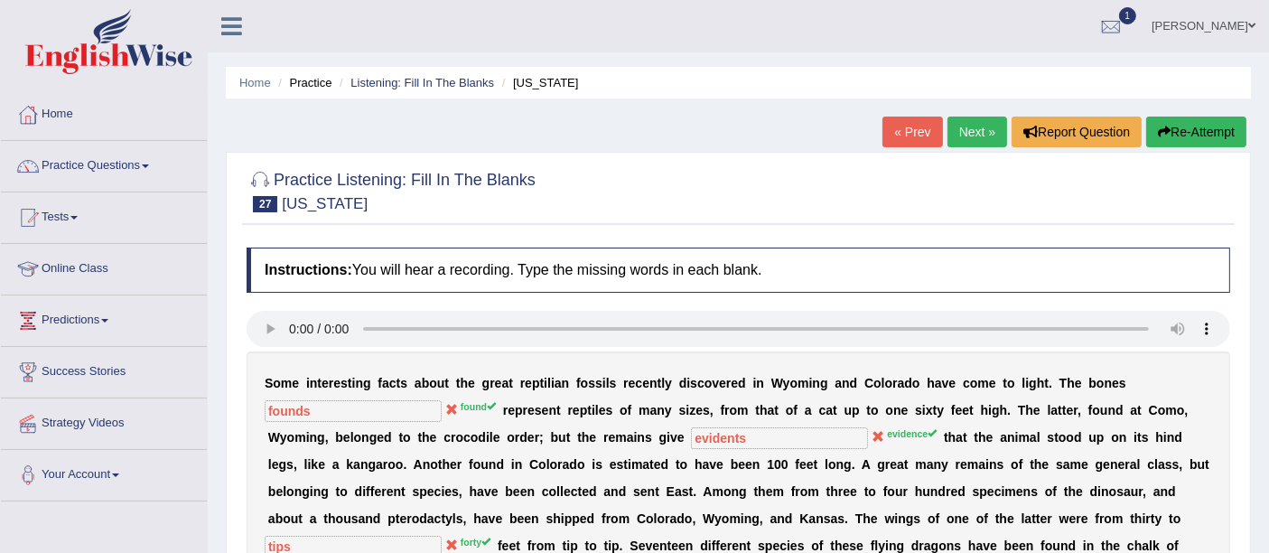
click at [965, 125] on link "Next »" at bounding box center [977, 132] width 60 height 31
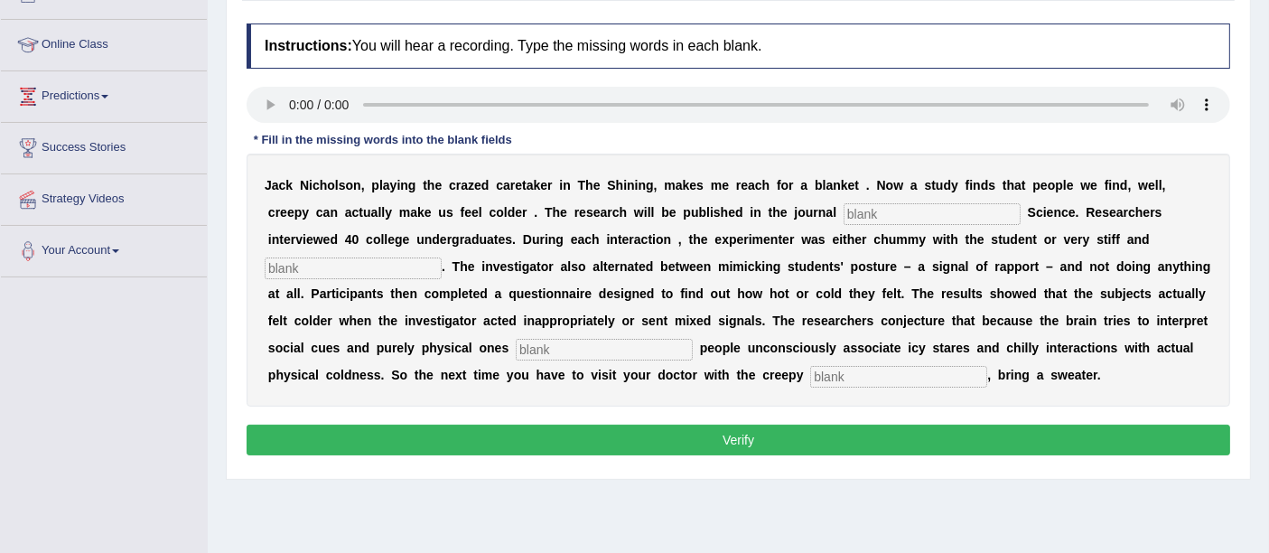
click at [844, 216] on input "text" at bounding box center [932, 214] width 177 height 22
type input "pyschological"
type input "professional"
type input "simultaneously"
drag, startPoint x: 817, startPoint y: 207, endPoint x: 846, endPoint y: 208, distance: 28.9
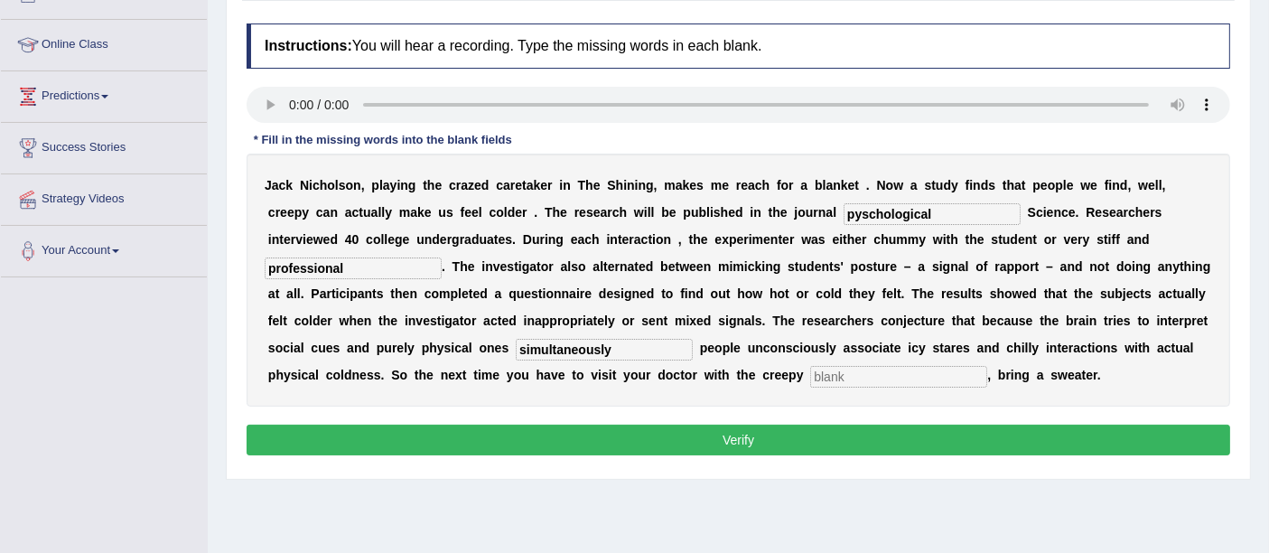
click at [844, 207] on input "pyschological" at bounding box center [932, 214] width 177 height 22
type input "psychological"
drag, startPoint x: 880, startPoint y: 369, endPoint x: 878, endPoint y: 390, distance: 20.9
click at [880, 369] on input "text" at bounding box center [898, 377] width 177 height 22
click at [856, 378] on input "receptonist" at bounding box center [898, 377] width 177 height 22
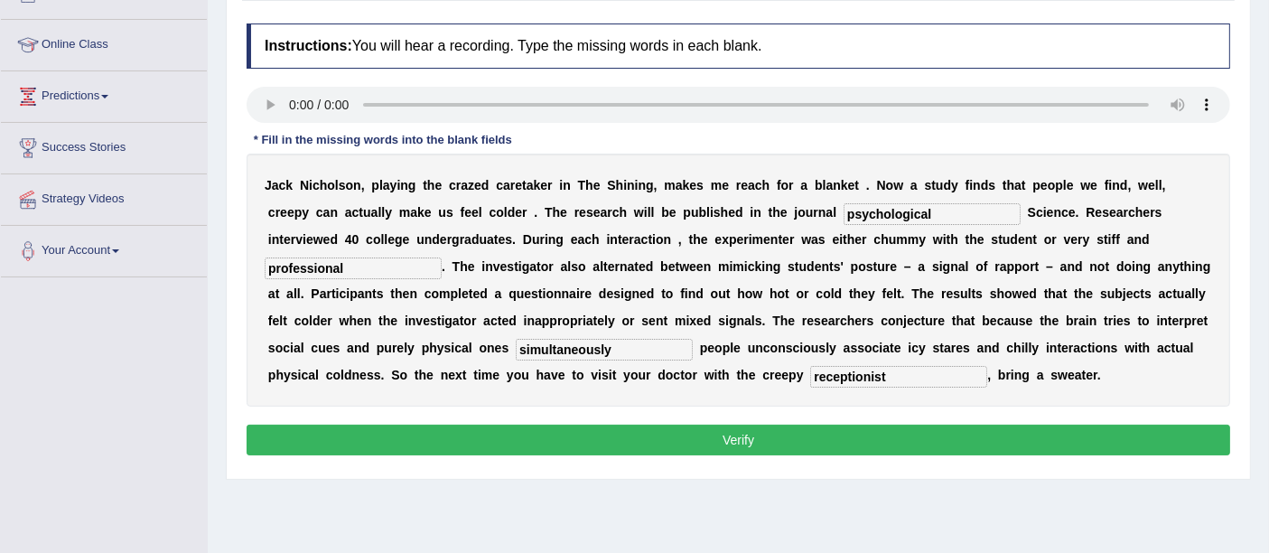
type input "receptionist"
click at [844, 212] on input "psychological" at bounding box center [932, 214] width 177 height 22
click at [713, 450] on button "Verify" at bounding box center [739, 439] width 984 height 31
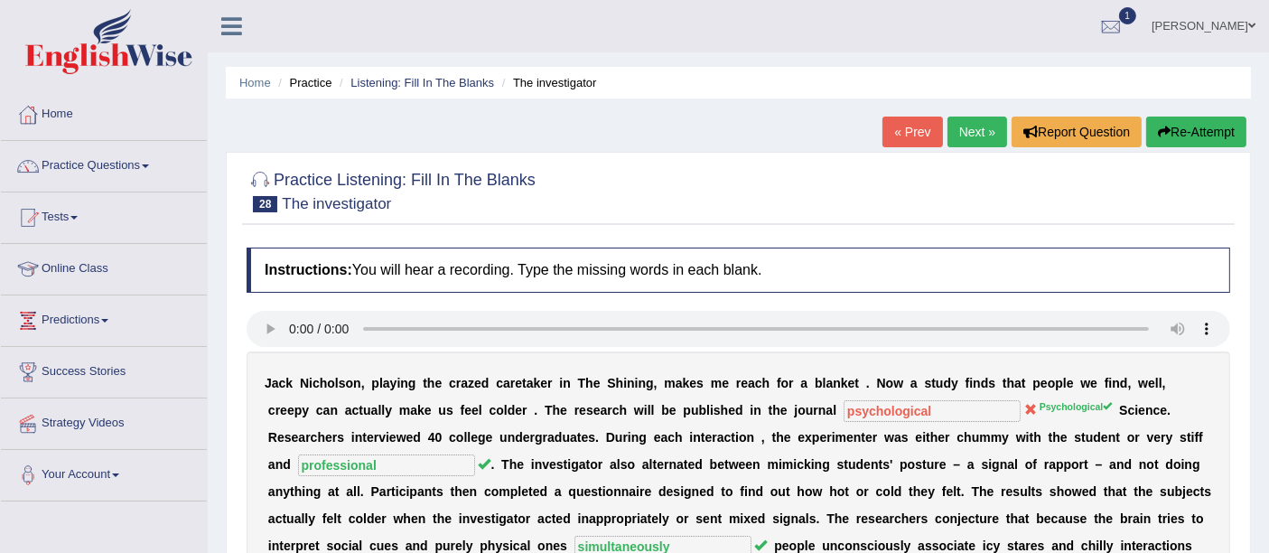
click at [978, 119] on link "Next »" at bounding box center [977, 132] width 60 height 31
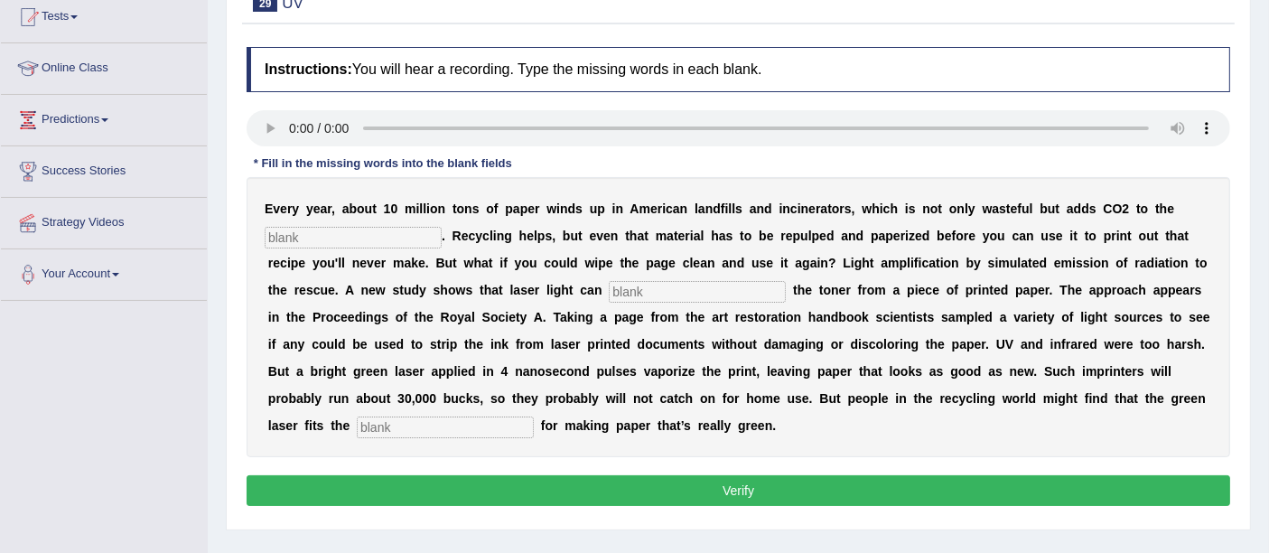
click at [374, 217] on div "E v e r y y e a r , a b o u t 1 0 m i l l i o n t o n s o f p a p e r w i n d s…" at bounding box center [739, 317] width 984 height 280
click at [377, 232] on input "text" at bounding box center [353, 238] width 177 height 22
type input "atmosphere"
type input "raice"
drag, startPoint x: 367, startPoint y: 425, endPoint x: 385, endPoint y: 425, distance: 18.1
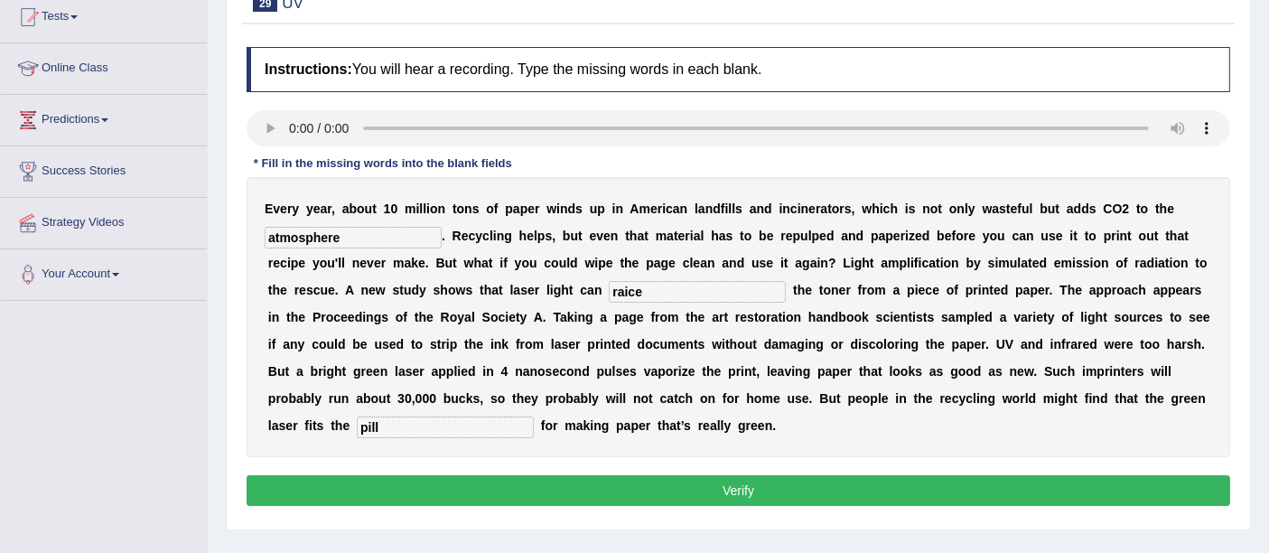
click at [368, 425] on input "pill" at bounding box center [445, 427] width 177 height 22
type input "bill"
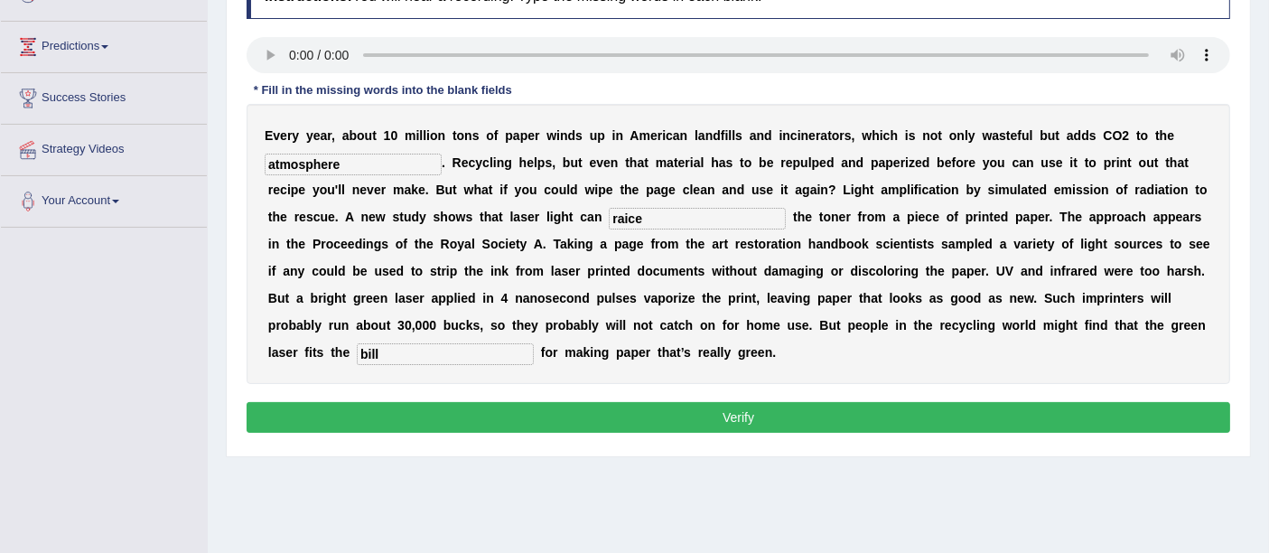
scroll to position [301, 0]
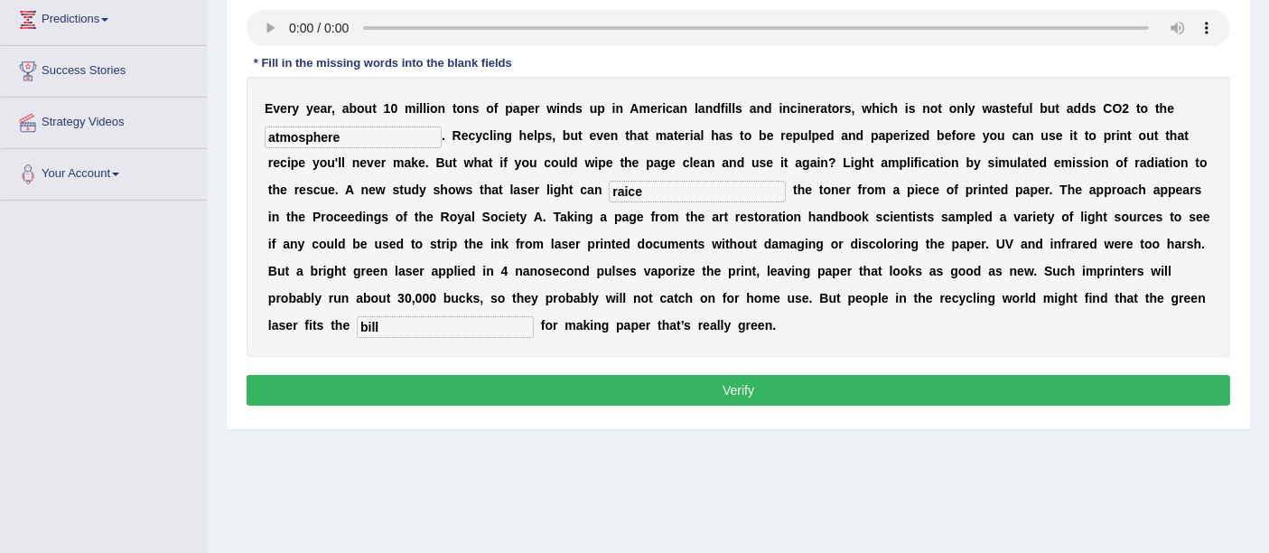
click at [793, 381] on button "Verify" at bounding box center [739, 390] width 984 height 31
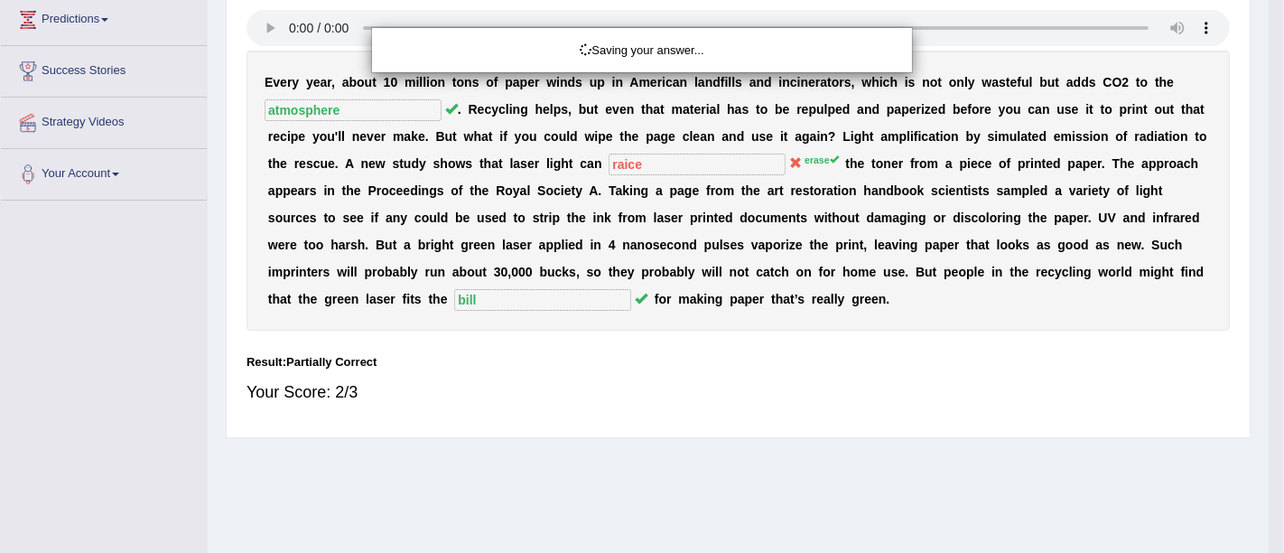
click at [793, 384] on div "Saving your answer..." at bounding box center [642, 276] width 1284 height 553
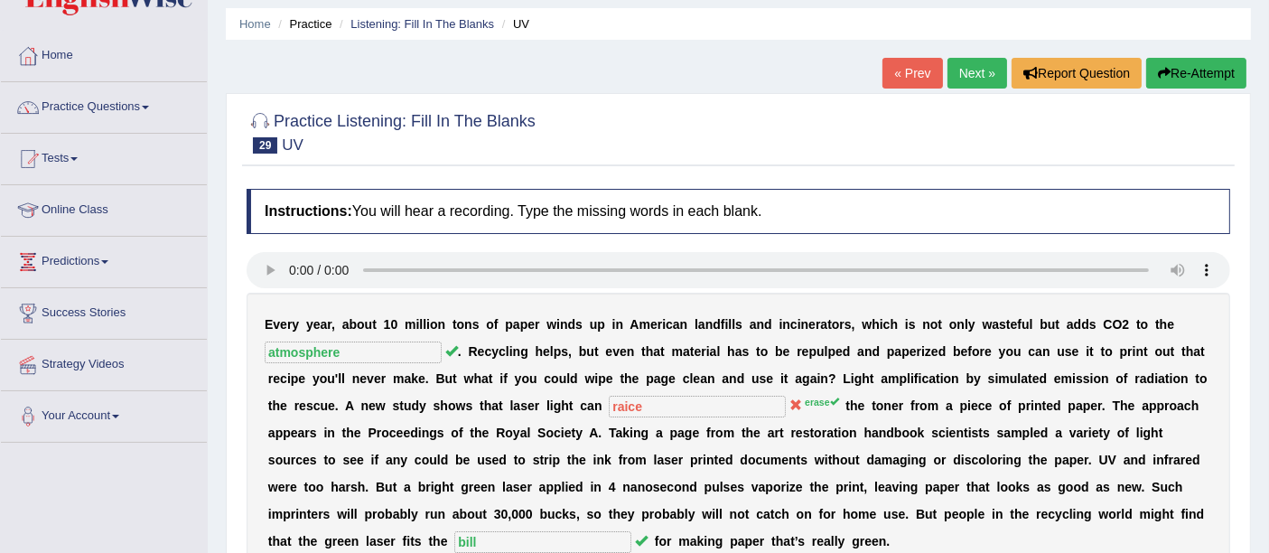
scroll to position [0, 0]
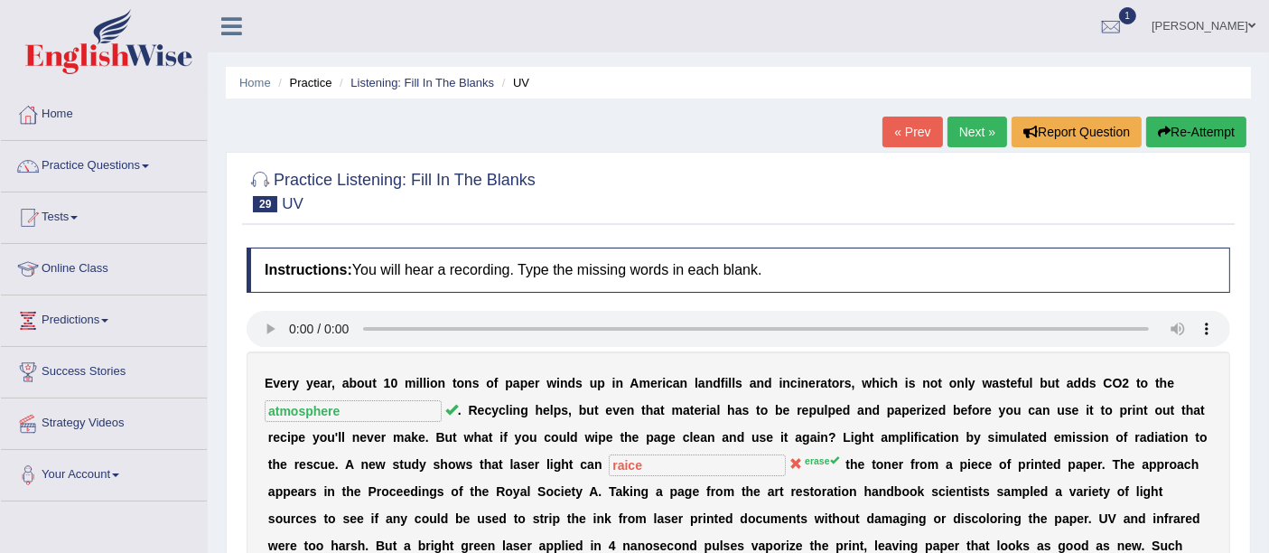
click at [957, 135] on link "Next »" at bounding box center [977, 132] width 60 height 31
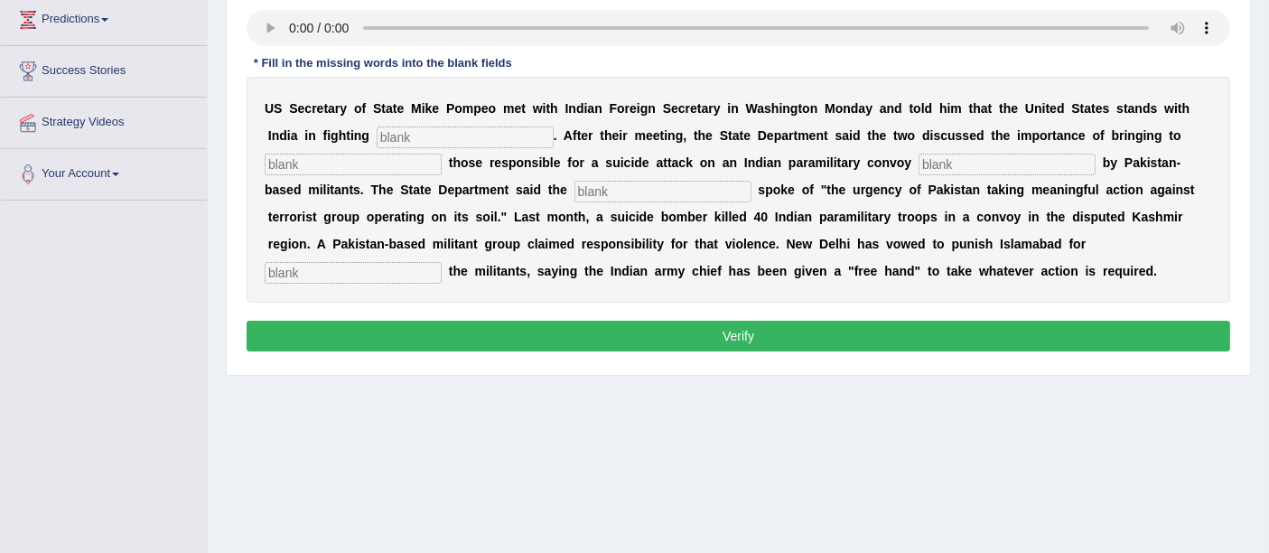
click at [418, 117] on div "U S S e c r e t a r y o f S [PERSON_NAME] M [PERSON_NAME] P o m p e o m e t w i…" at bounding box center [739, 190] width 984 height 226
drag, startPoint x: 410, startPoint y: 144, endPoint x: 438, endPoint y: 152, distance: 29.2
click at [410, 144] on input "text" at bounding box center [465, 137] width 177 height 22
type input "c"
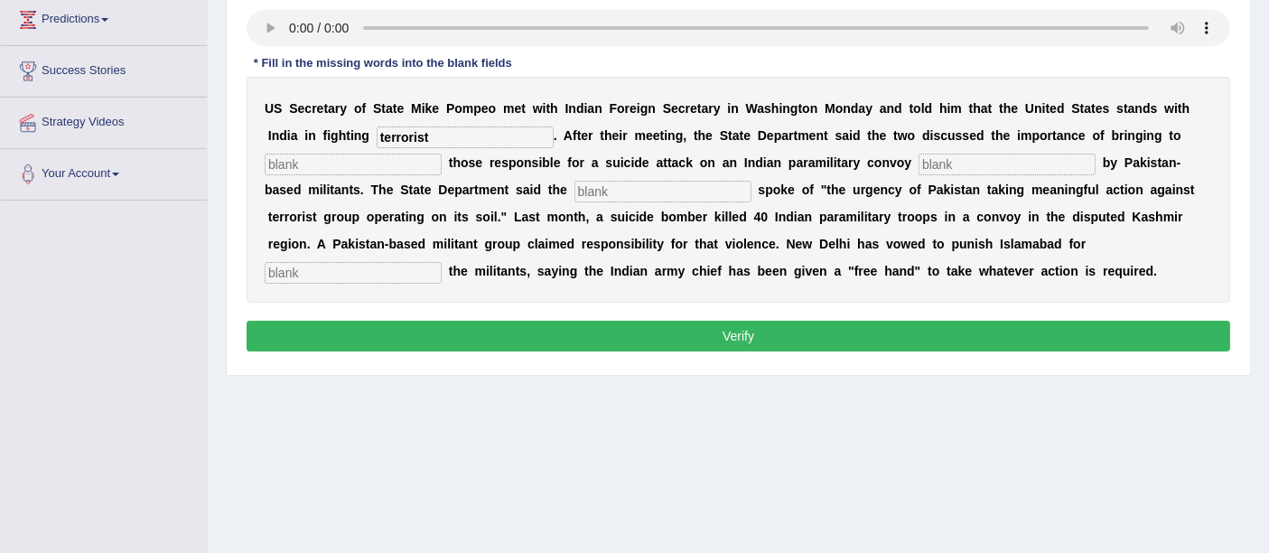
type input "terrorist"
type input "justice"
click at [635, 194] on input "attack" at bounding box center [662, 192] width 177 height 22
type input "a"
type input "claime"
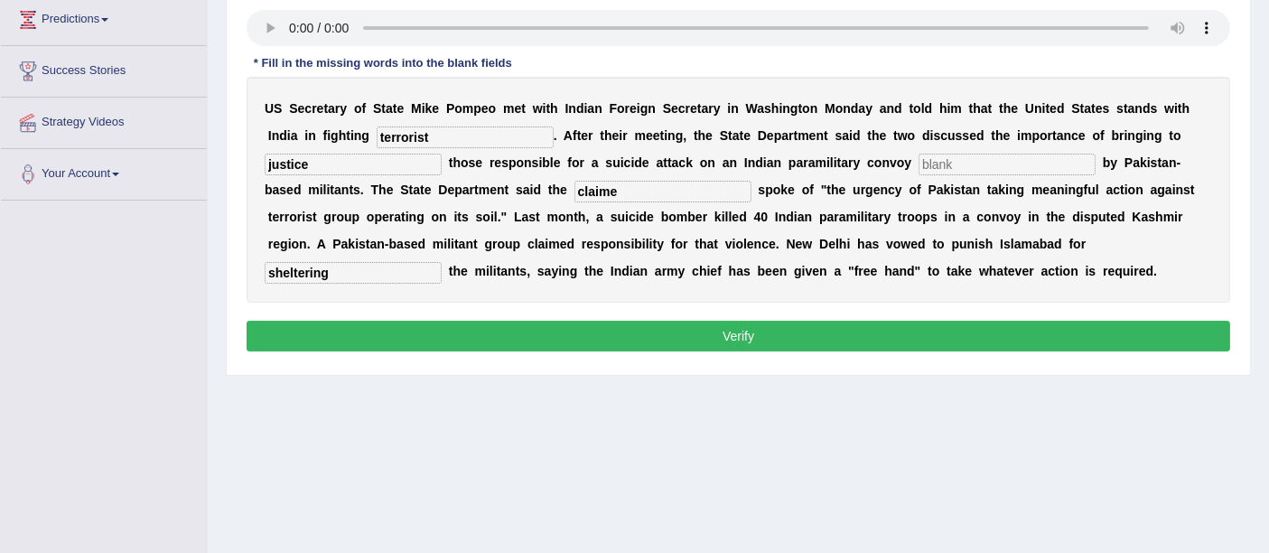
type input "sheltering"
click at [960, 161] on input "text" at bounding box center [1007, 165] width 177 height 22
type input "claimed"
click at [760, 336] on button "Verify" at bounding box center [739, 336] width 984 height 31
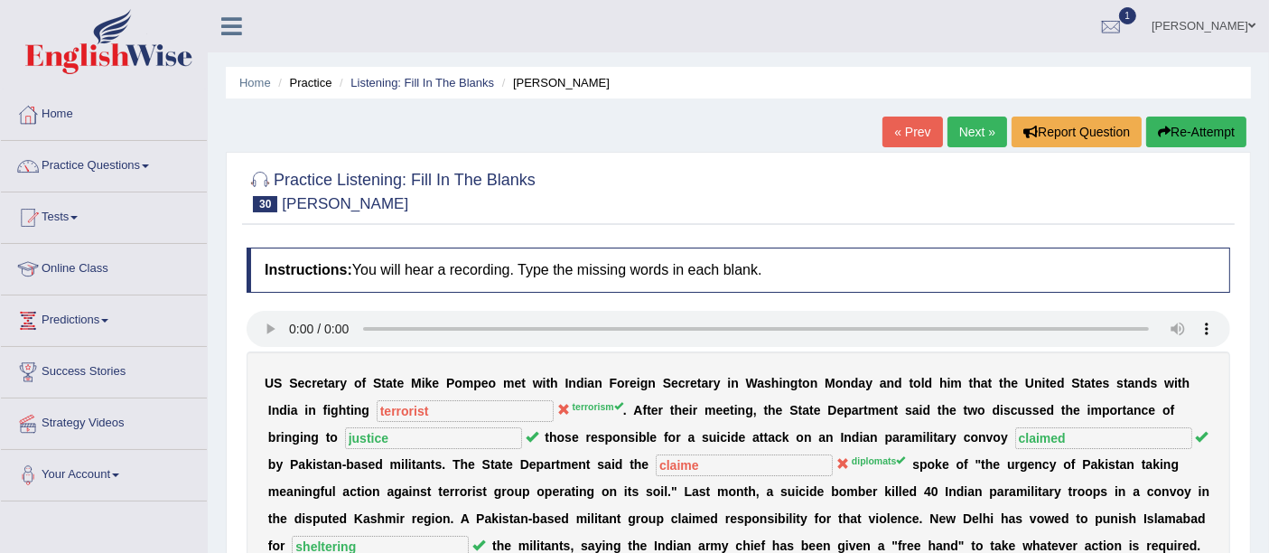
click at [971, 135] on link "Next »" at bounding box center [977, 132] width 60 height 31
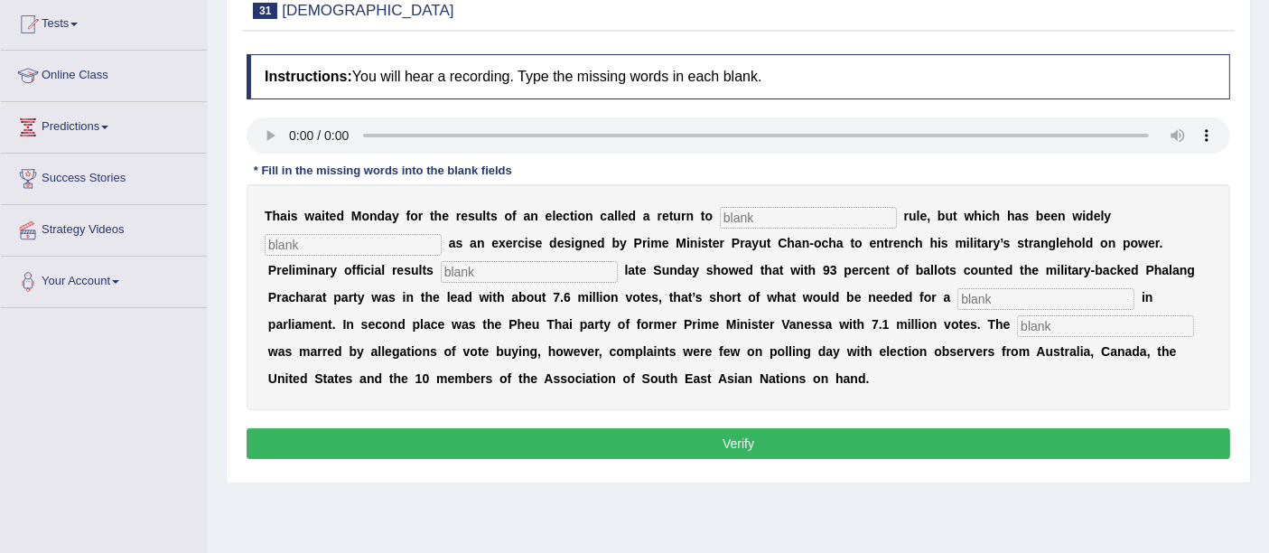
click at [752, 226] on div "T h a i s w a i t e d M o n d a y f o r t h e r e s u l t s o f a n e l e c t i…" at bounding box center [739, 297] width 984 height 226
click at [753, 208] on input "text" at bounding box center [808, 218] width 177 height 22
type input "democratic"
type input "released"
type input "majority"
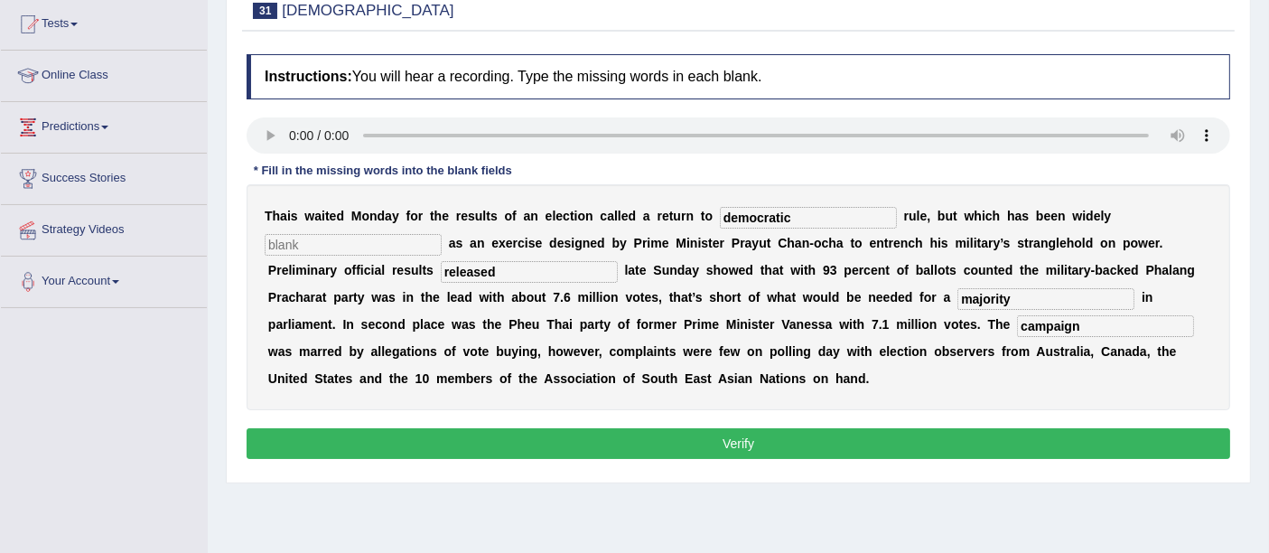
type input "campaign"
click at [320, 247] on input "text" at bounding box center [353, 245] width 177 height 22
click at [379, 236] on input "text" at bounding box center [353, 245] width 177 height 22
type input "criticize"
click at [721, 429] on button "Verify" at bounding box center [739, 443] width 984 height 31
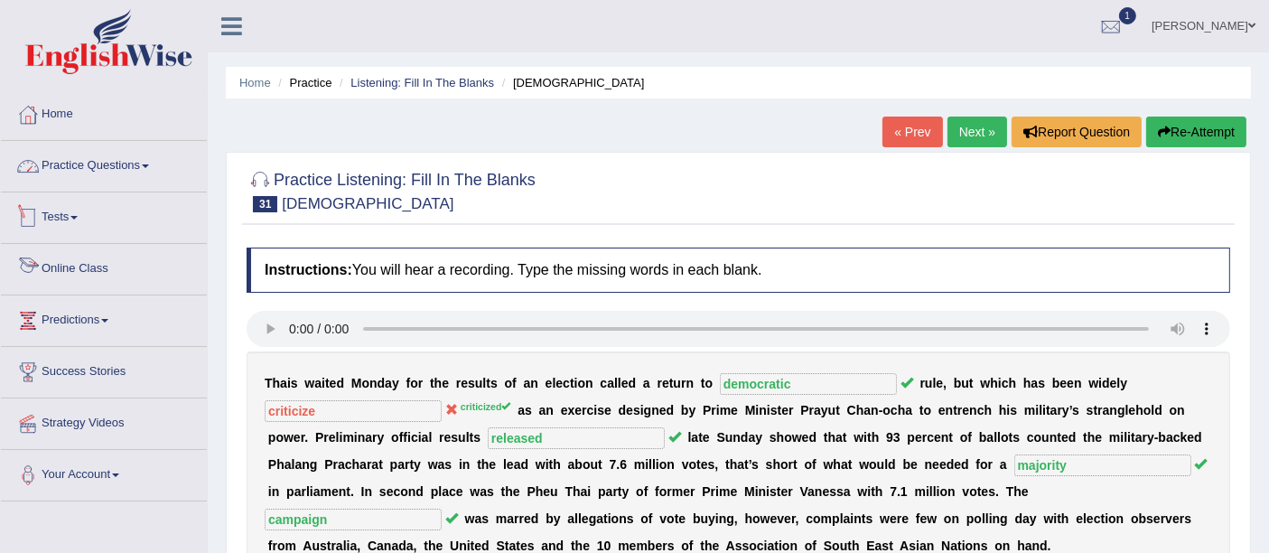
click at [91, 158] on link "Practice Questions" at bounding box center [104, 163] width 206 height 45
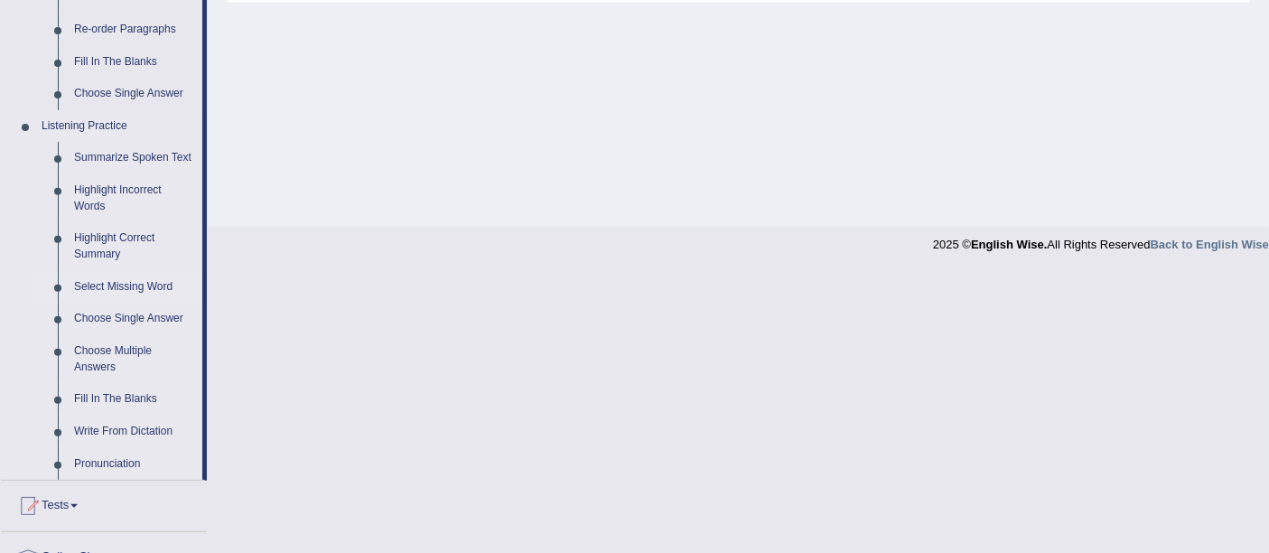
scroll to position [702, 0]
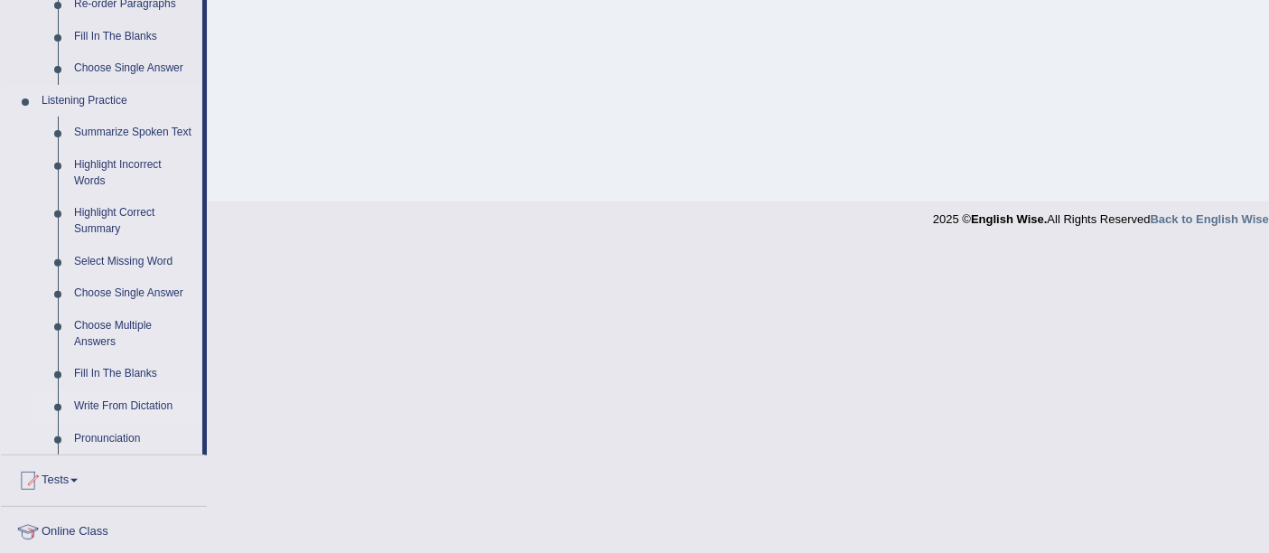
click at [160, 404] on link "Write From Dictation" at bounding box center [134, 406] width 136 height 33
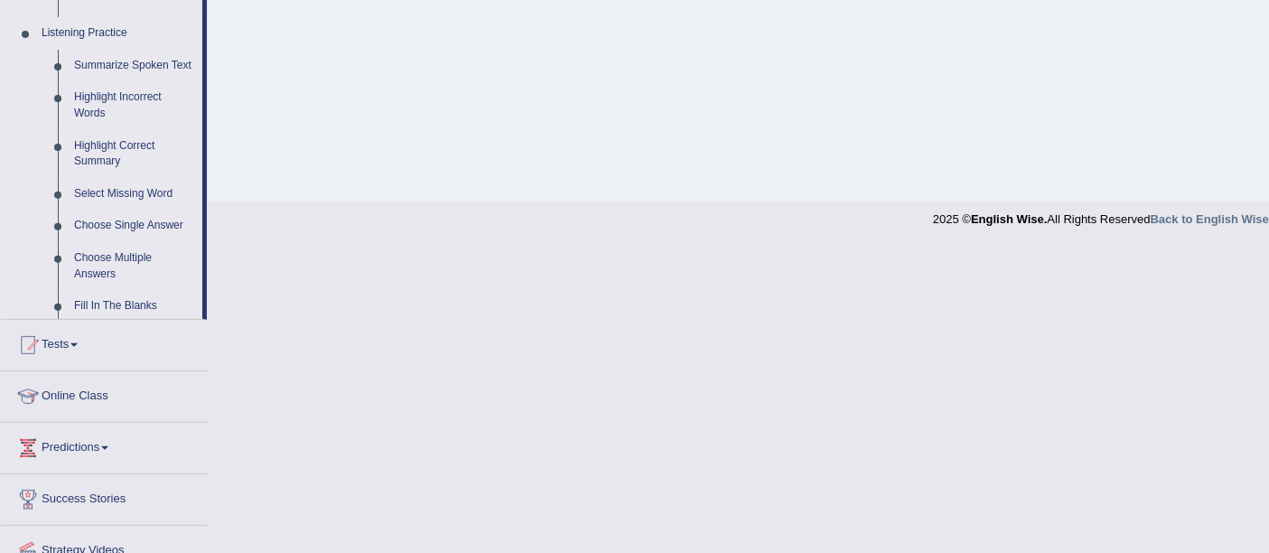
scroll to position [395, 0]
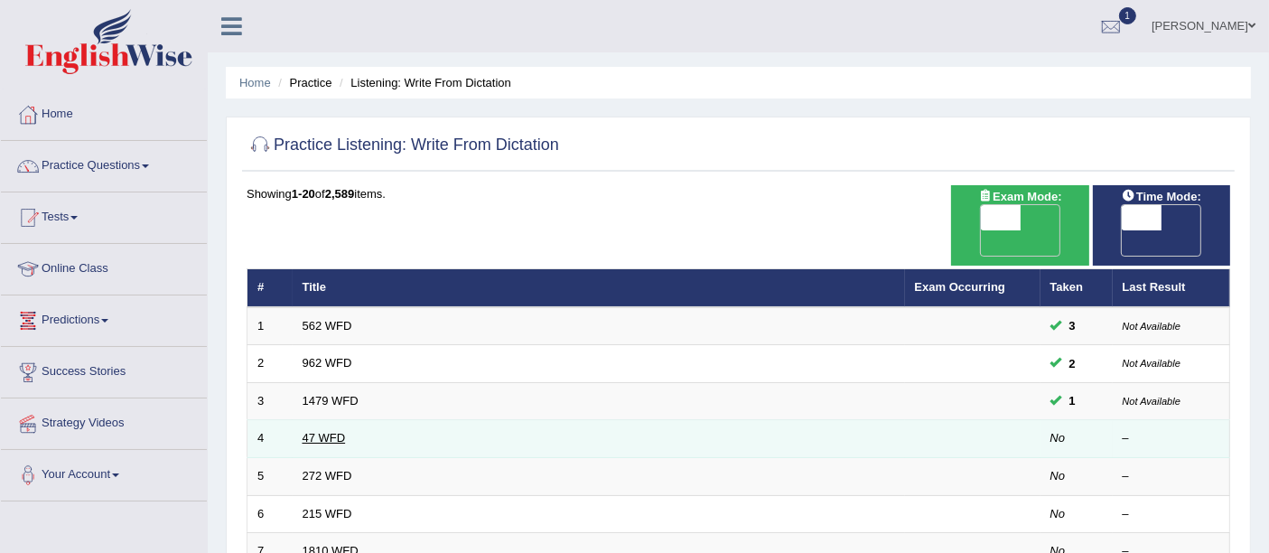
click at [320, 431] on link "47 WFD" at bounding box center [324, 438] width 43 height 14
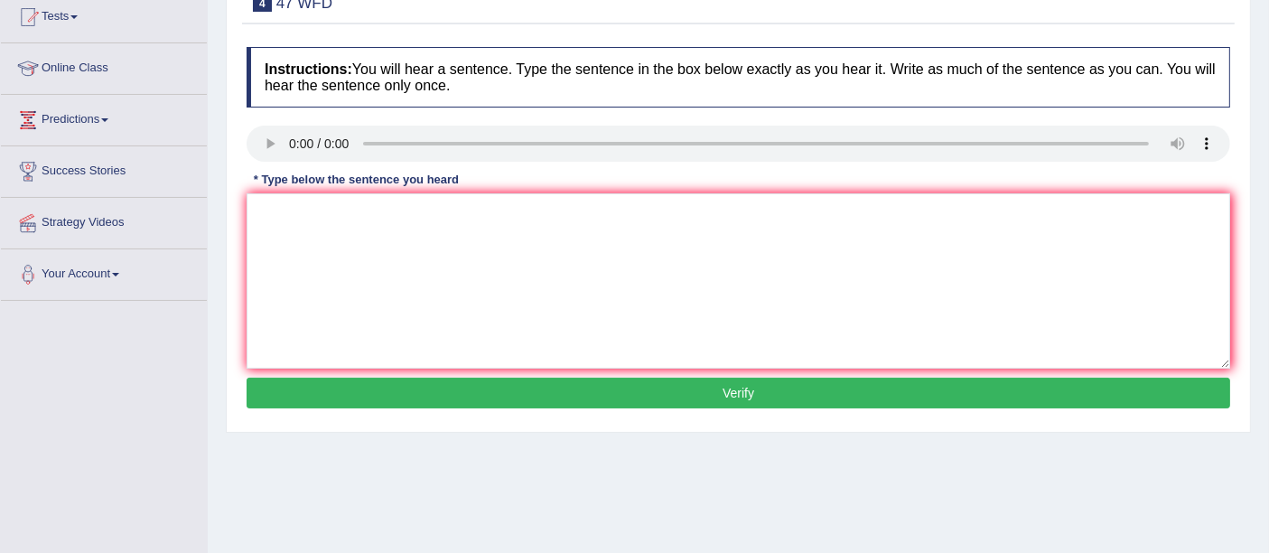
scroll to position [200, 0]
click at [372, 266] on textarea at bounding box center [739, 280] width 984 height 175
type textarea "Two drops of the solution were heated in a test tube."
click at [732, 388] on button "Verify" at bounding box center [739, 393] width 984 height 31
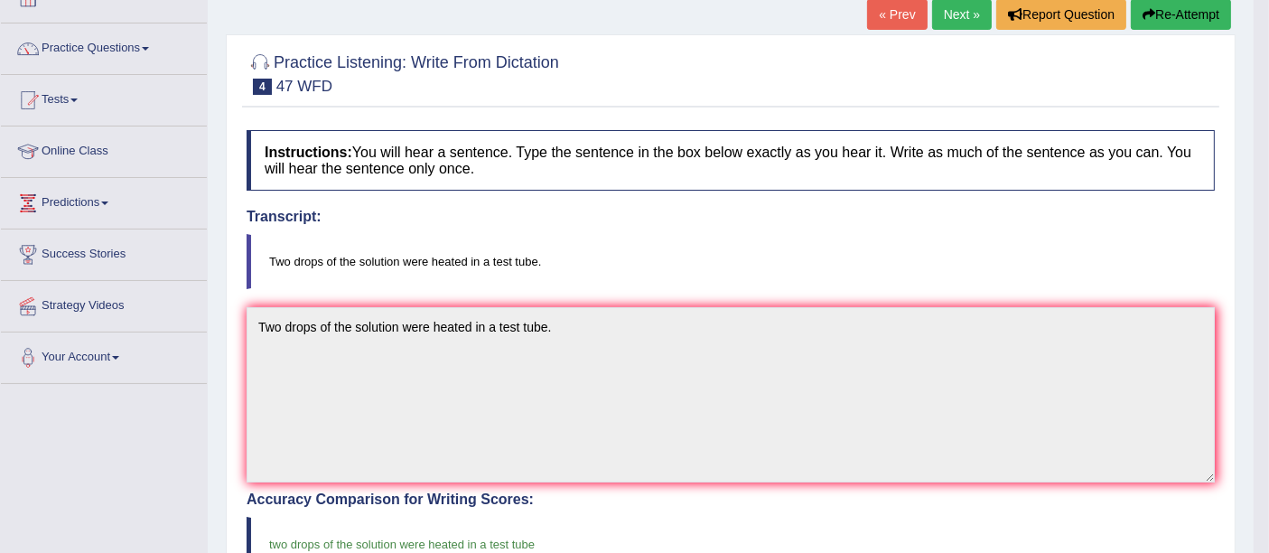
scroll to position [0, 0]
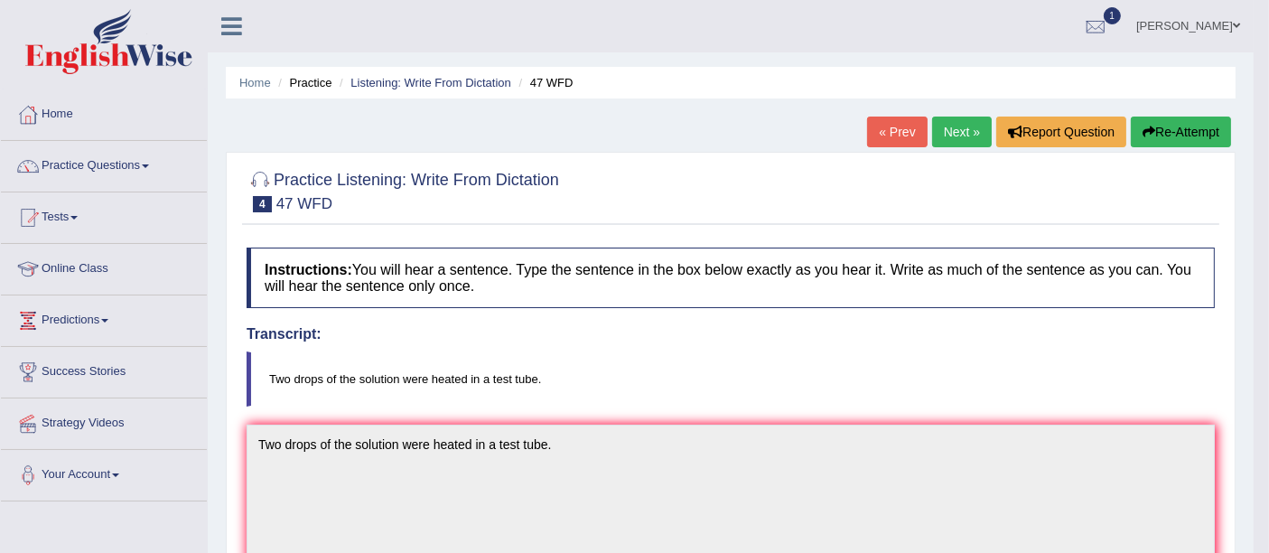
click at [956, 132] on link "Next »" at bounding box center [962, 132] width 60 height 31
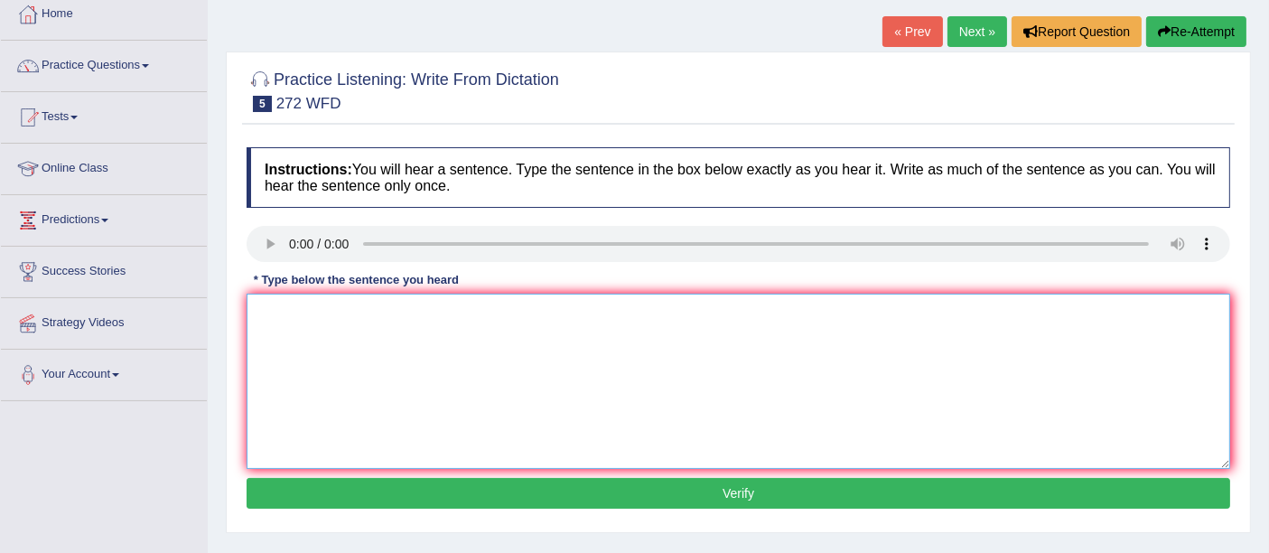
click at [529, 322] on textarea at bounding box center [739, 381] width 984 height 175
click at [536, 321] on textarea "The development has a great negative impact on environment." at bounding box center [739, 381] width 984 height 175
type textarea "The development has a great negative impact on the environment."
click at [774, 497] on button "Verify" at bounding box center [739, 493] width 984 height 31
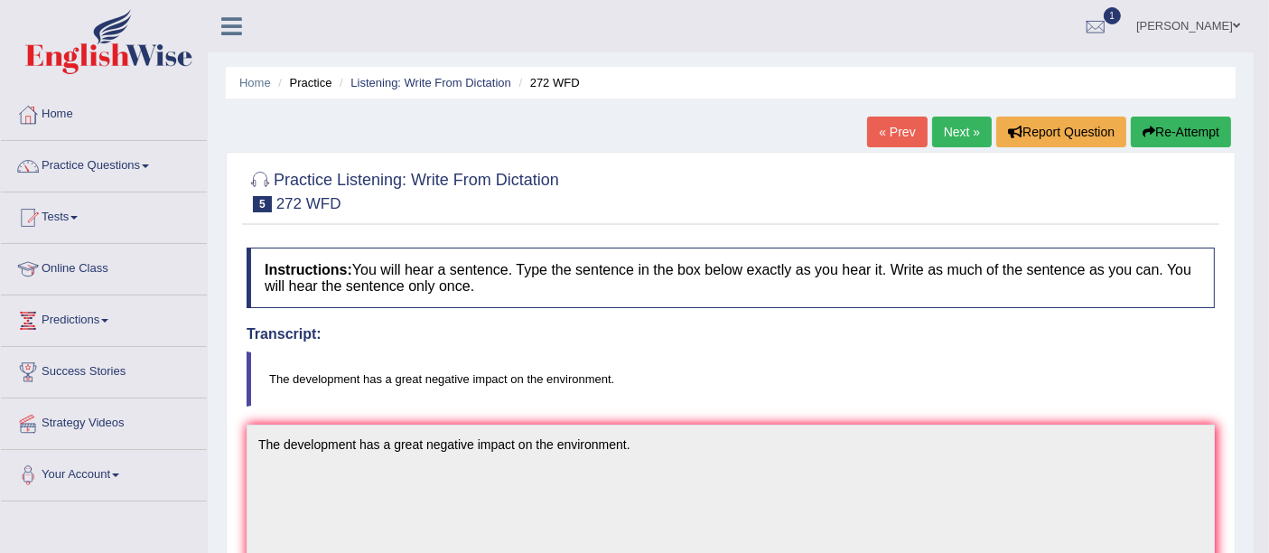
click at [955, 122] on link "Next »" at bounding box center [962, 132] width 60 height 31
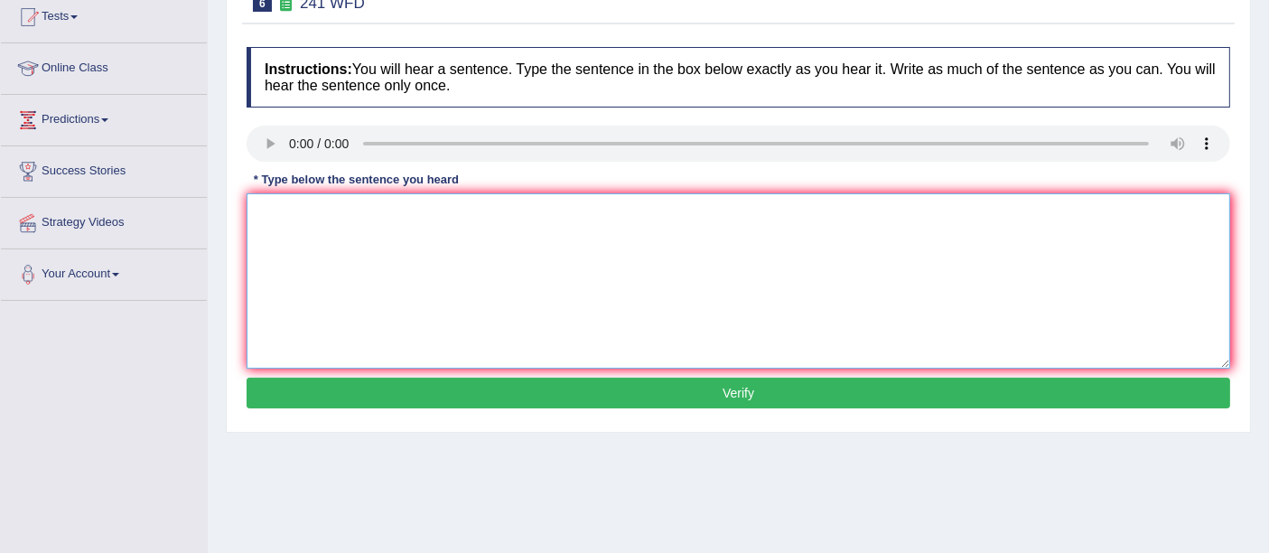
click at [600, 210] on textarea at bounding box center [739, 280] width 984 height 175
click at [422, 248] on textarea at bounding box center [739, 280] width 984 height 175
type textarea "Please check the enformaton on the website on the clock time."
drag, startPoint x: 356, startPoint y: 215, endPoint x: 420, endPoint y: 215, distance: 64.1
click at [420, 215] on textarea "Please check the enformaton on the website on the clock time." at bounding box center [739, 280] width 984 height 175
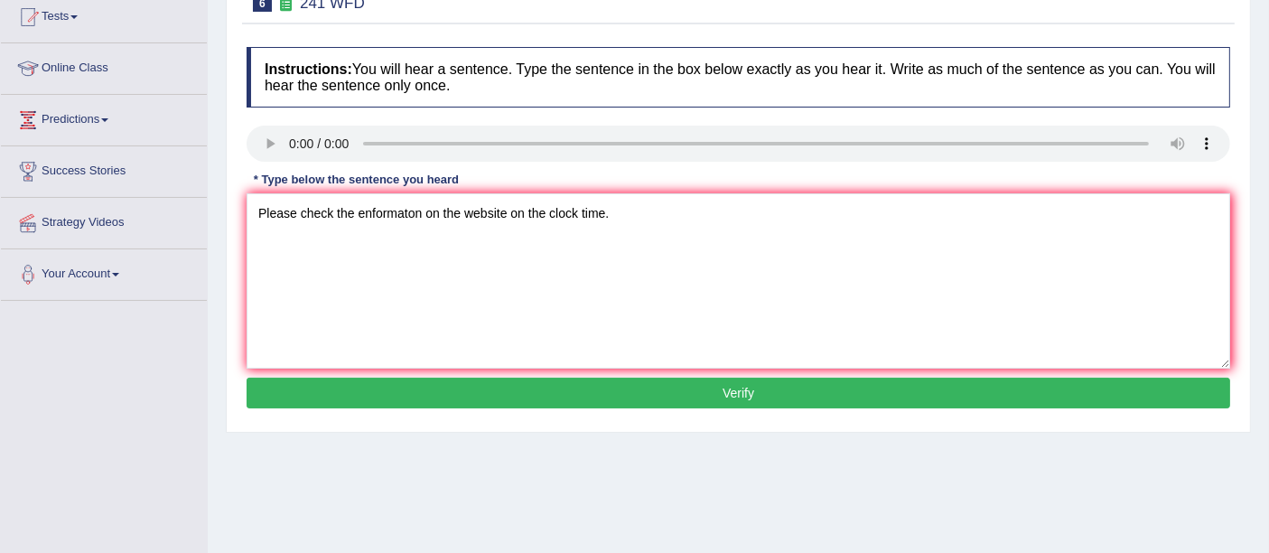
click at [701, 400] on button "Verify" at bounding box center [739, 393] width 984 height 31
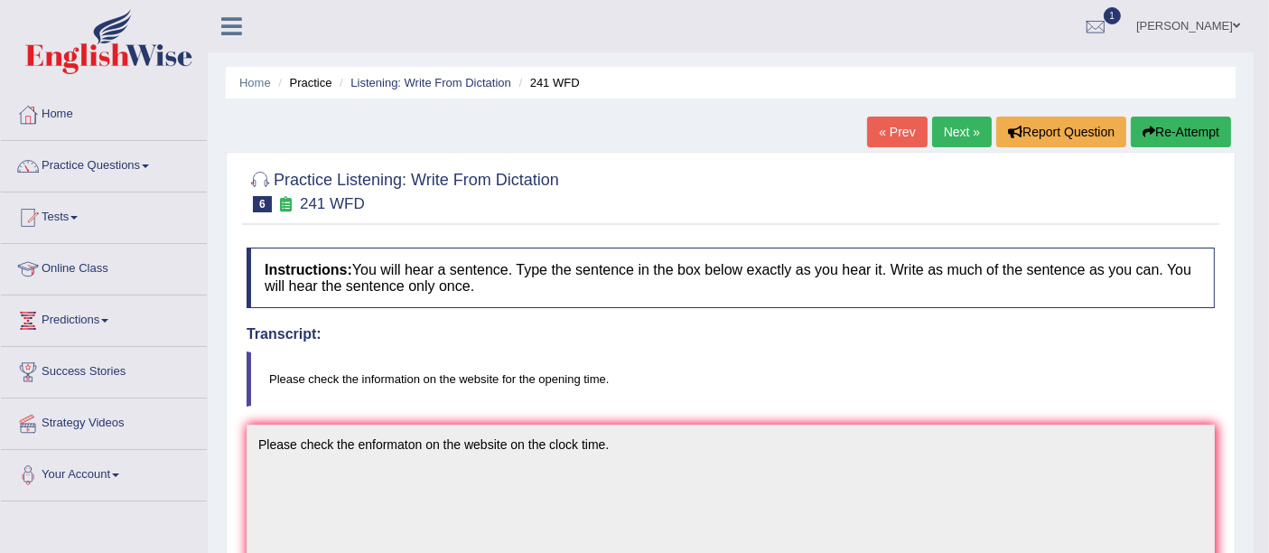
click at [949, 133] on link "Next »" at bounding box center [962, 132] width 60 height 31
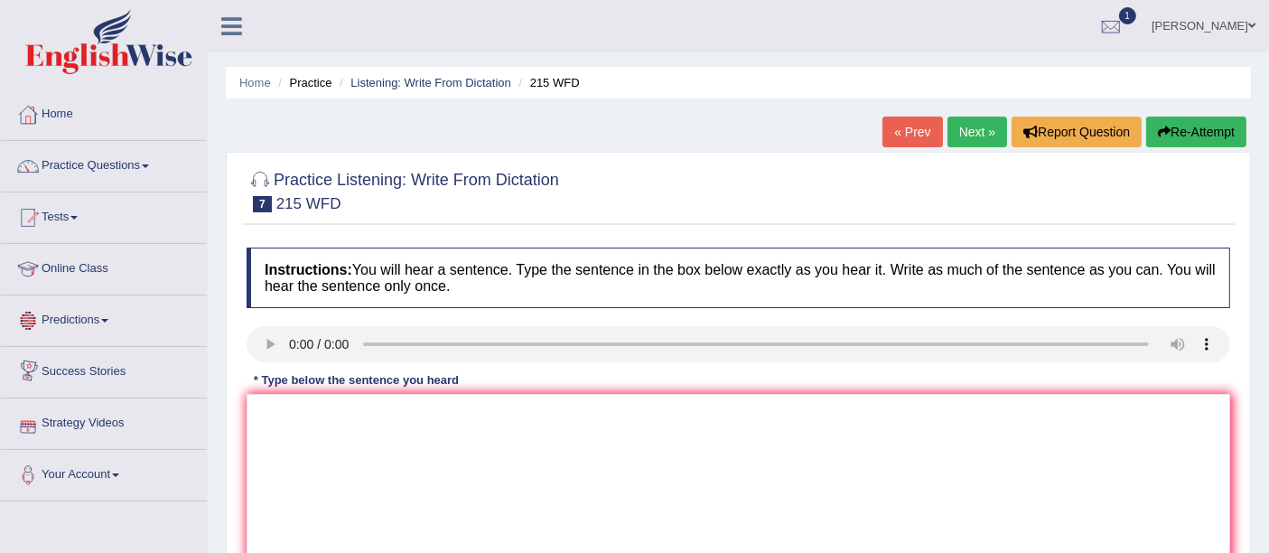
click at [959, 136] on link "Next »" at bounding box center [977, 132] width 60 height 31
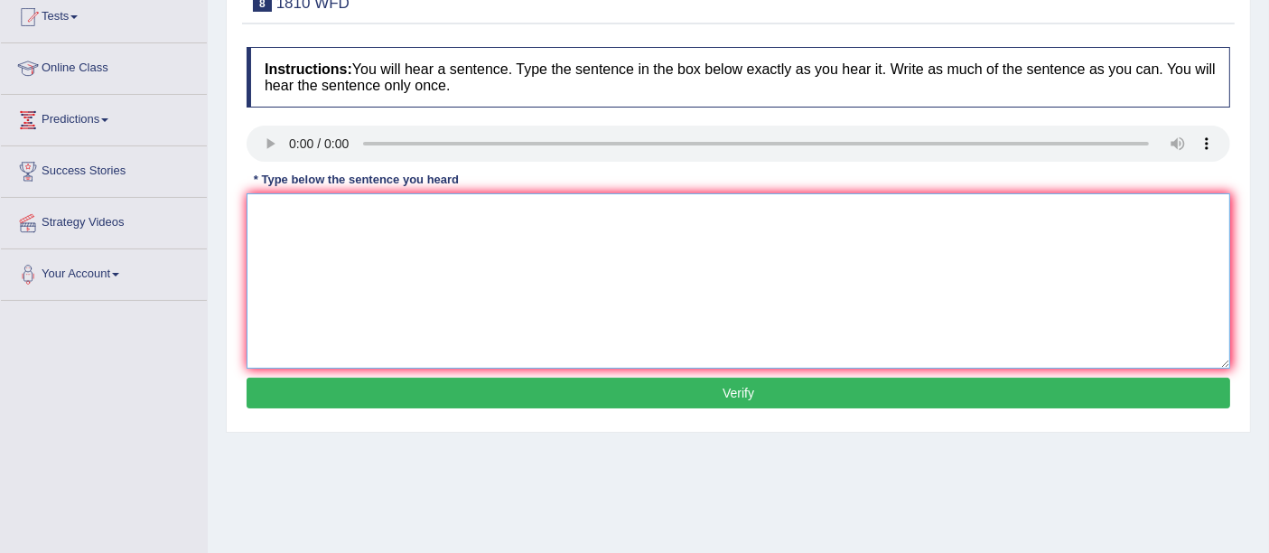
click at [496, 331] on textarea at bounding box center [739, 280] width 984 height 175
type textarea "y"
type textarea "You can borrow a book from the library at a time."
click at [685, 398] on button "Verify" at bounding box center [739, 393] width 984 height 31
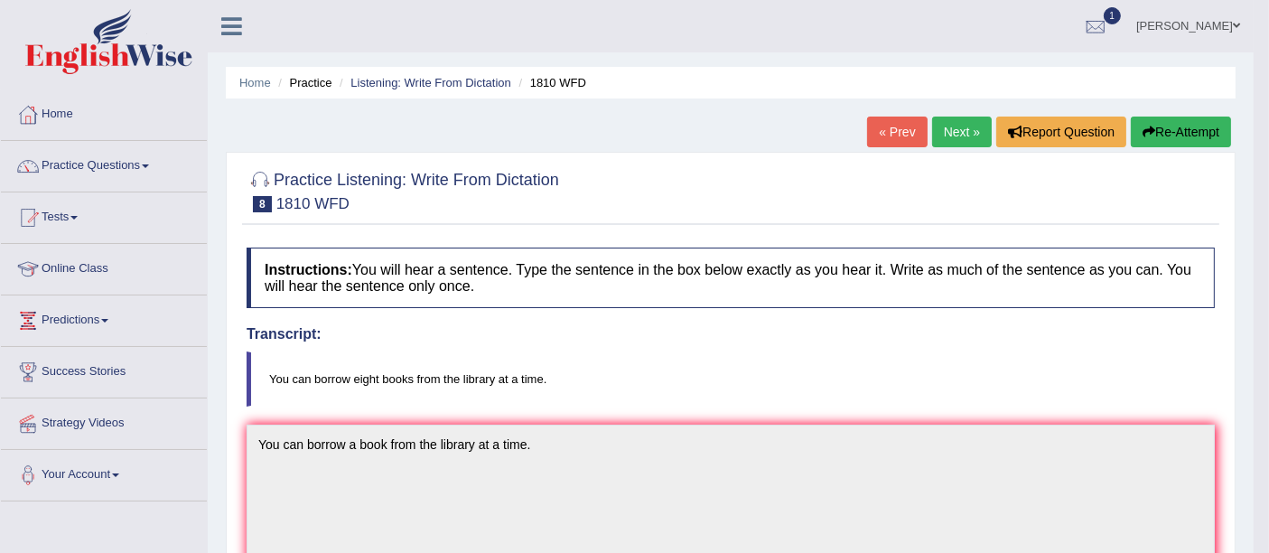
click at [969, 137] on link "Next »" at bounding box center [962, 132] width 60 height 31
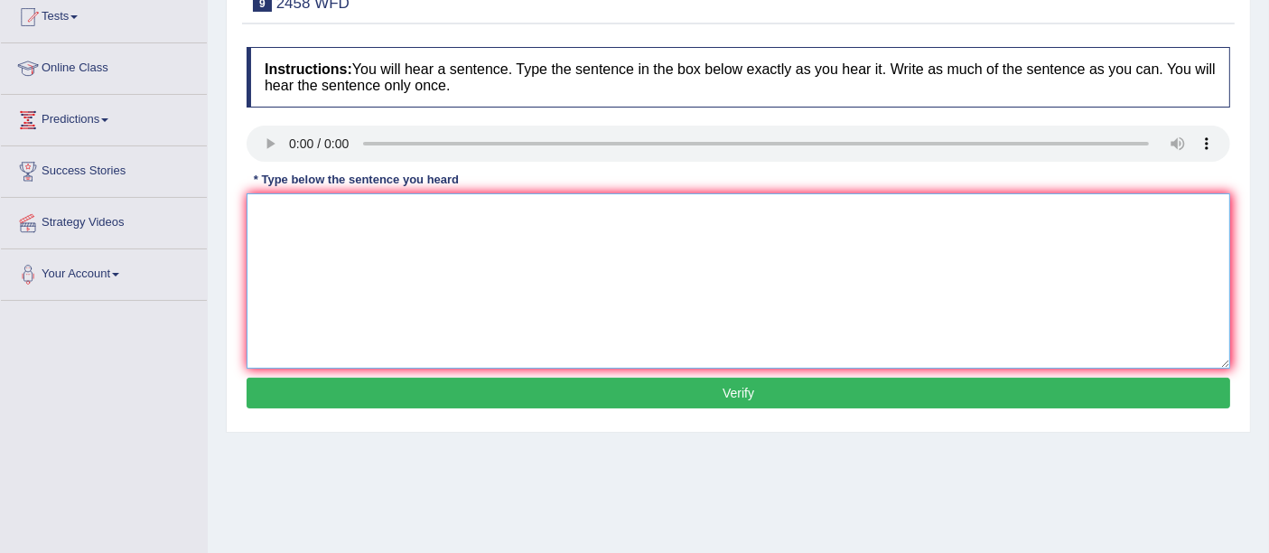
drag, startPoint x: 423, startPoint y: 214, endPoint x: 418, endPoint y: 225, distance: 11.7
click at [429, 218] on textarea at bounding box center [739, 280] width 984 height 175
click at [611, 222] on textarea at bounding box center [739, 280] width 984 height 175
type textarea "Courses on nutrition are growing on popularity every year."
click at [764, 388] on button "Verify" at bounding box center [739, 393] width 984 height 31
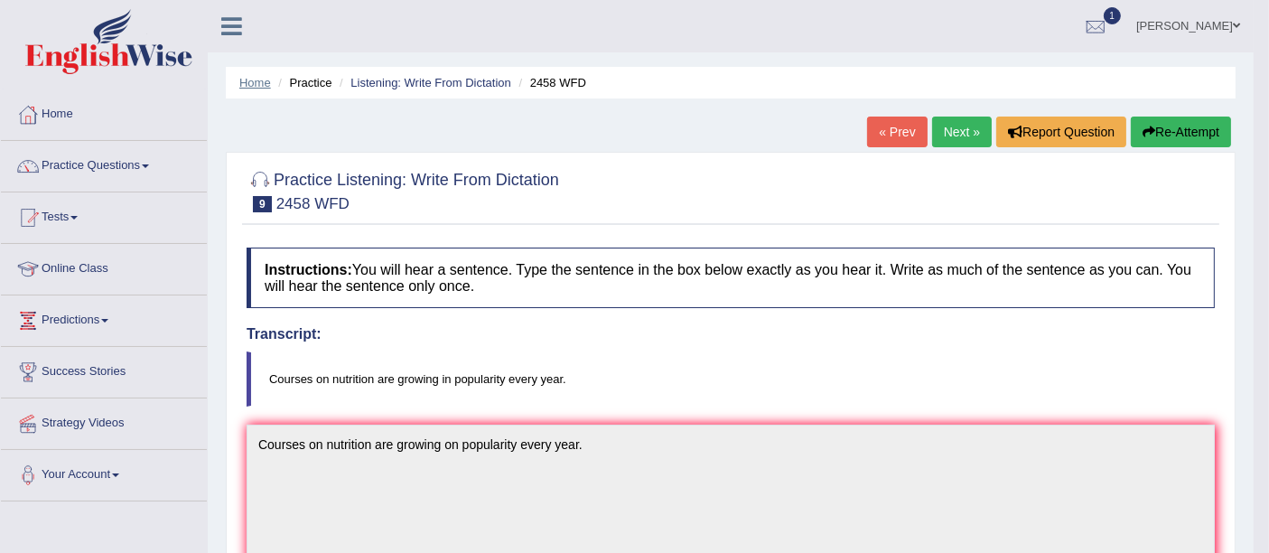
drag, startPoint x: 246, startPoint y: 90, endPoint x: 255, endPoint y: 82, distance: 12.2
click at [246, 90] on li "Home" at bounding box center [255, 82] width 32 height 17
click at [238, 87] on ul "Home Practice Listening: Write From Dictation 2458 WFD" at bounding box center [731, 83] width 1010 height 32
click at [250, 76] on link "Home" at bounding box center [255, 83] width 32 height 14
